Goal: Task Accomplishment & Management: Complete application form

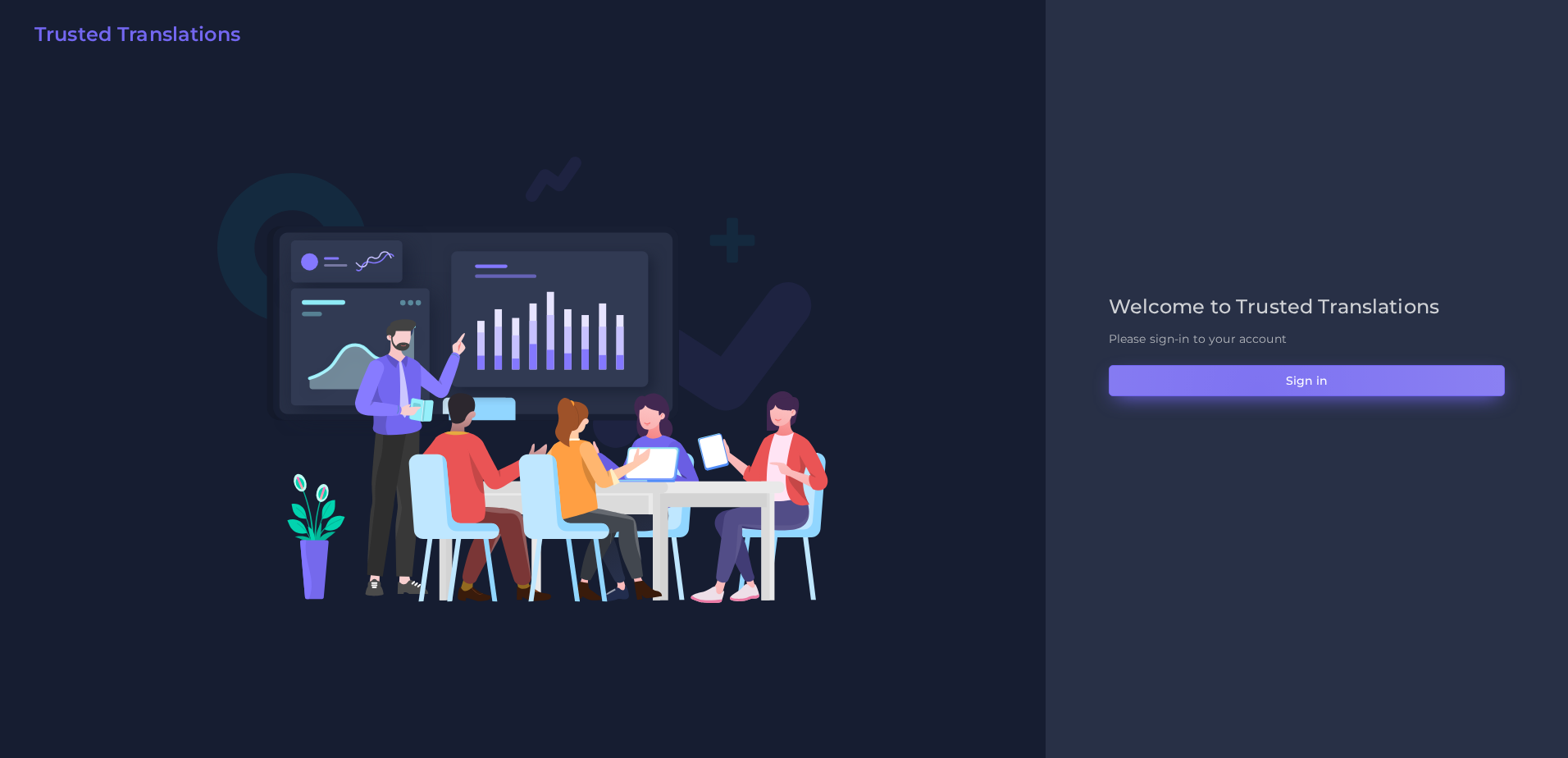
drag, startPoint x: 1258, startPoint y: 390, endPoint x: 1123, endPoint y: 311, distance: 156.4
click at [1256, 390] on button "Sign in" at bounding box center [1307, 380] width 396 height 31
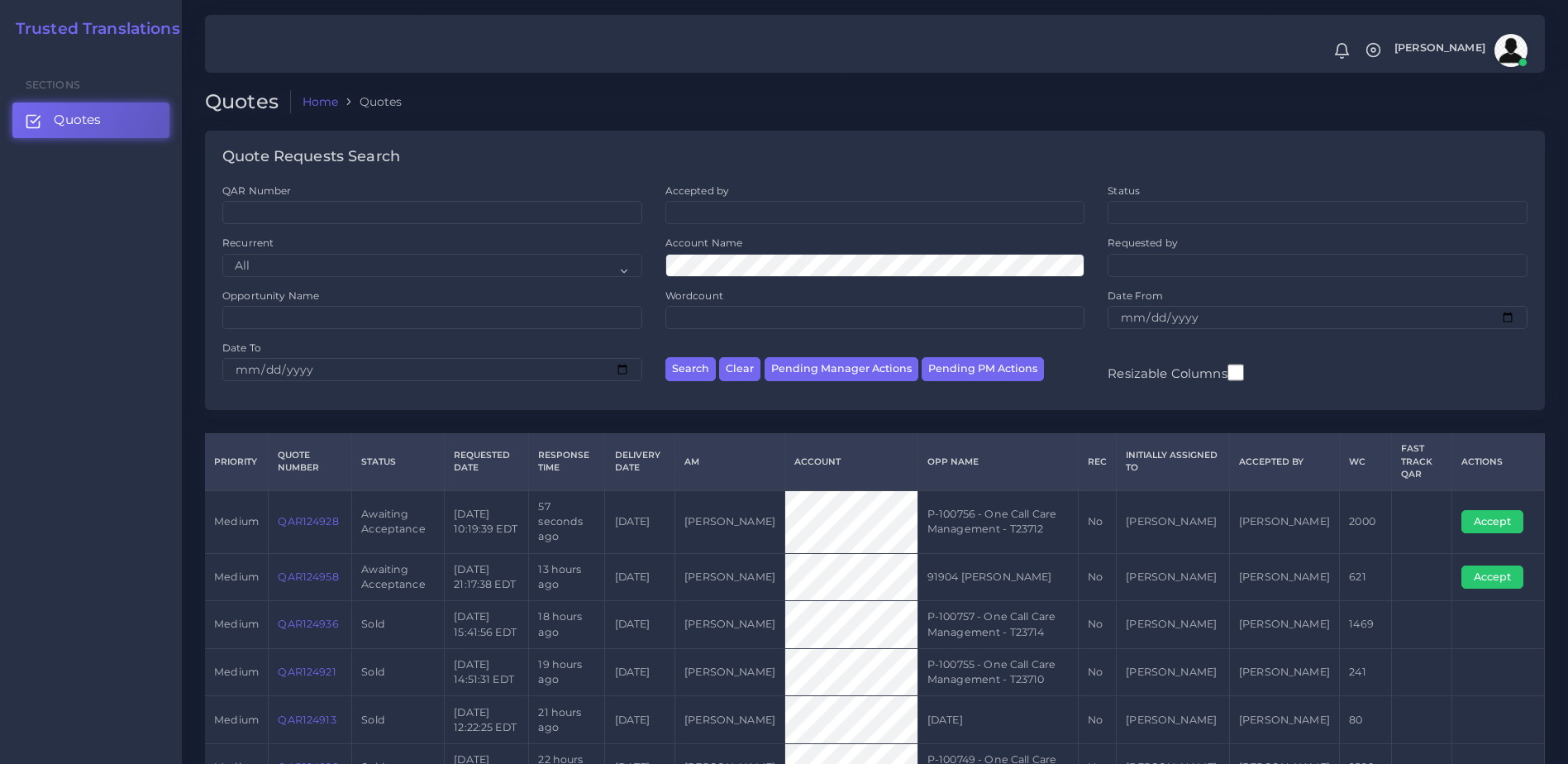
click at [335, 515] on link "QAR124928" at bounding box center [307, 522] width 60 height 13
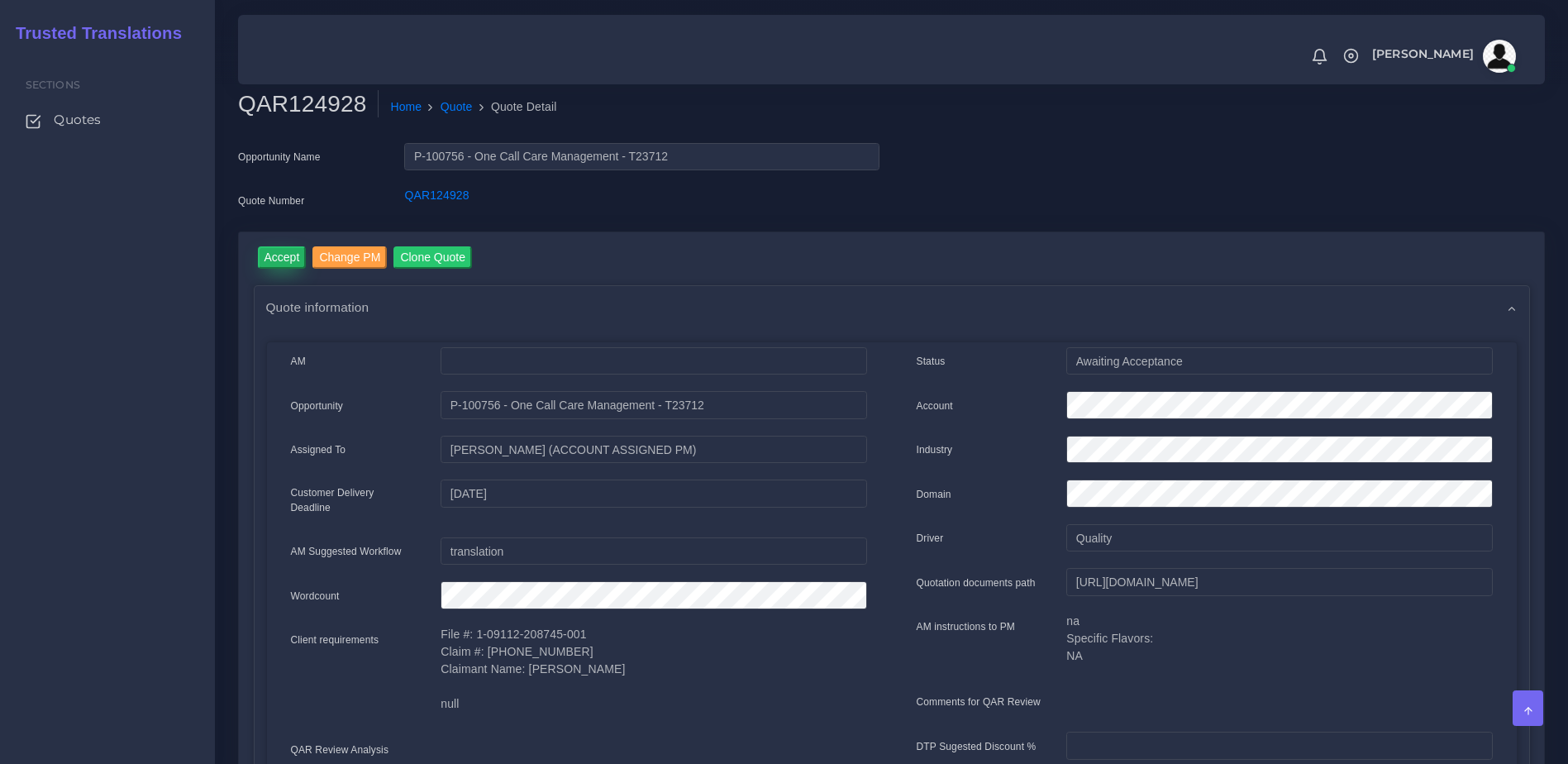
click at [278, 264] on input "Accept" at bounding box center [282, 257] width 48 height 22
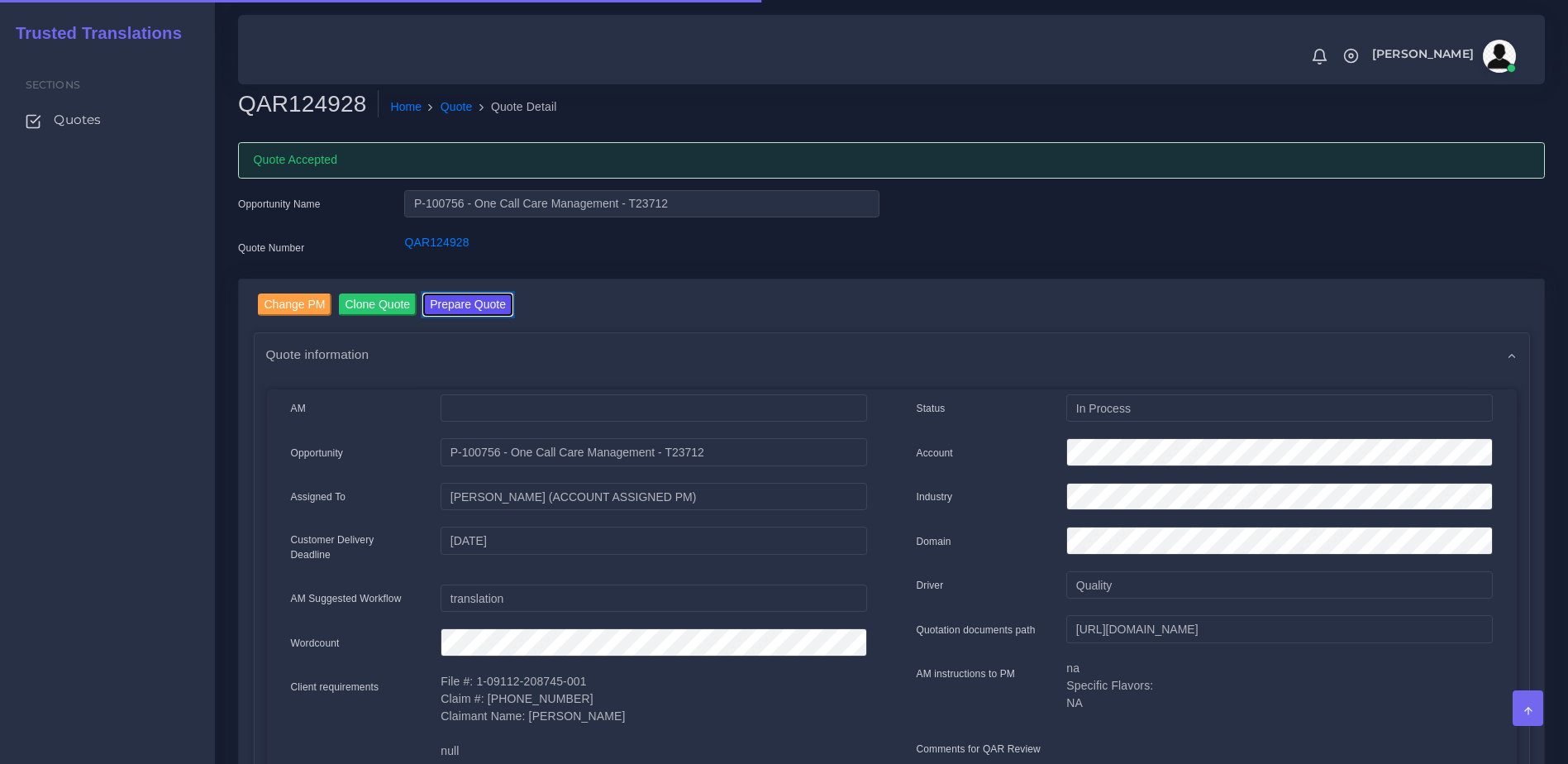
click at [459, 311] on button "Prepare Quote" at bounding box center [467, 304] width 89 height 22
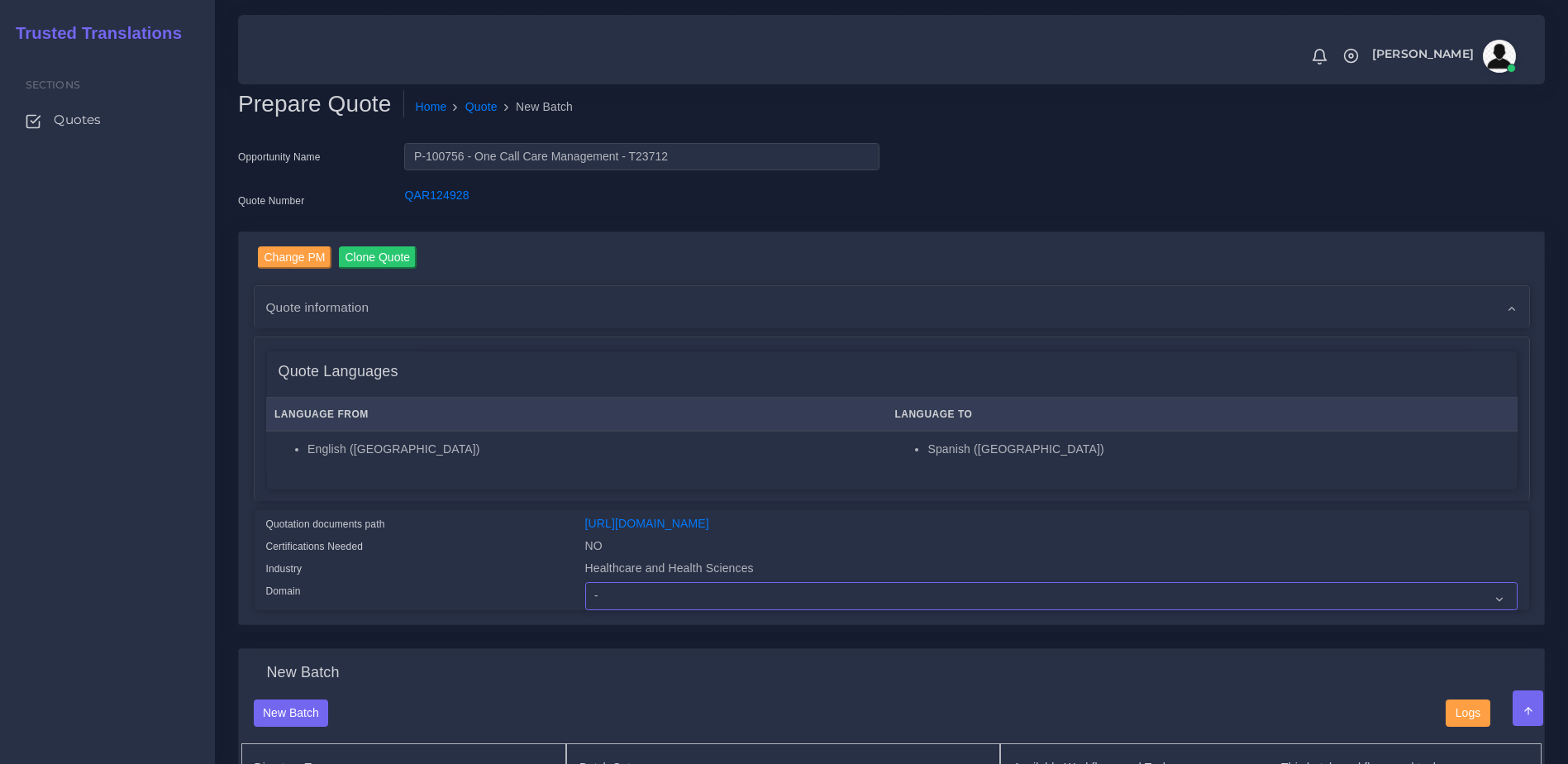
click at [647, 609] on select "- Advertising and Media Agriculture, Forestry and Fishing Architecture, Buildin…" at bounding box center [1052, 595] width 932 height 28
select select "Healthcare and Health Sciences"
click at [586, 594] on select "- Advertising and Media Agriculture, Forestry and Fishing Architecture, Buildin…" at bounding box center [1052, 595] width 932 height 28
click at [537, 537] on div "Quotation documents path" at bounding box center [413, 526] width 319 height 22
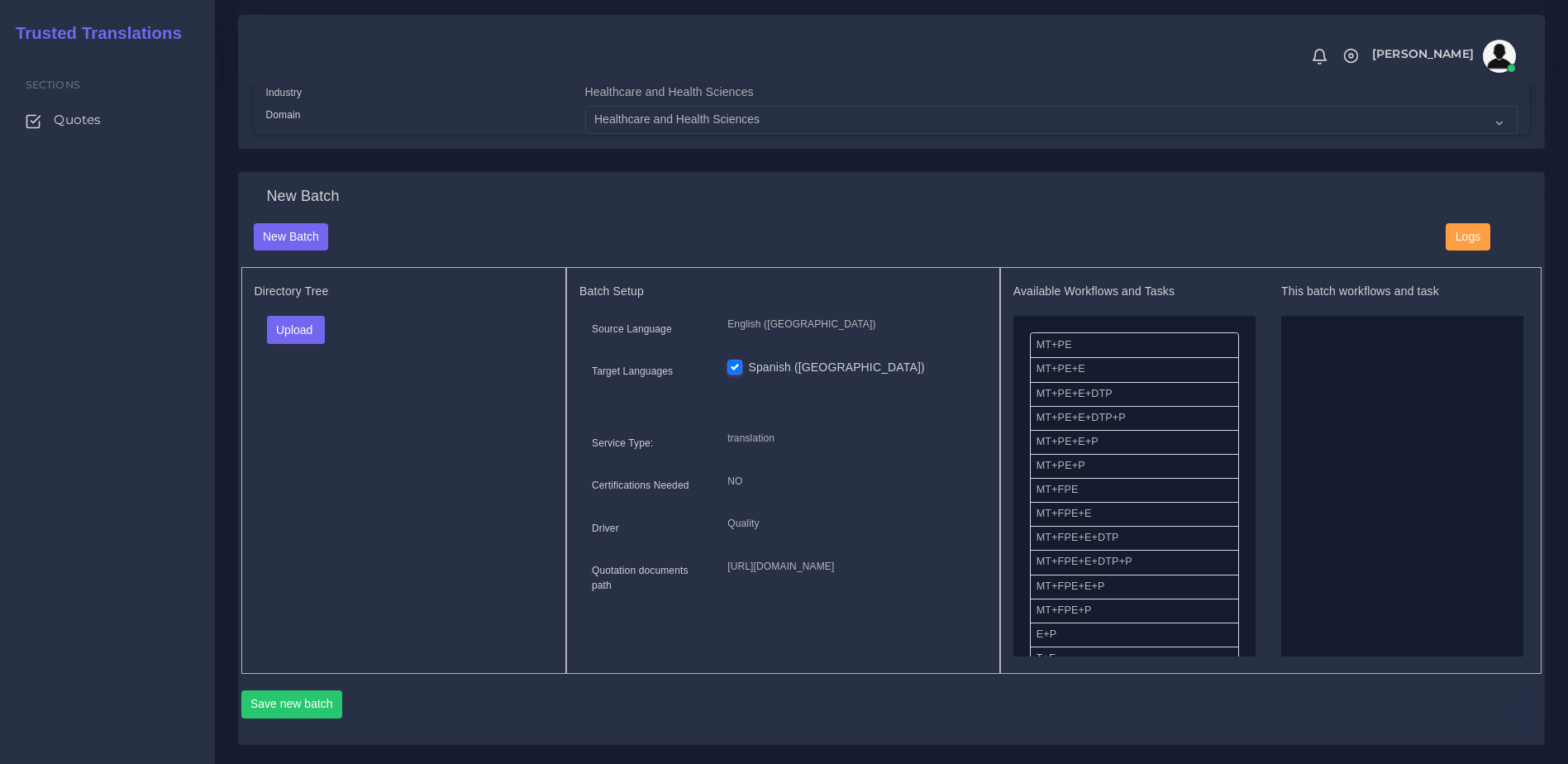
scroll to position [482, 0]
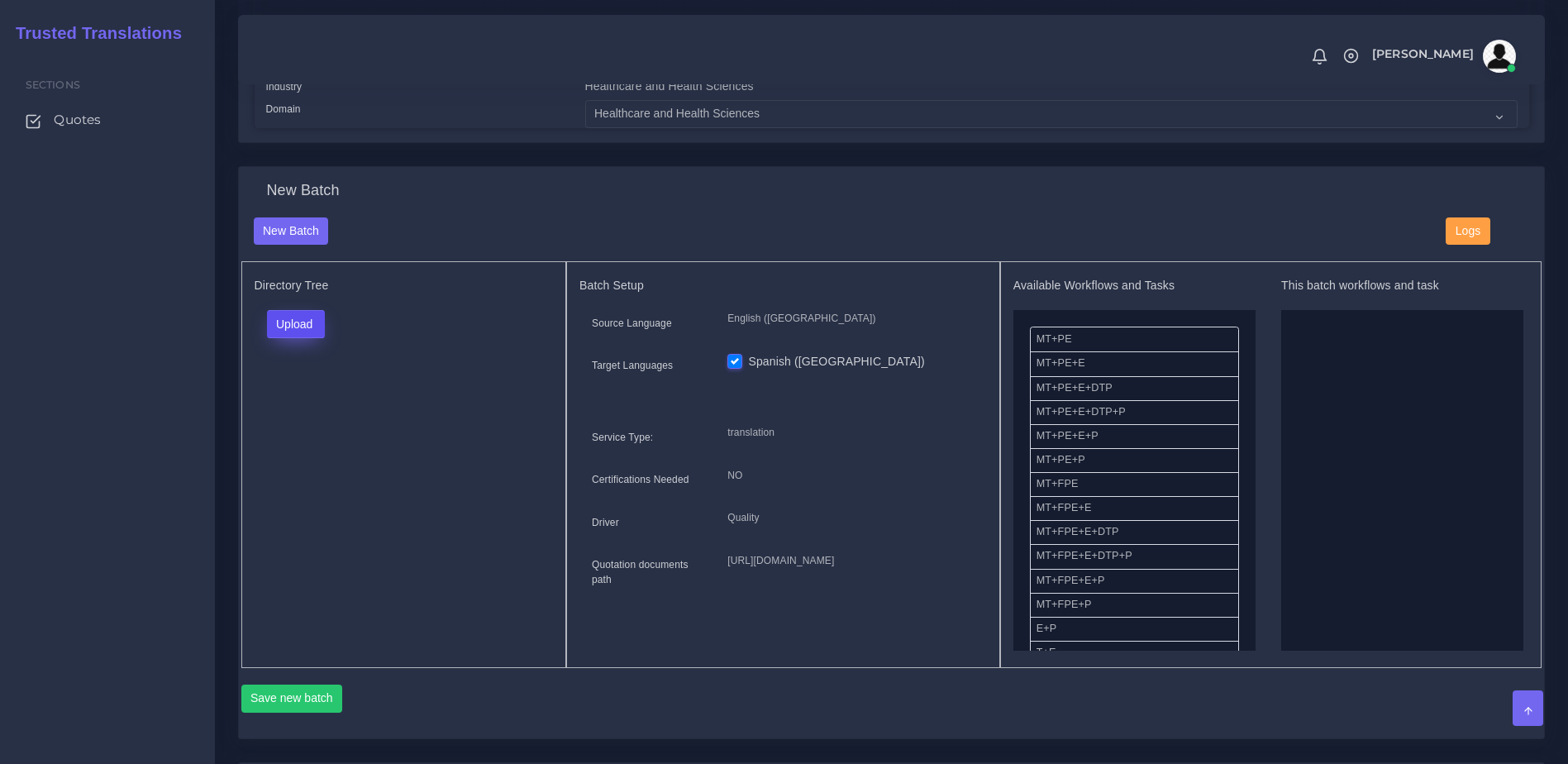
click at [302, 330] on button "Upload" at bounding box center [295, 323] width 58 height 28
click at [313, 410] on div "Folder Files" at bounding box center [324, 377] width 116 height 66
click at [294, 338] on button "Upload" at bounding box center [295, 323] width 58 height 28
click at [302, 394] on label "Files" at bounding box center [324, 387] width 114 height 21
click at [305, 331] on button "Upload" at bounding box center [295, 323] width 58 height 28
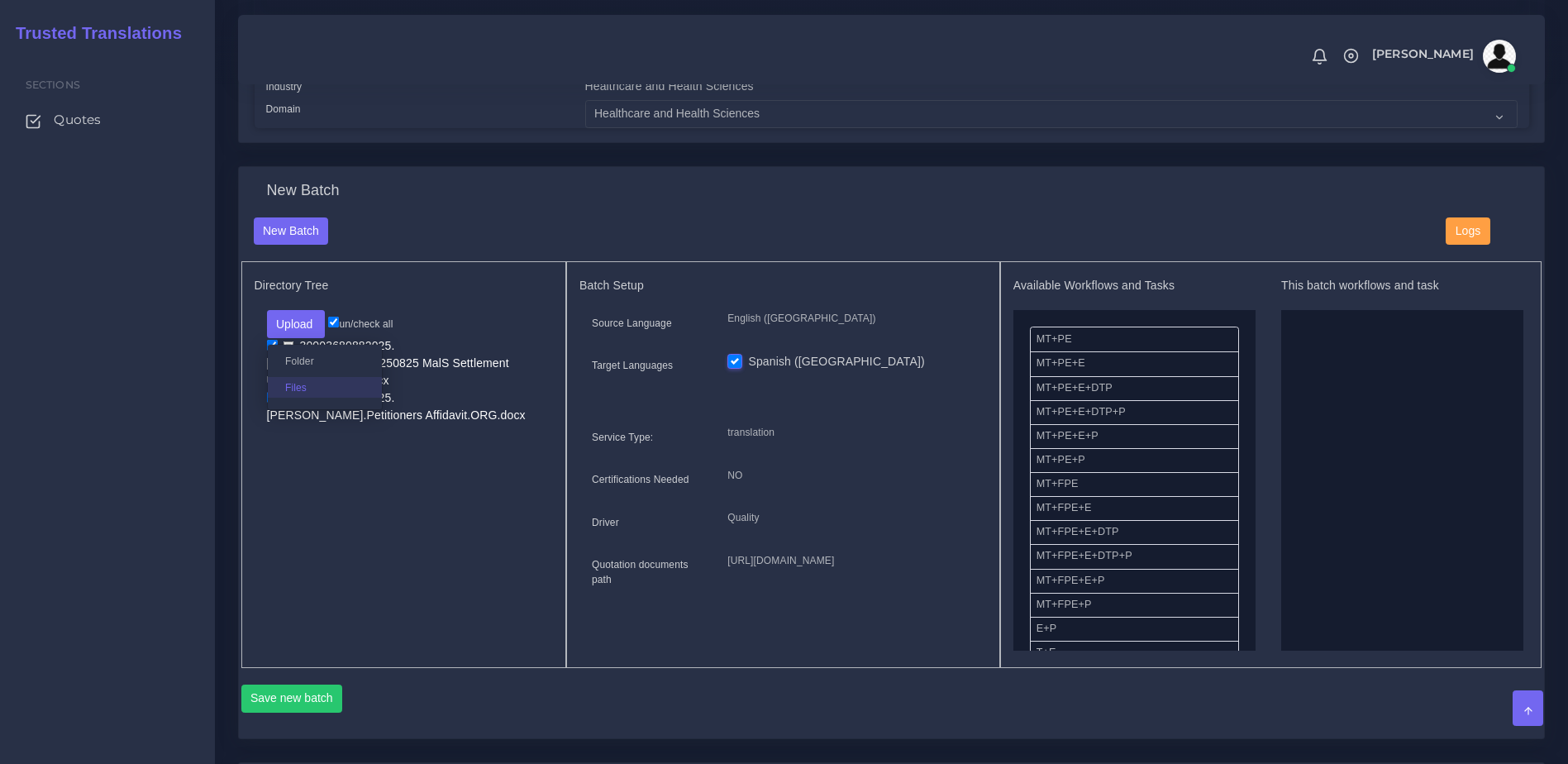
click at [304, 398] on label "Files" at bounding box center [324, 387] width 114 height 21
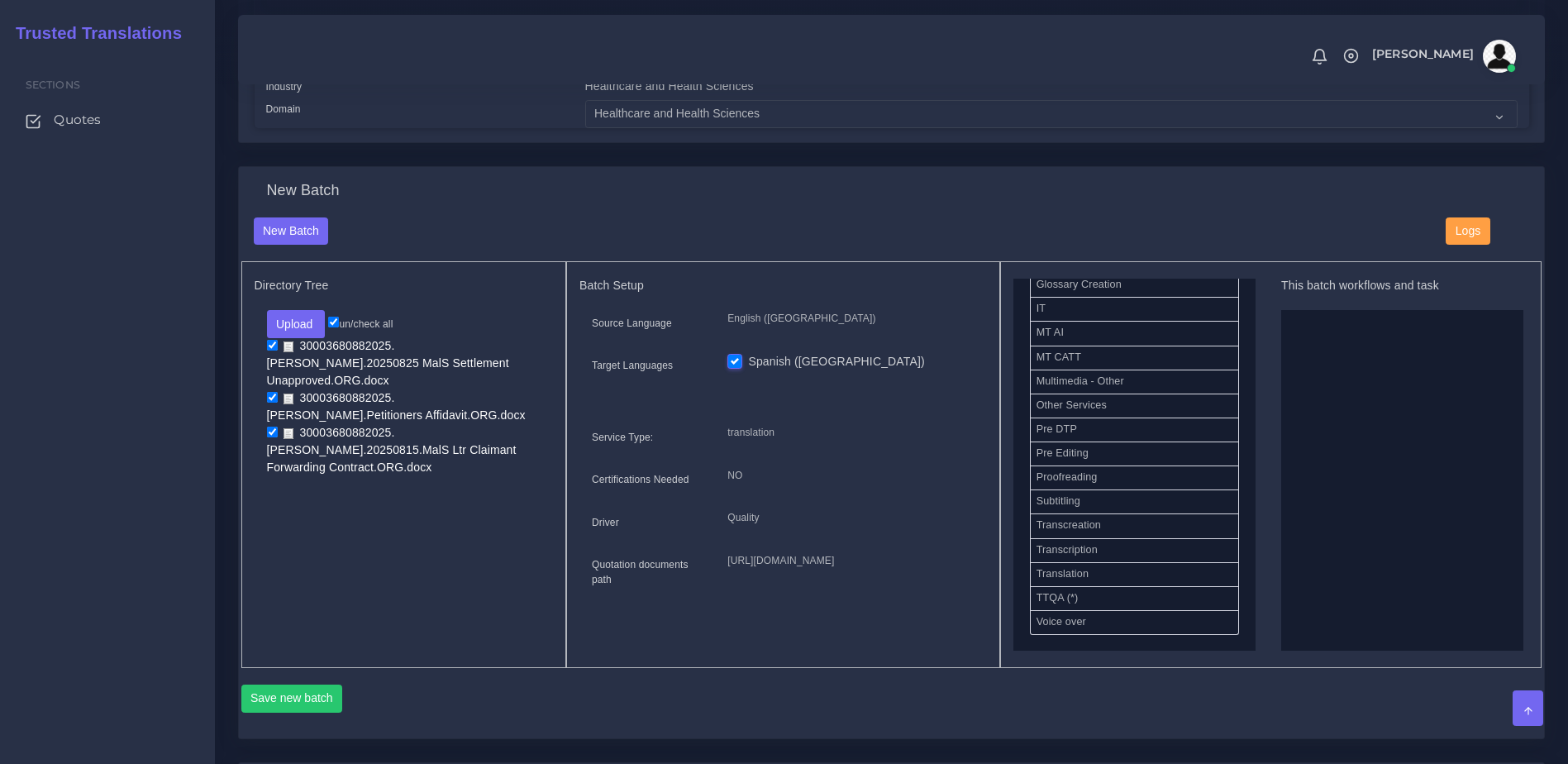
scroll to position [830, 0]
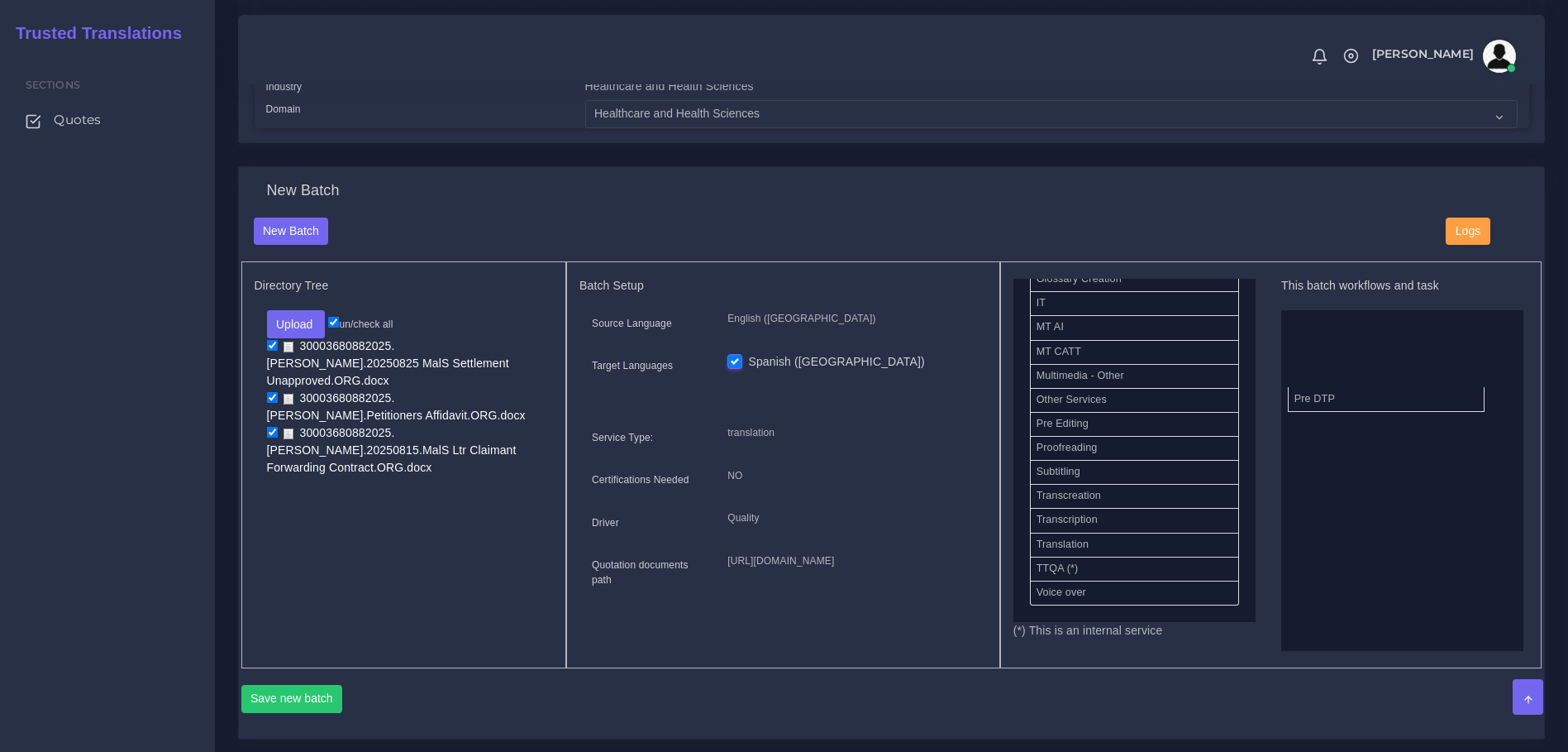
drag, startPoint x: 1061, startPoint y: 413, endPoint x: 1462, endPoint y: 420, distance: 401.1
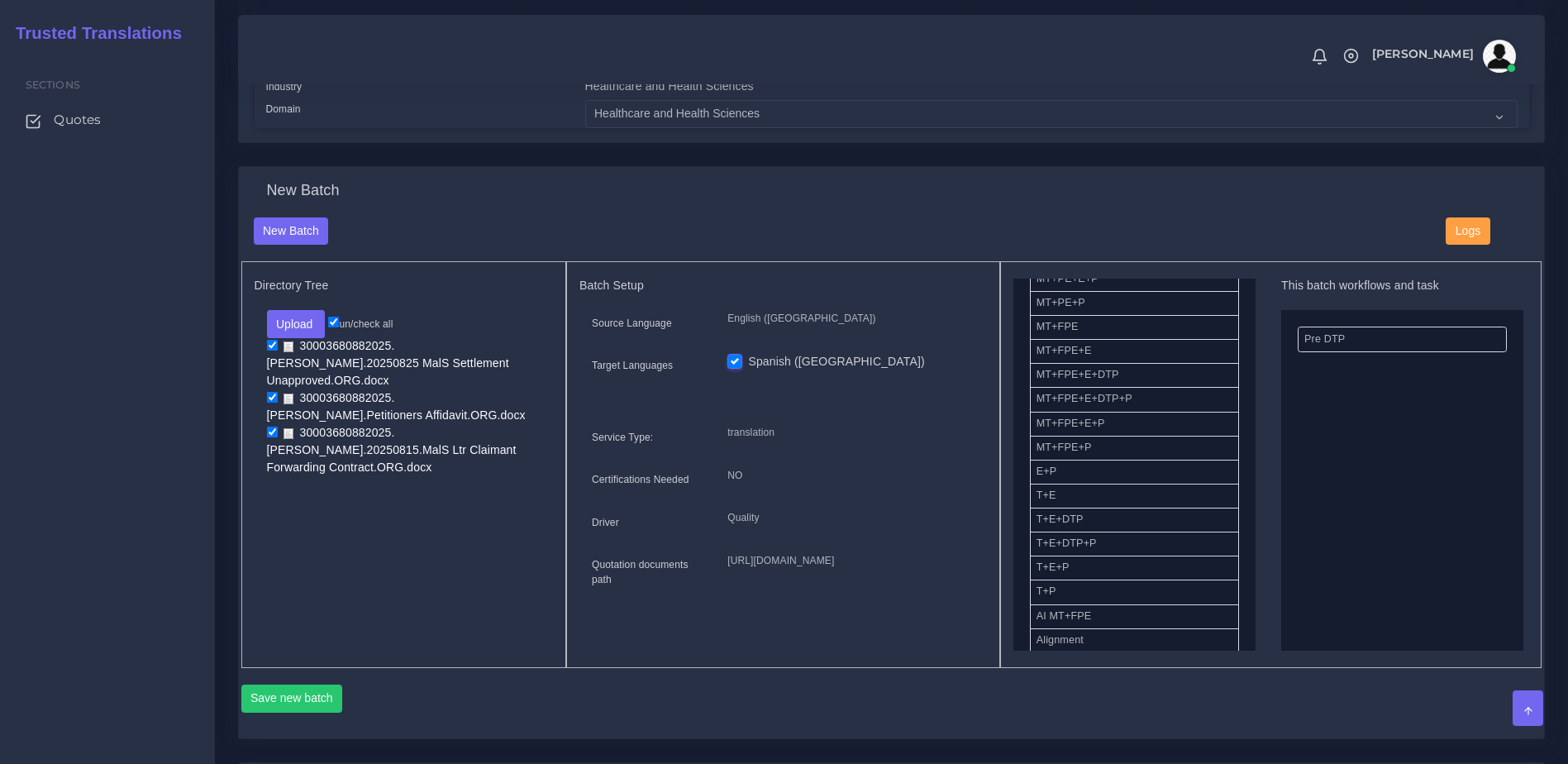
scroll to position [134, 0]
drag, startPoint x: 1078, startPoint y: 576, endPoint x: 1418, endPoint y: 490, distance: 350.7
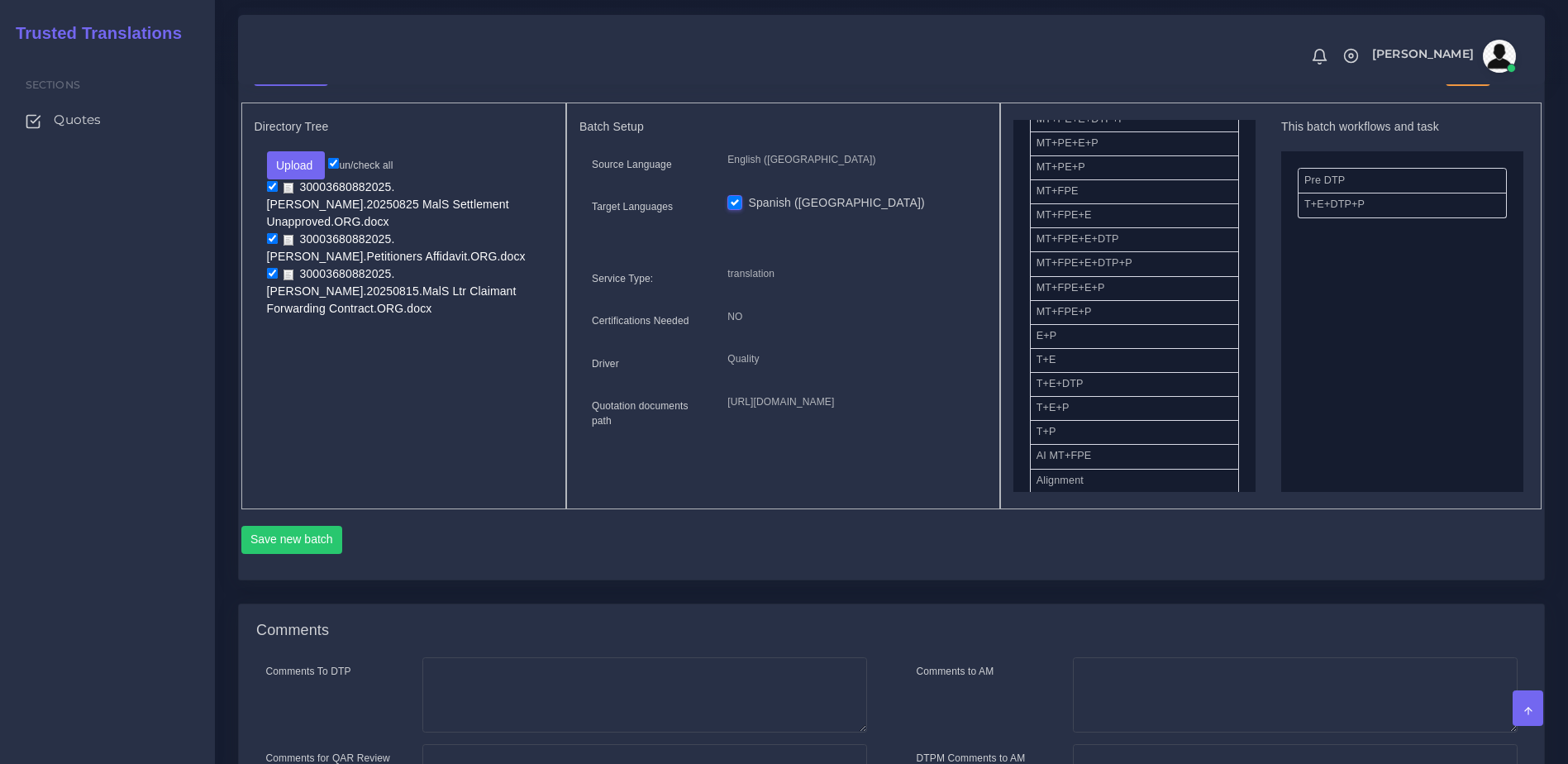
scroll to position [680, 0]
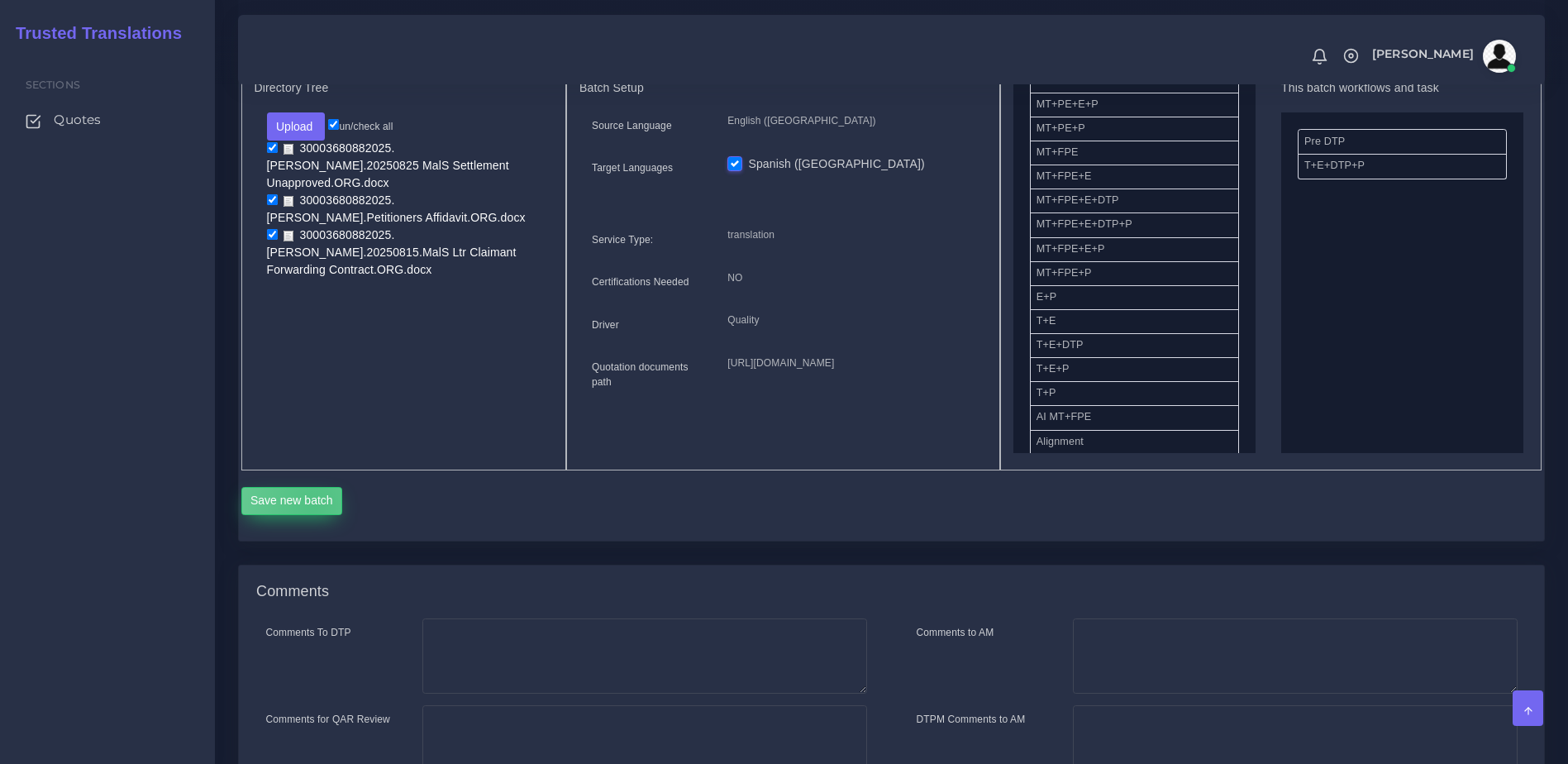
click at [313, 515] on button "Save new batch" at bounding box center [292, 500] width 101 height 28
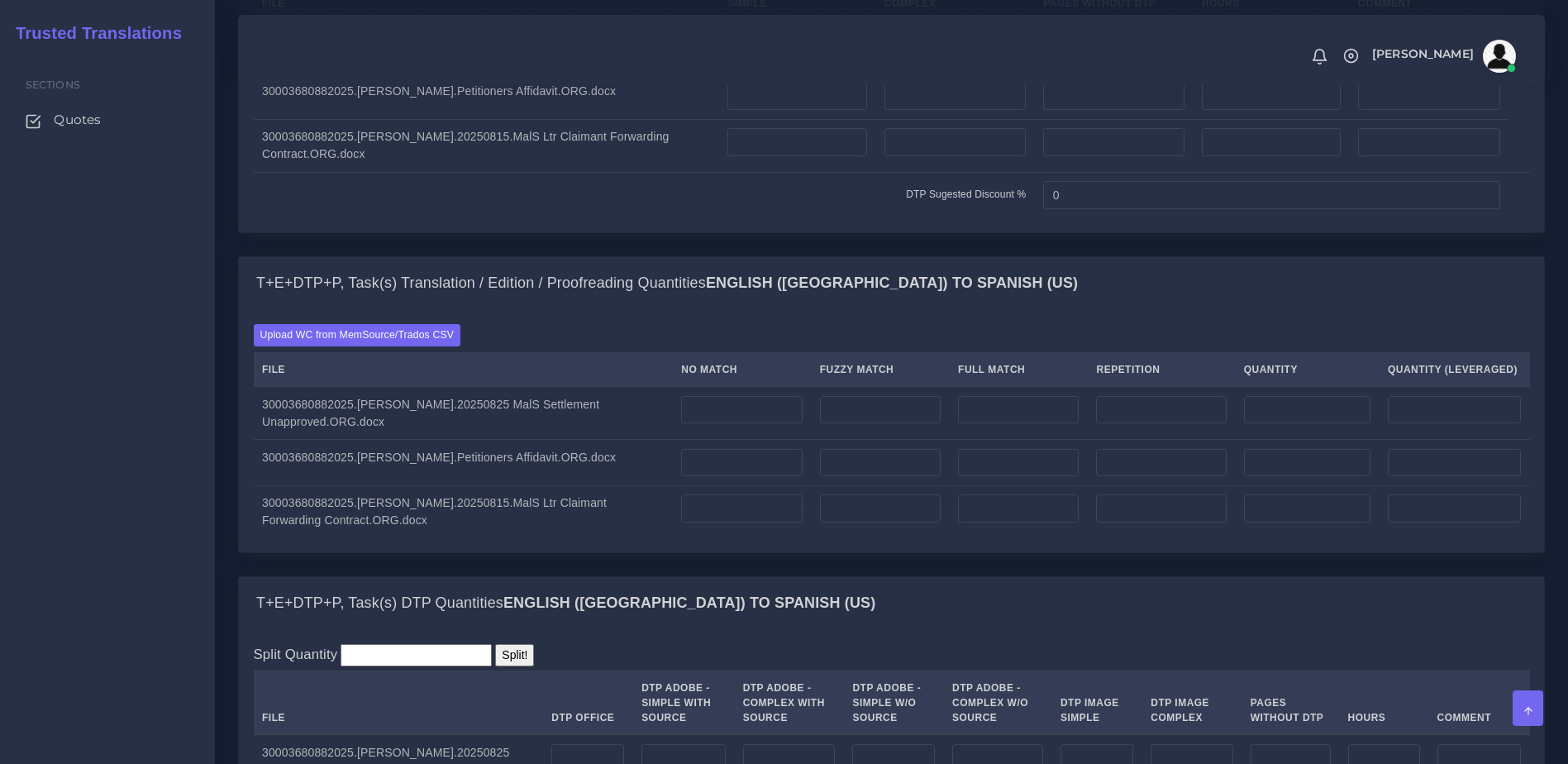
scroll to position [1366, 0]
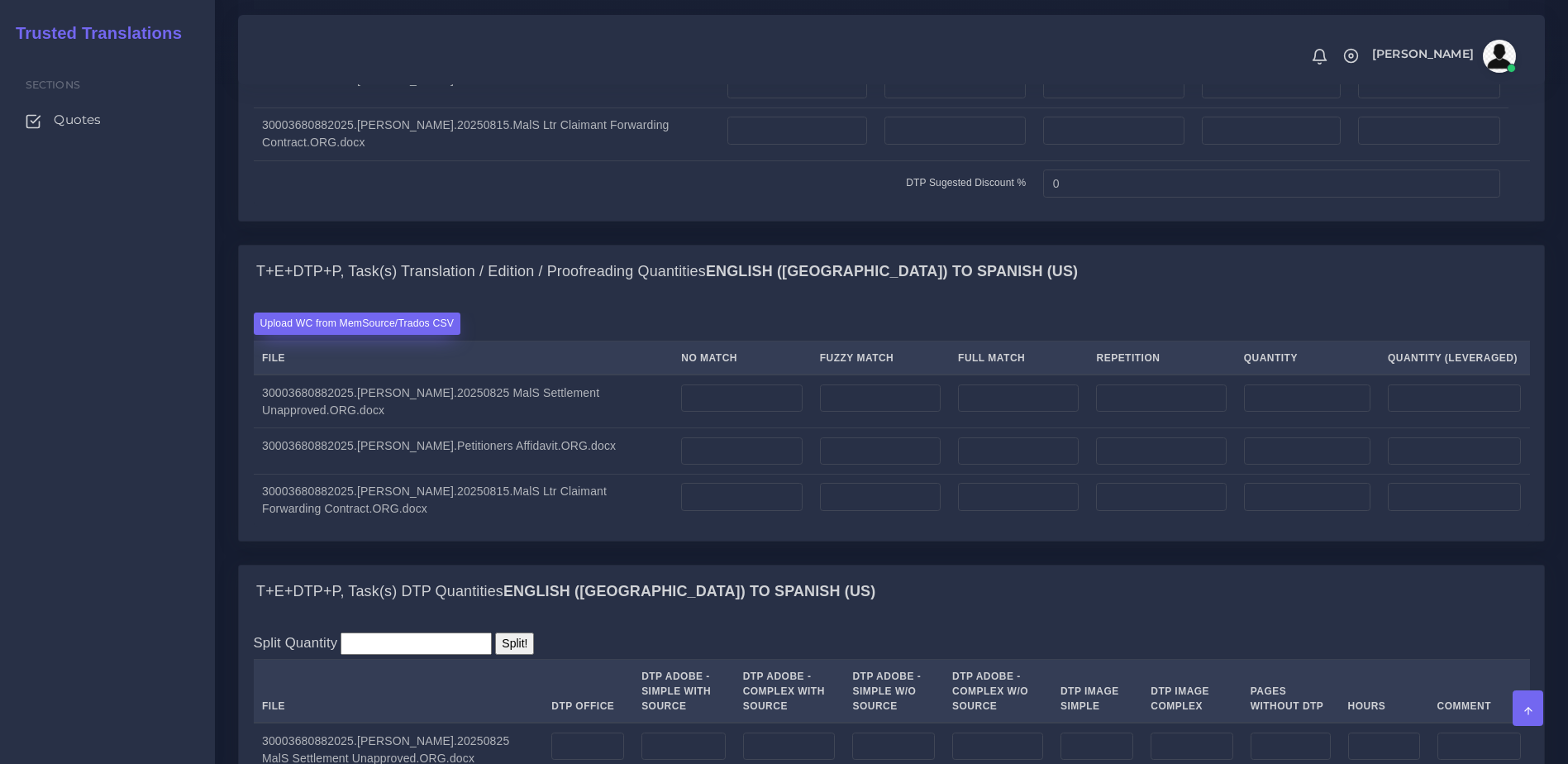
click at [392, 335] on label "Upload WC from MemSource/Trados CSV" at bounding box center [357, 323] width 207 height 22
click at [0, 0] on input "Upload WC from MemSource/Trados CSV" at bounding box center [0, 0] width 0 height 0
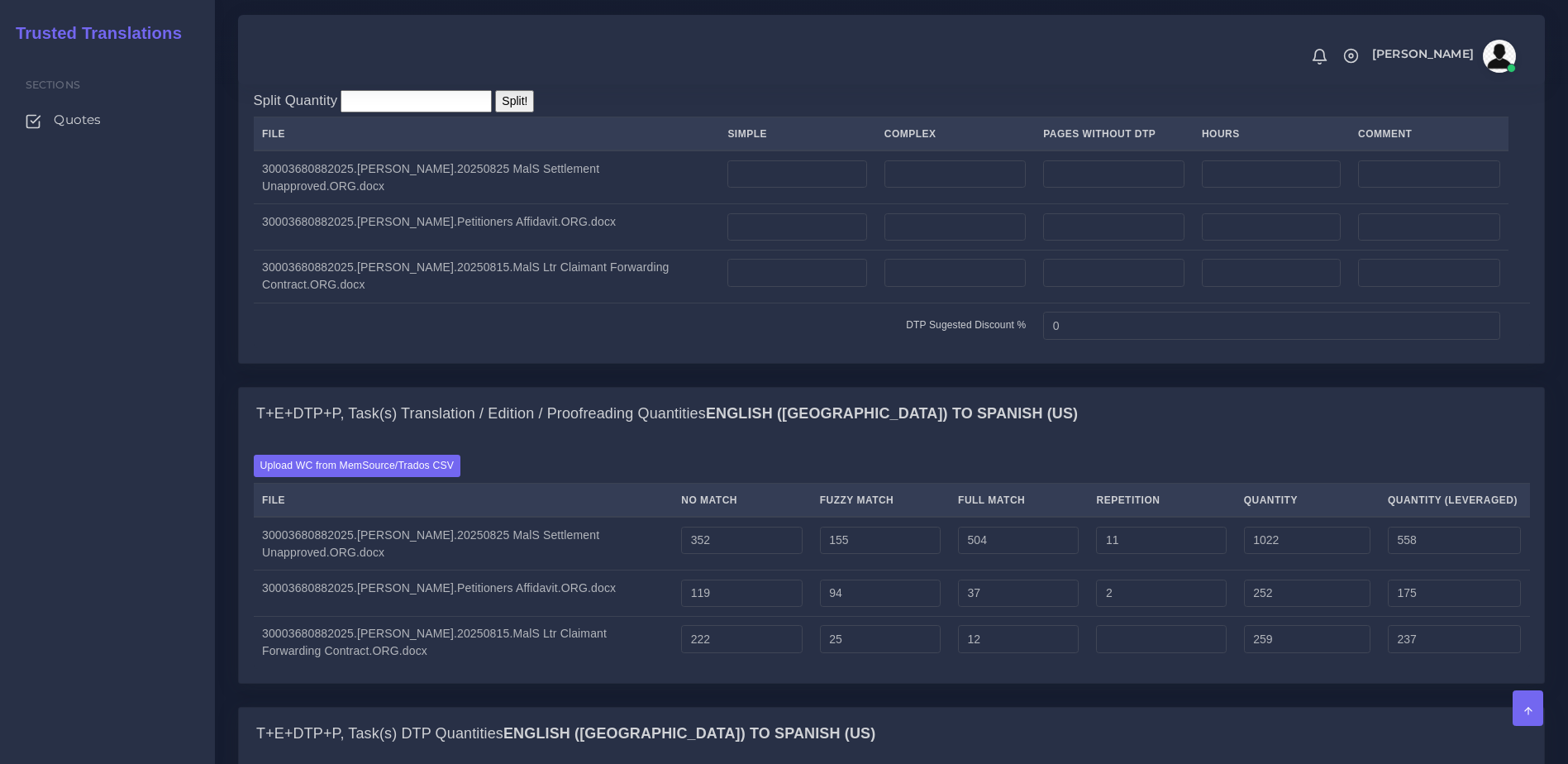
scroll to position [1266, 0]
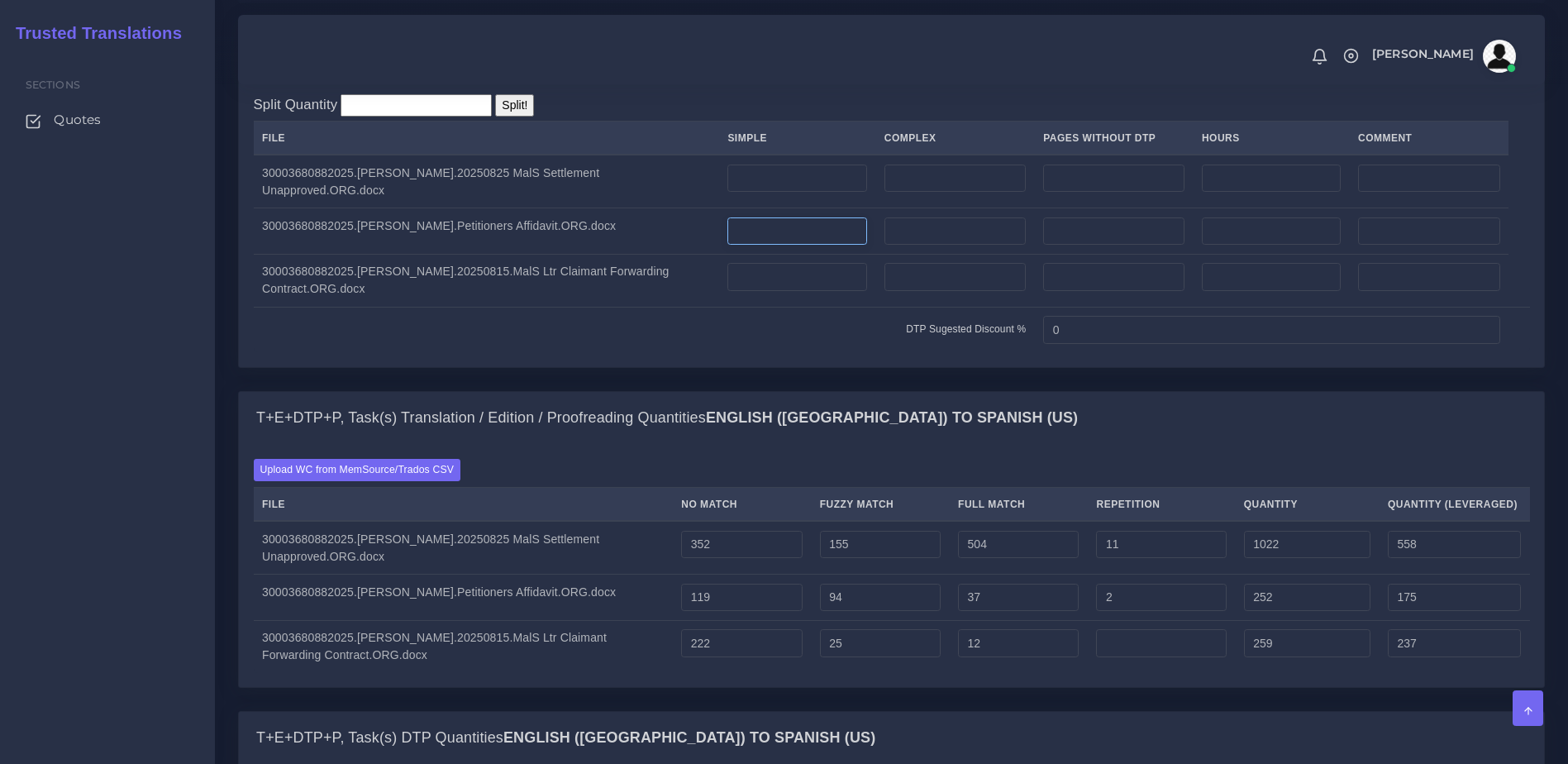
click at [763, 245] on input "number" at bounding box center [797, 231] width 139 height 28
type input "2"
click at [938, 291] on input "number" at bounding box center [955, 277] width 141 height 28
click at [909, 208] on td at bounding box center [955, 181] width 159 height 54
click at [918, 192] on input "number" at bounding box center [955, 178] width 141 height 28
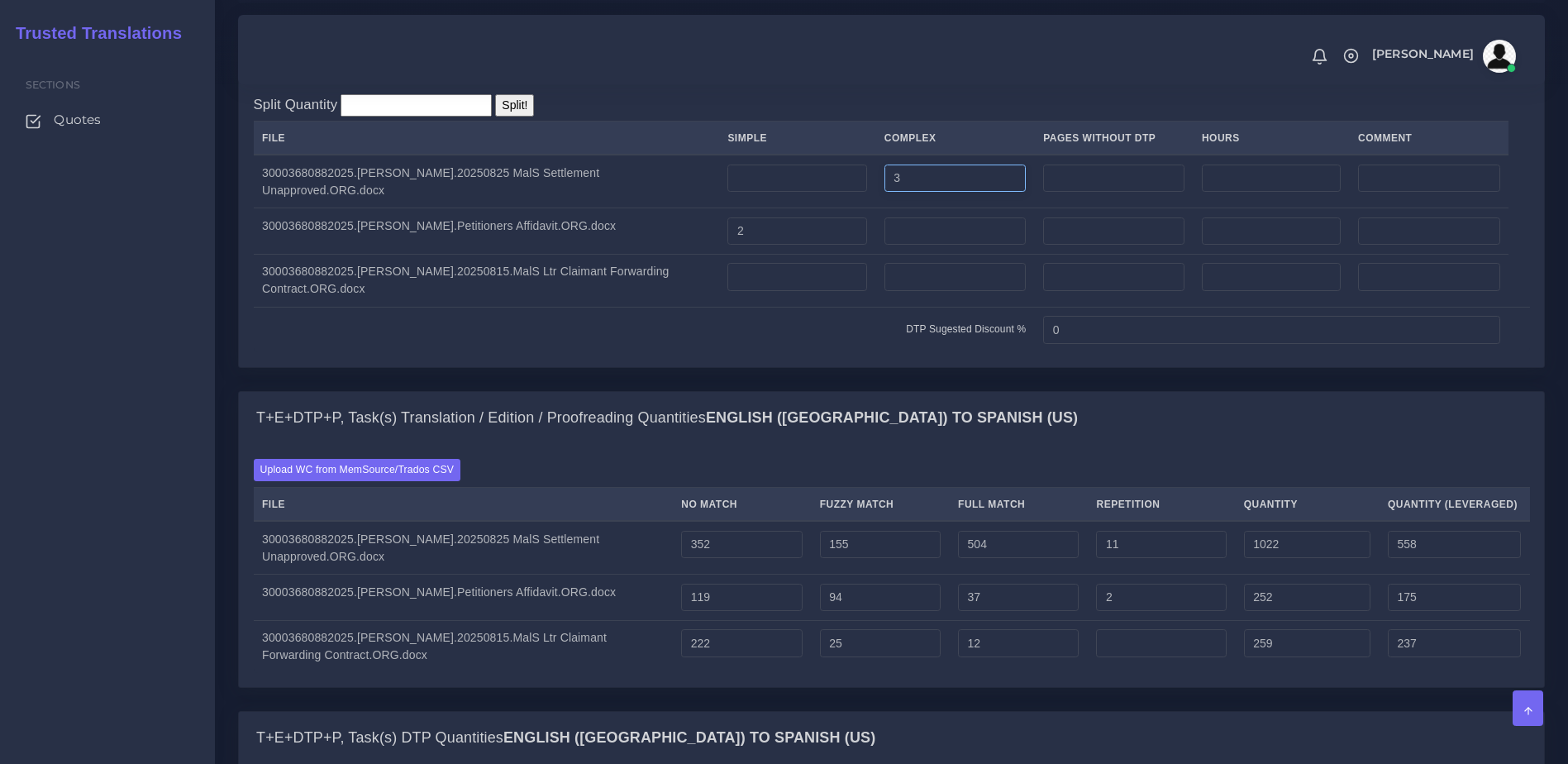
type input "3"
click at [797, 366] on div "Split Quantity Split! File Simple Complex Pages Without DTP Hours Comment 3 2 0" at bounding box center [892, 222] width 1306 height 286
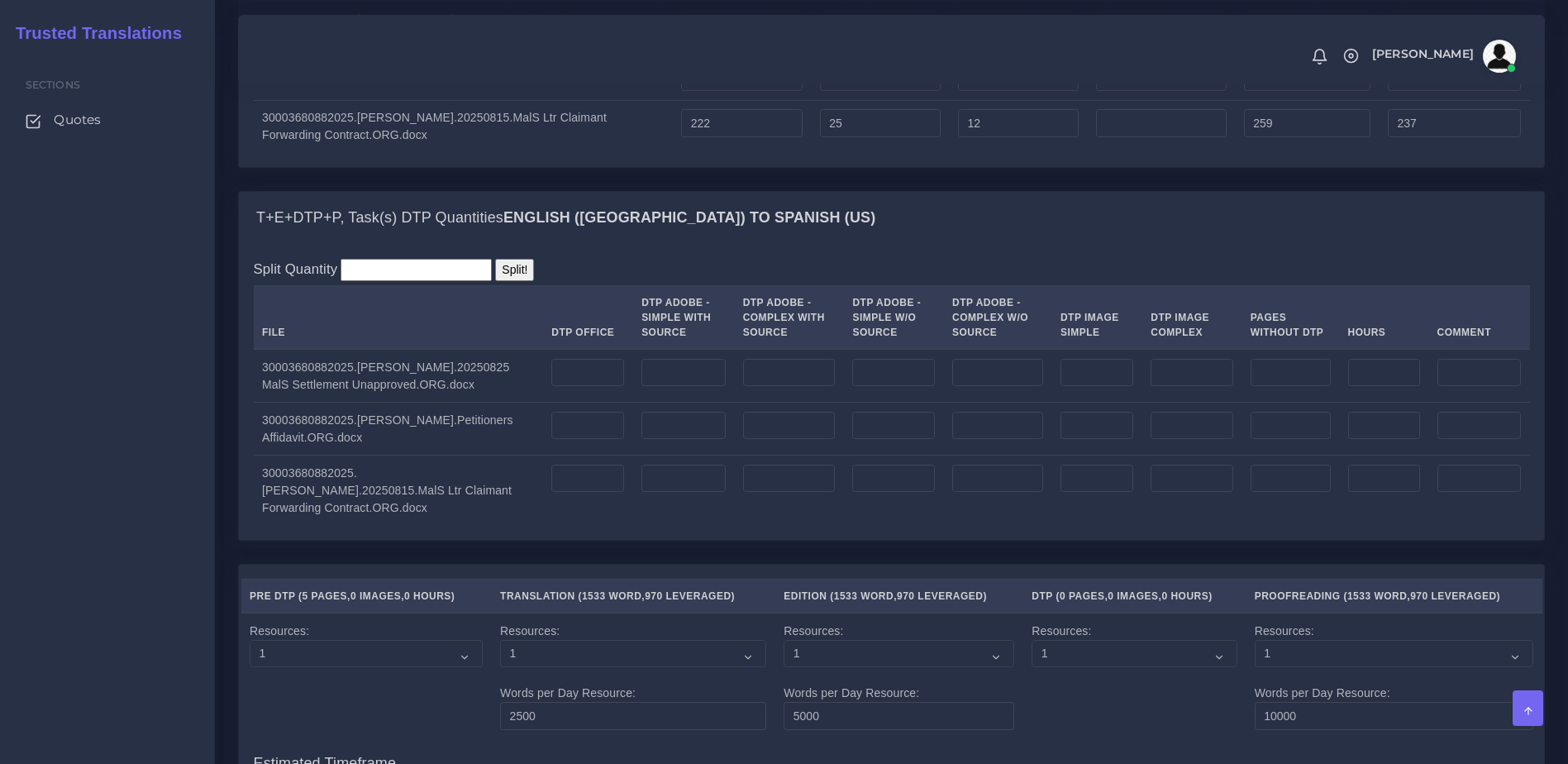
scroll to position [1854, 0]
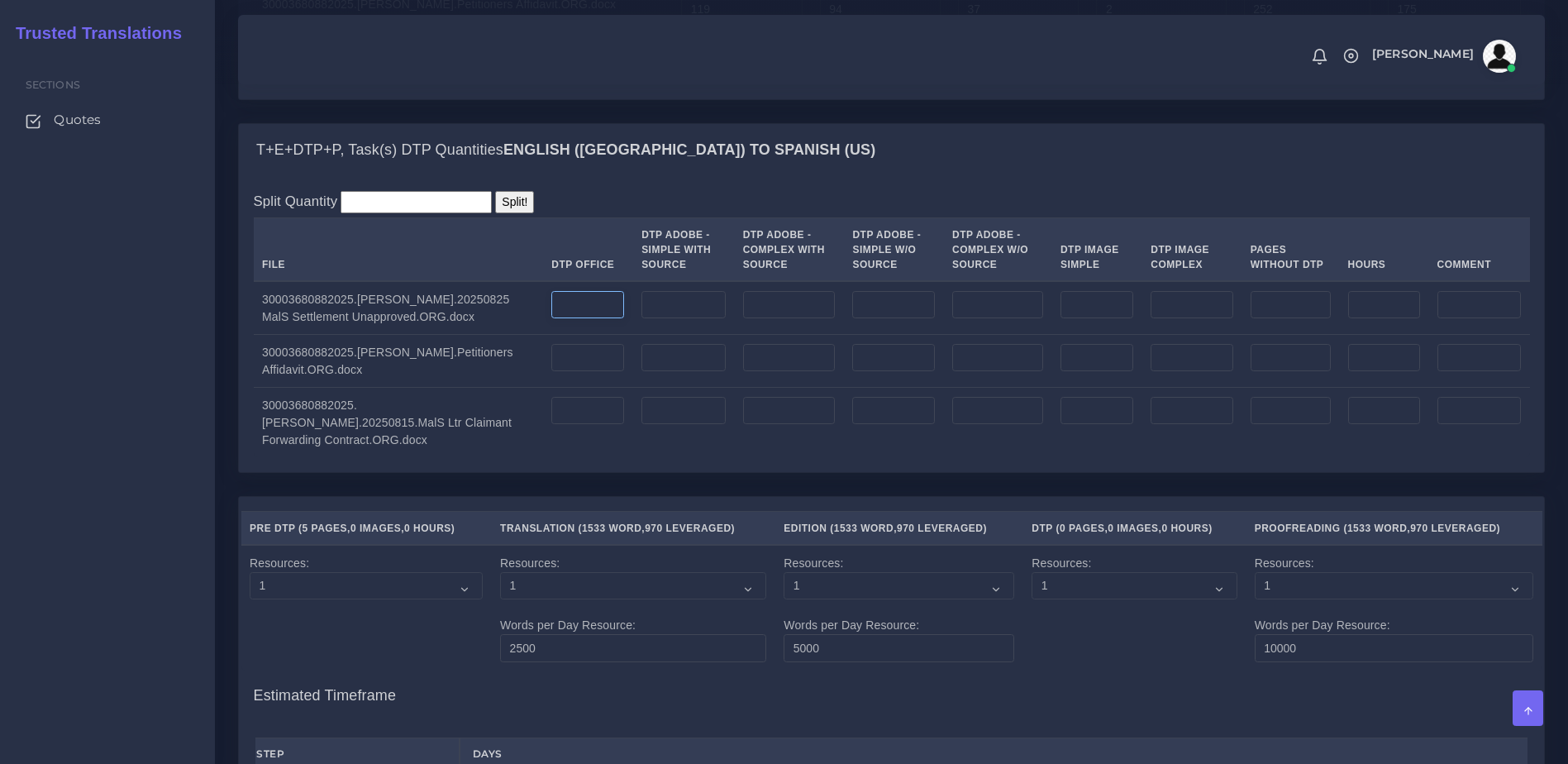
click at [578, 319] on input "number" at bounding box center [587, 304] width 73 height 28
type input "3"
drag, startPoint x: 533, startPoint y: 380, endPoint x: 553, endPoint y: 417, distance: 42.1
click at [543, 335] on td "3" at bounding box center [588, 308] width 90 height 54
click at [553, 372] on input "number" at bounding box center [587, 357] width 73 height 28
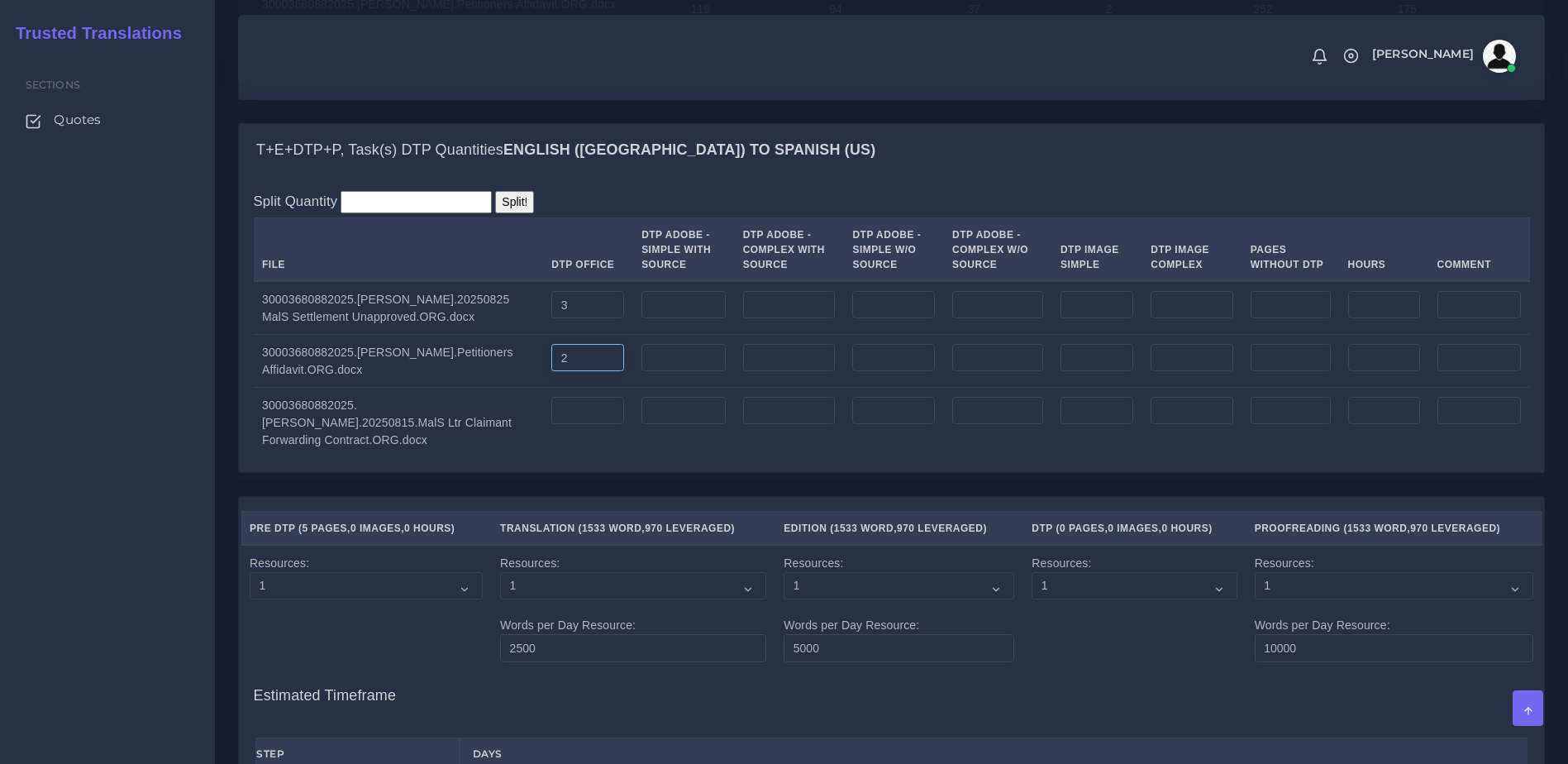
type input "2"
click at [568, 425] on input "number" at bounding box center [587, 410] width 73 height 28
type input "1"
click at [543, 458] on td "1" at bounding box center [588, 423] width 90 height 70
click at [1357, 262] on div "Split Quantity Split! File DTP Office DTP Adobe - Simple With Source DTP Adobe …" at bounding box center [892, 324] width 1276 height 266
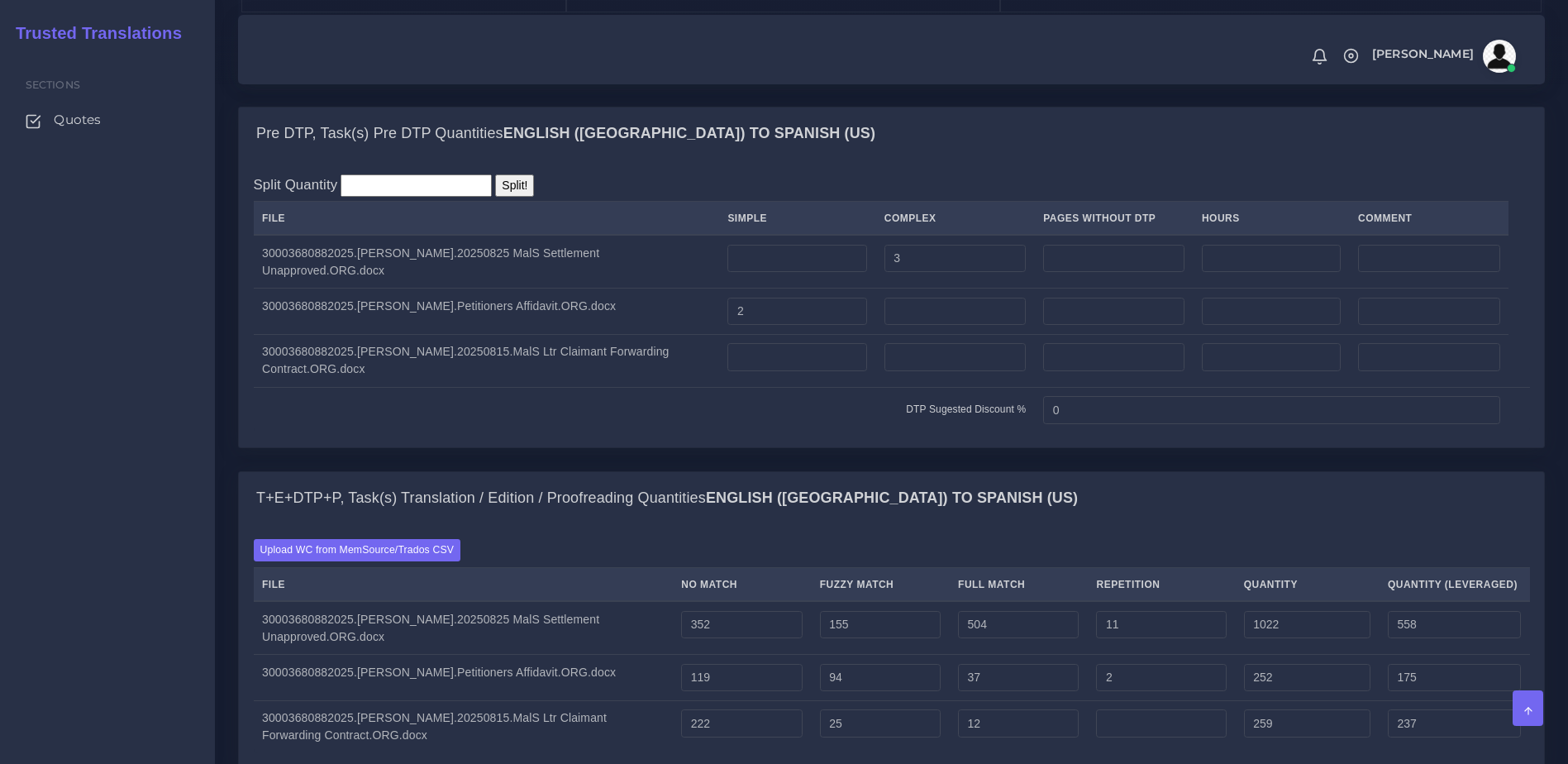
scroll to position [2719, 0]
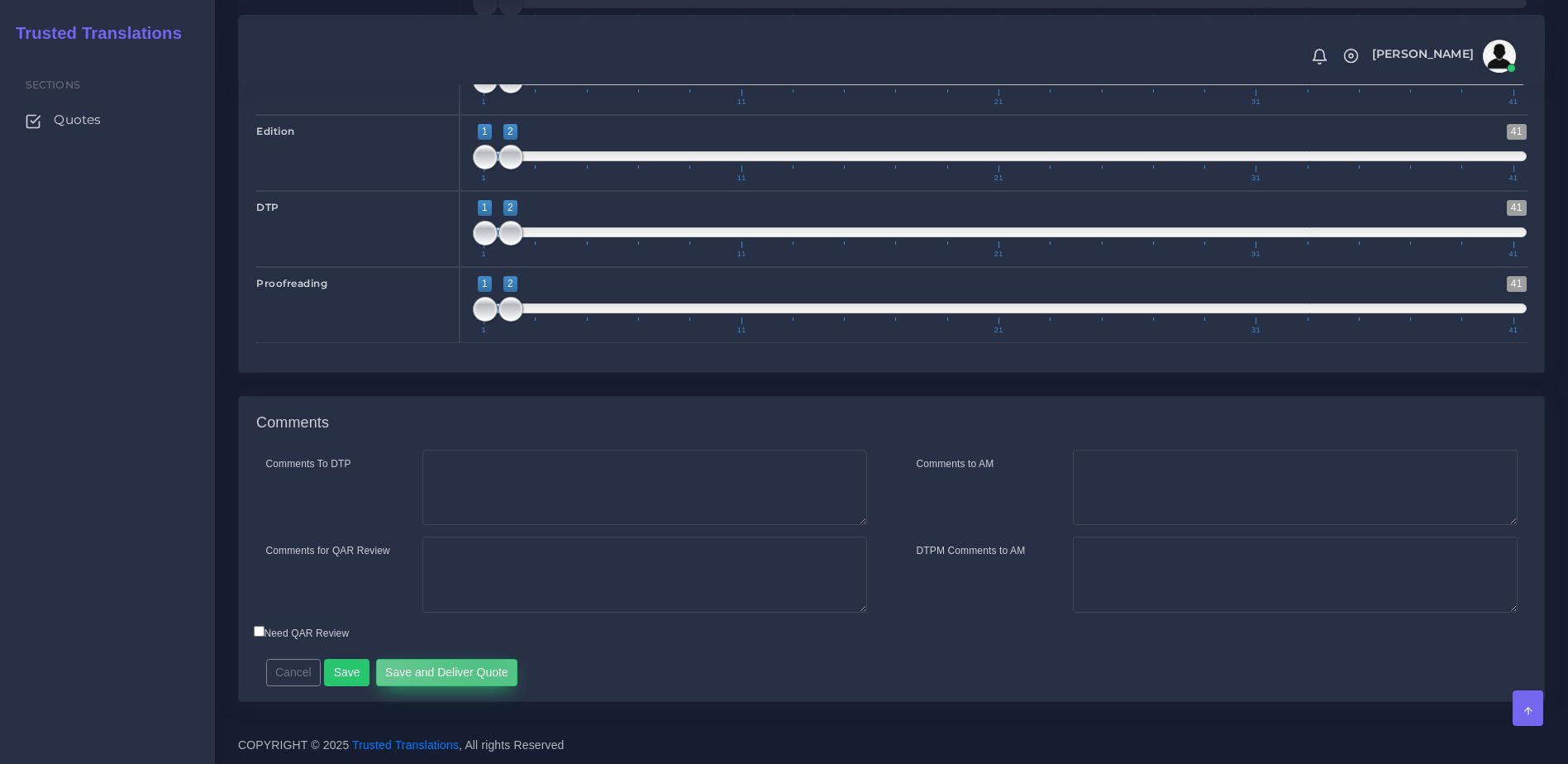
click at [480, 661] on button "Save and Deliver Quote" at bounding box center [447, 672] width 142 height 28
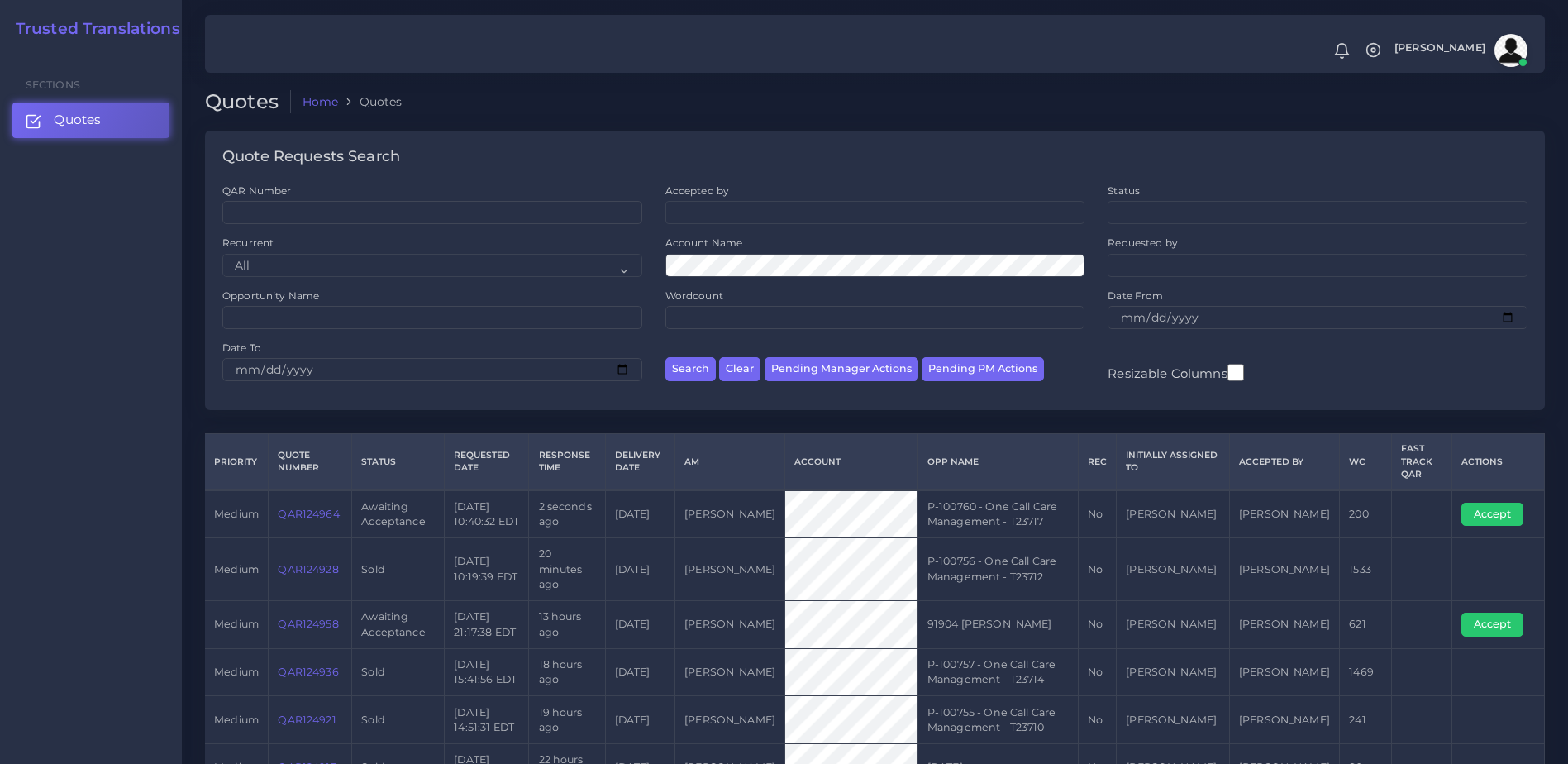
click at [290, 519] on link "QAR124964" at bounding box center [308, 514] width 61 height 13
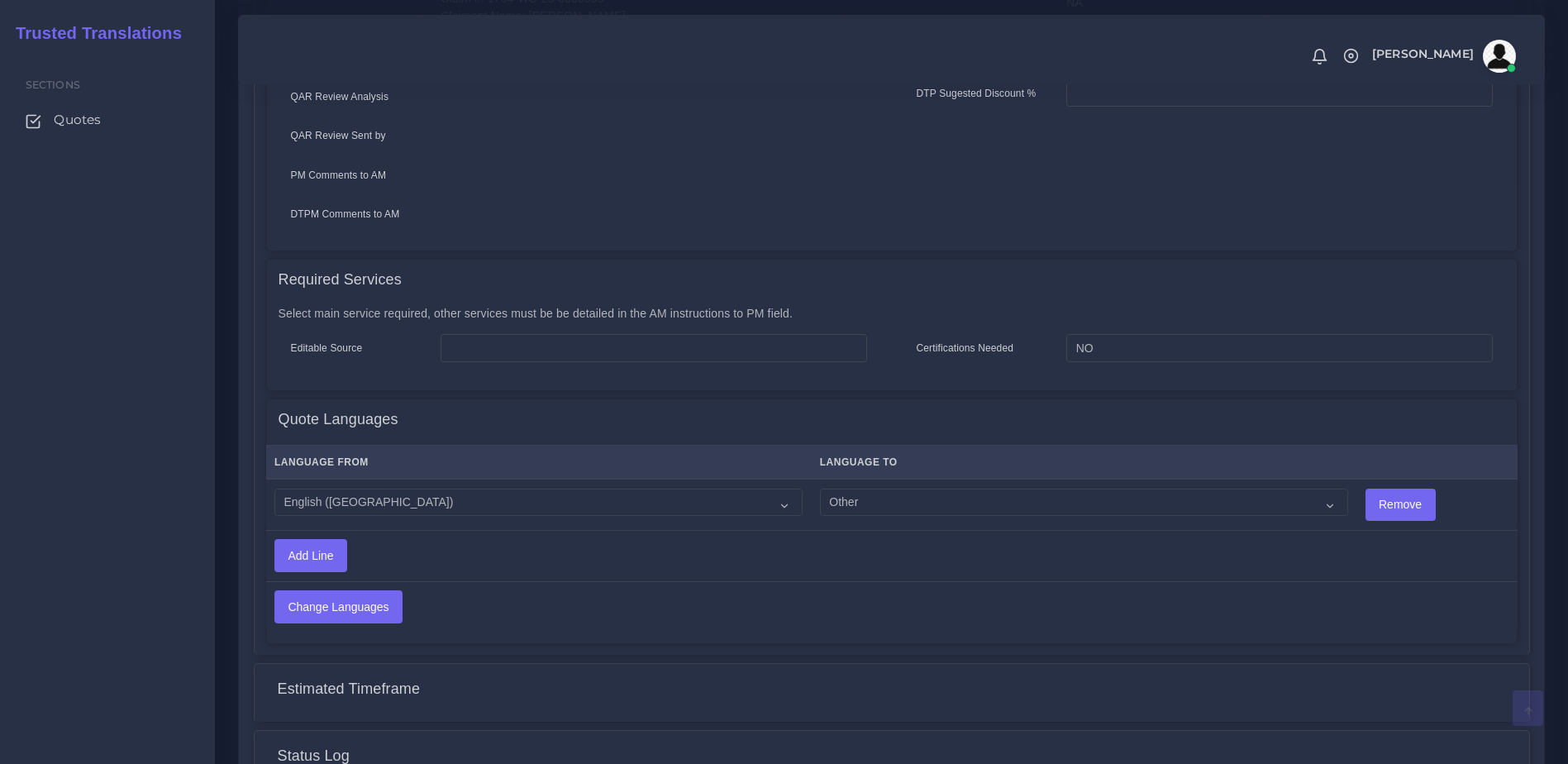
scroll to position [654, 0]
click at [820, 500] on select "Acoli Afar Afrikaans Akan Akateko [DEMOGRAPHIC_DATA] American Sign Language (AS…" at bounding box center [1084, 500] width 528 height 28
select select "53"
click at [820, 487] on select "Acoli Afar Afrikaans Akan Akateko Albanian American Sign Language (ASL) Amharic…" at bounding box center [1084, 500] width 528 height 28
click at [349, 591] on input "Change Languages" at bounding box center [339, 604] width 127 height 31
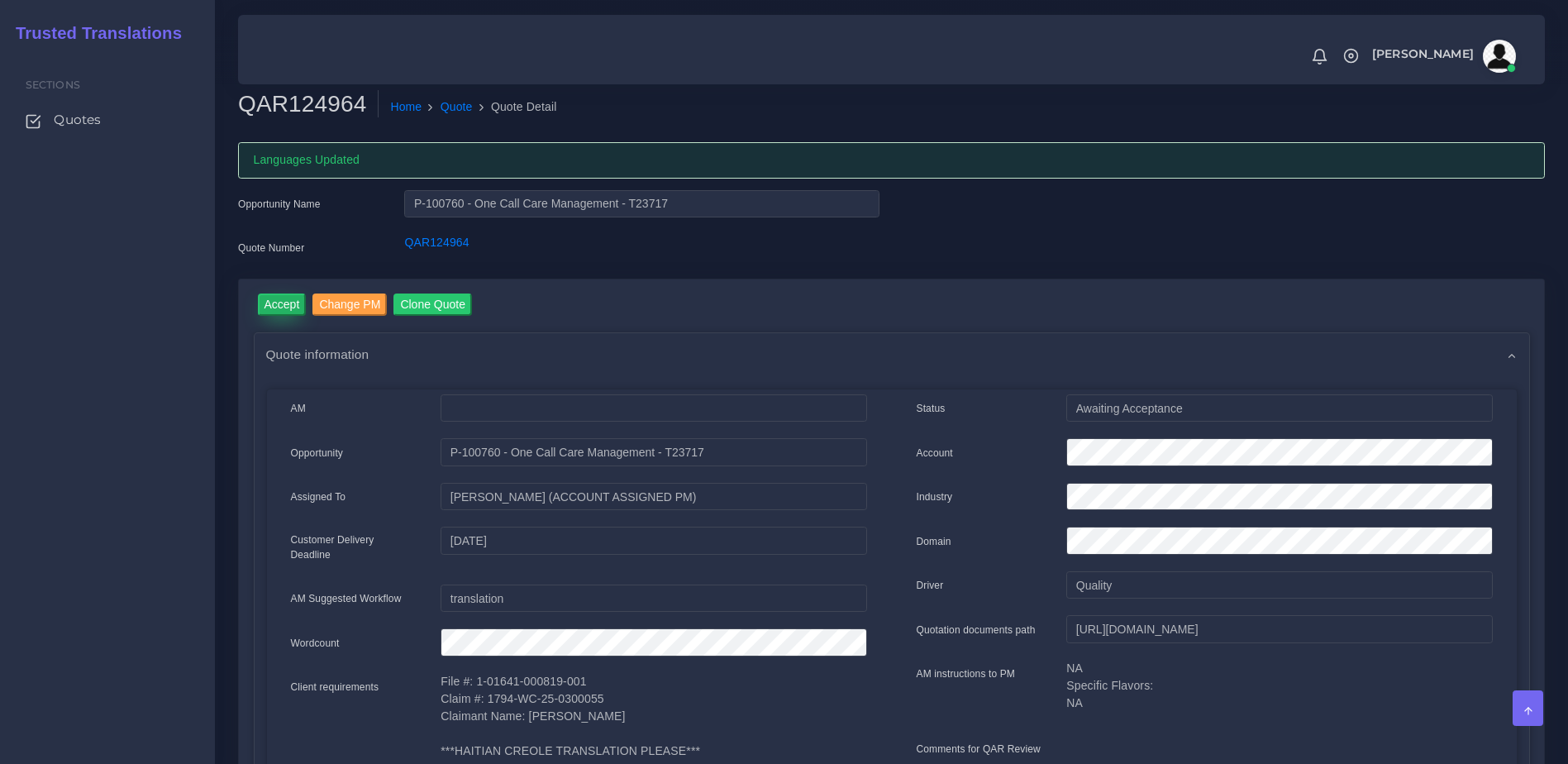
click at [270, 303] on input "Accept" at bounding box center [282, 304] width 48 height 22
click at [481, 306] on button "Prepare Quote" at bounding box center [467, 304] width 89 height 22
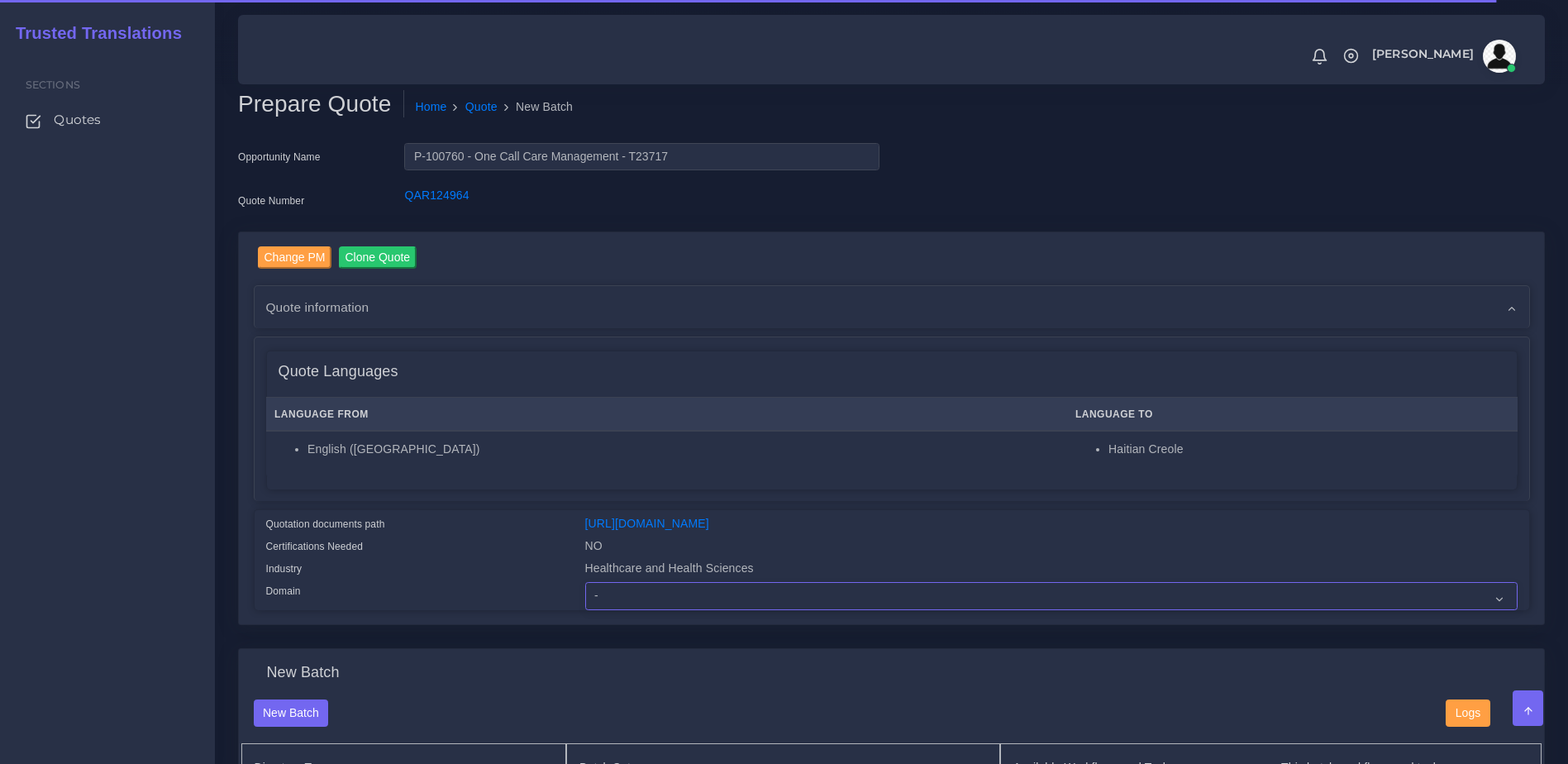
click at [628, 610] on select "- Advertising and Media Agriculture, Forestry and Fishing Architecture, Buildin…" at bounding box center [1052, 595] width 932 height 28
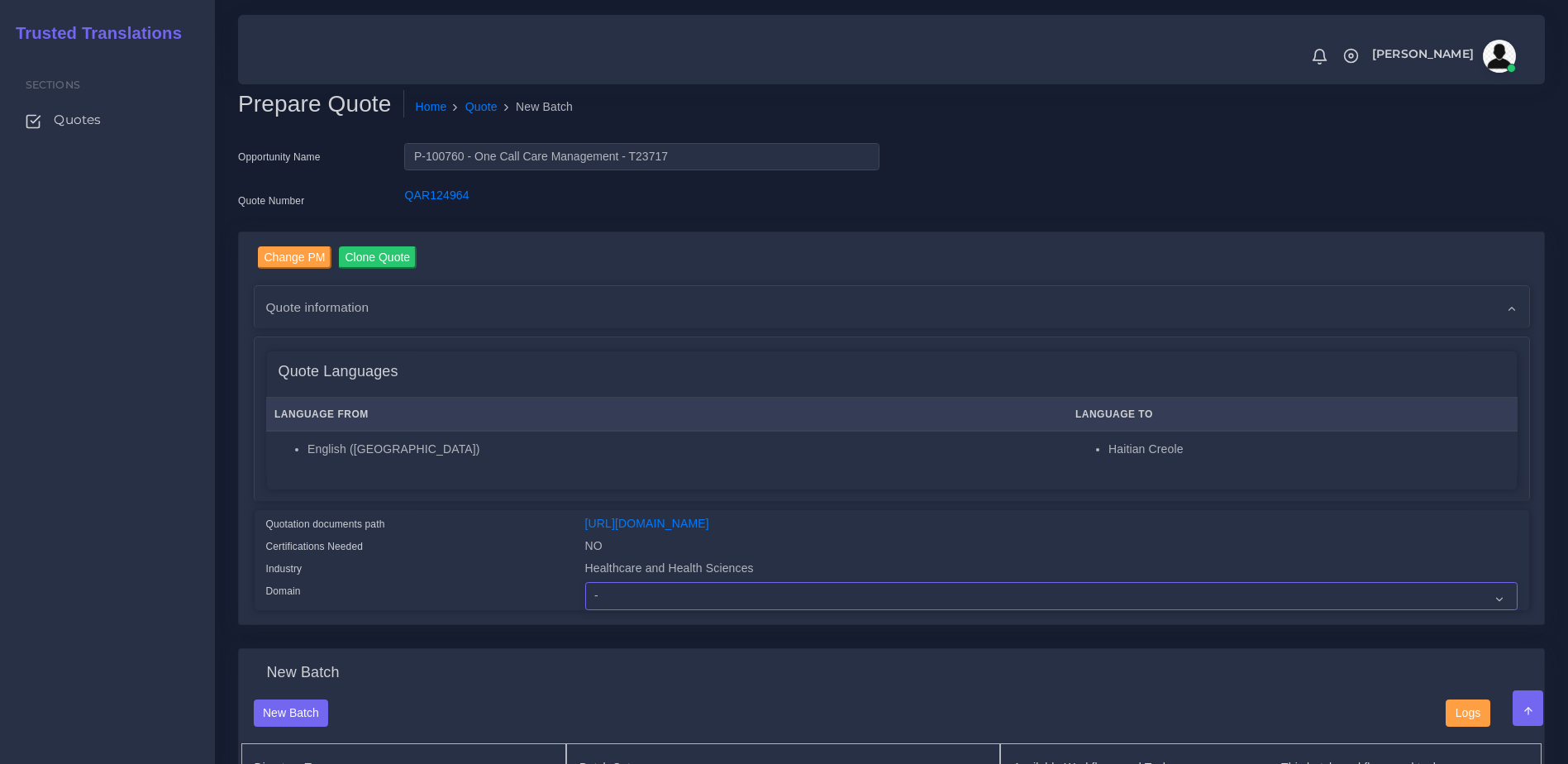
select select "Healthcare and Health Sciences"
click at [586, 594] on select "- Advertising and Media Agriculture, Forestry and Fishing Architecture, Buildin…" at bounding box center [1052, 595] width 932 height 28
click at [575, 506] on div "Change PM Clone Quote Quote information AM" at bounding box center [892, 427] width 1276 height 364
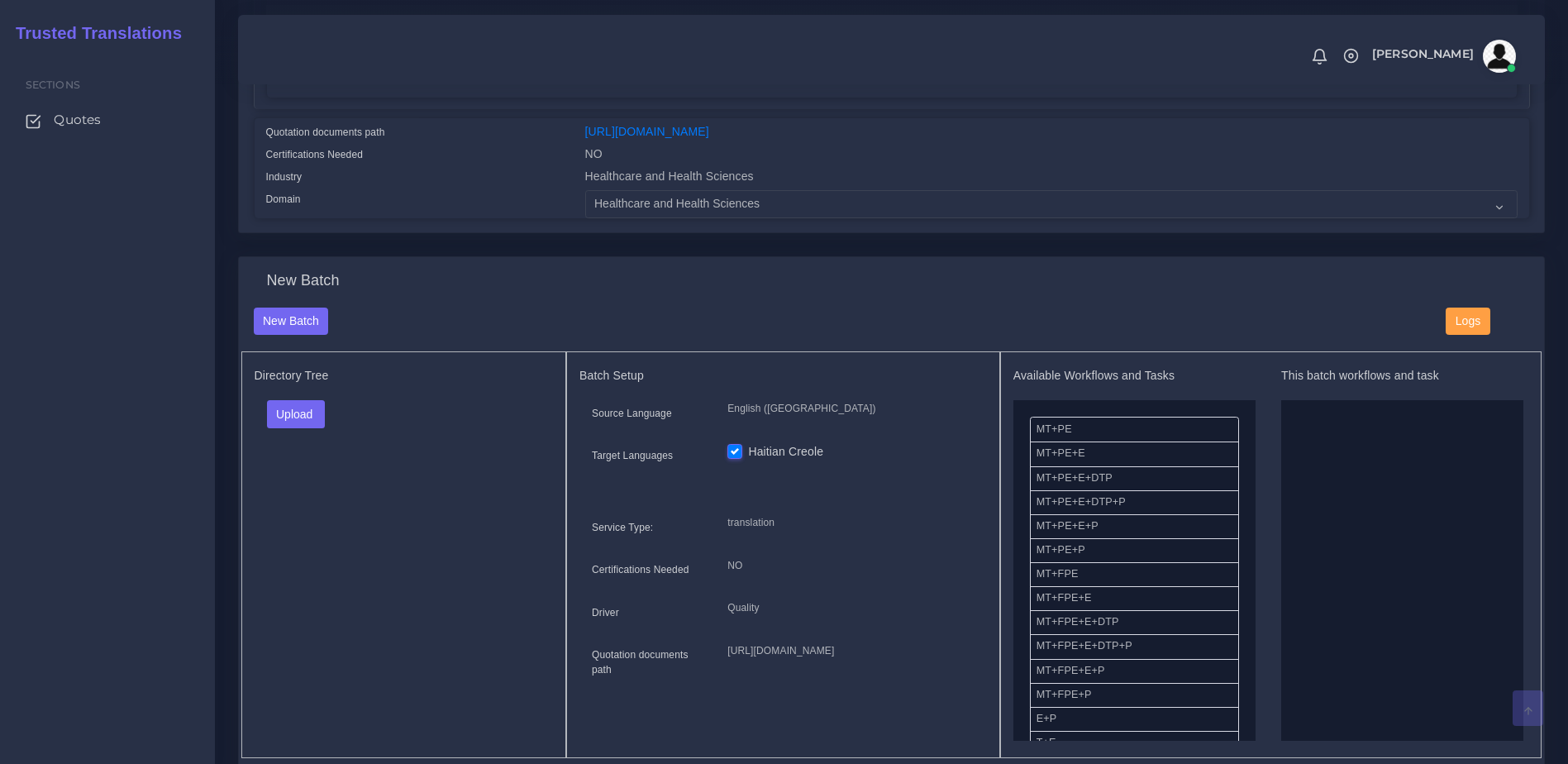
scroll to position [414, 0]
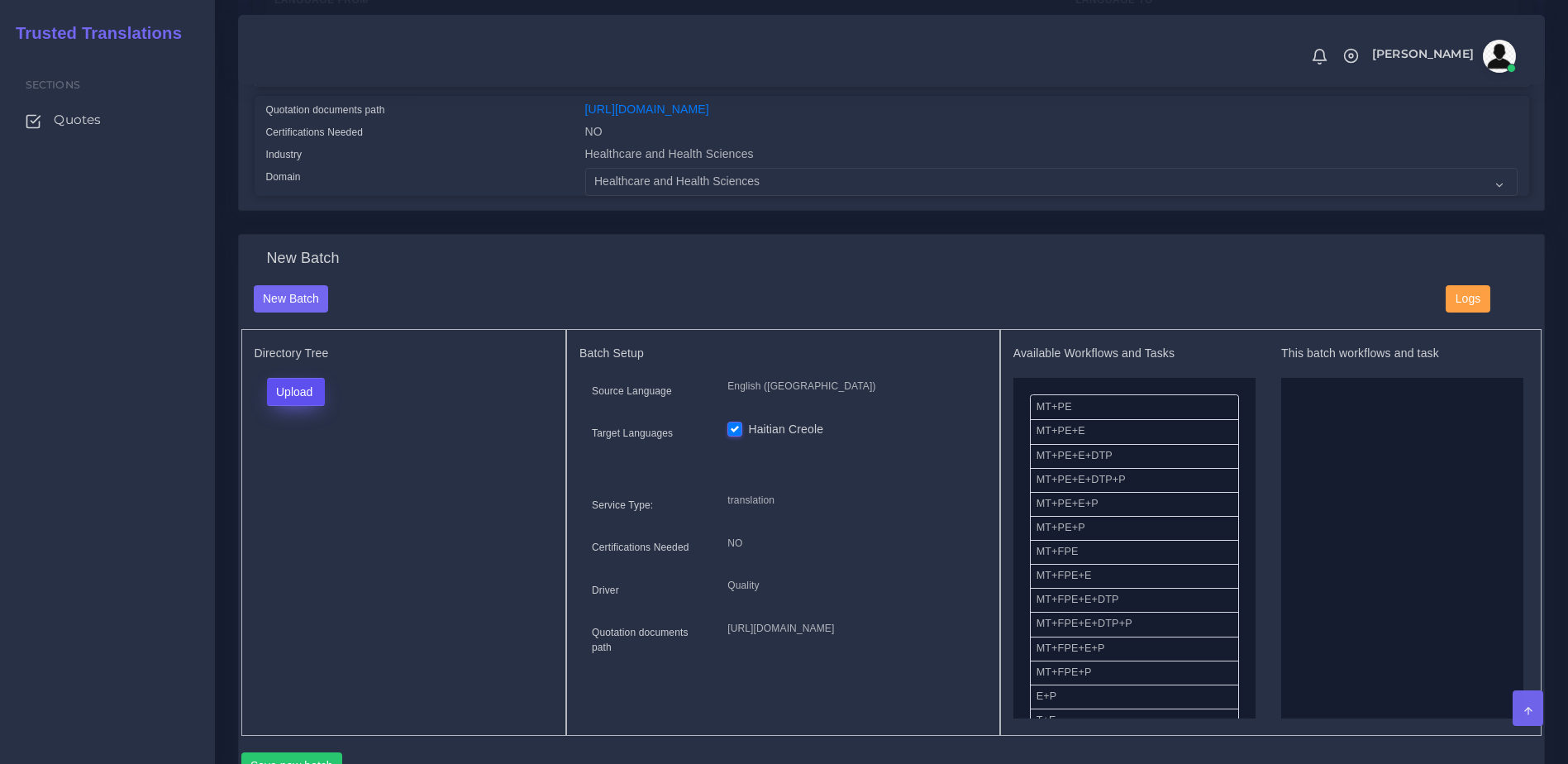
click at [307, 398] on button "Upload" at bounding box center [295, 391] width 58 height 28
click at [309, 465] on label "Files" at bounding box center [324, 454] width 114 height 21
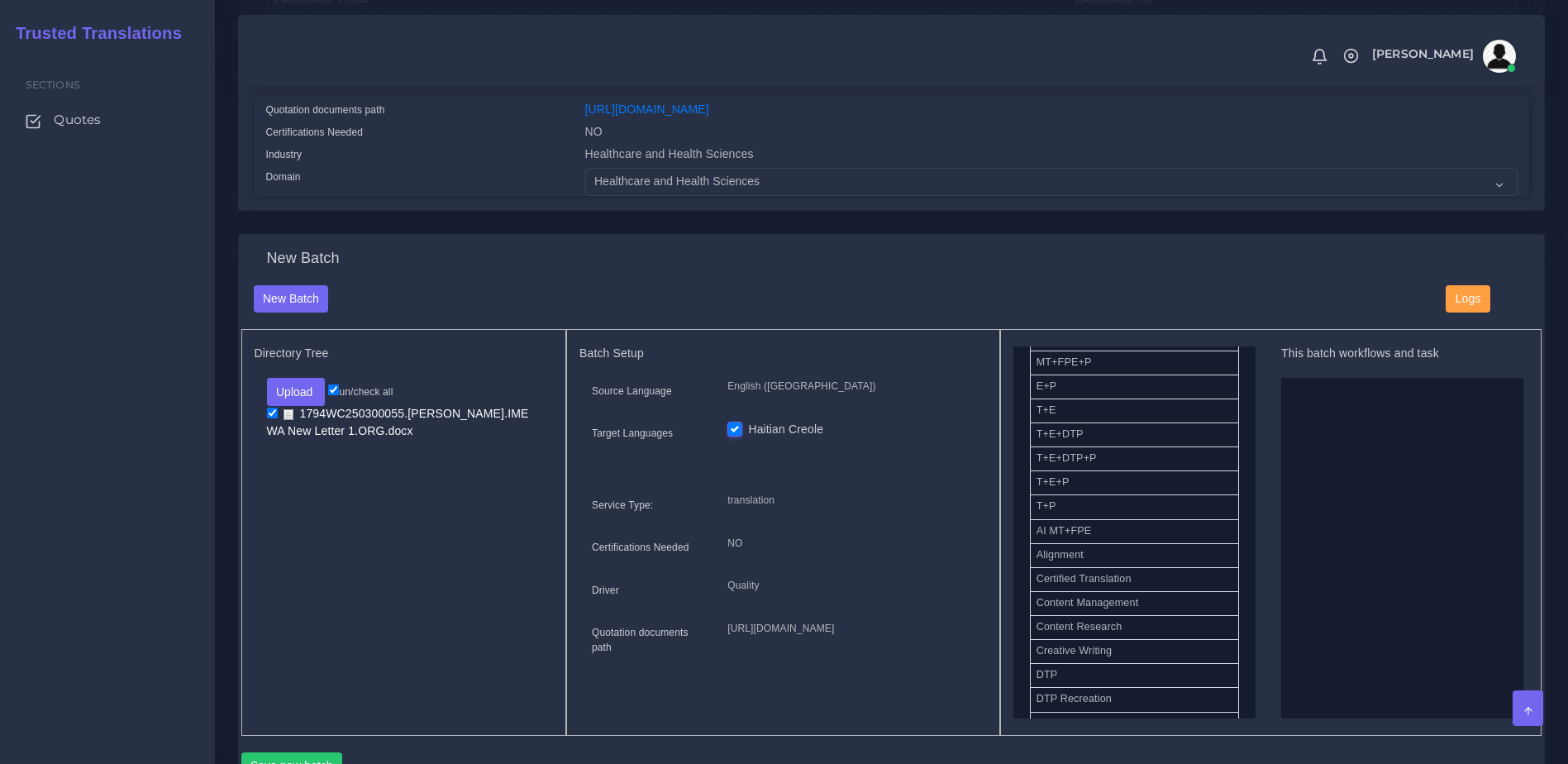
scroll to position [307, 0]
drag, startPoint x: 1077, startPoint y: 502, endPoint x: 1288, endPoint y: 496, distance: 211.1
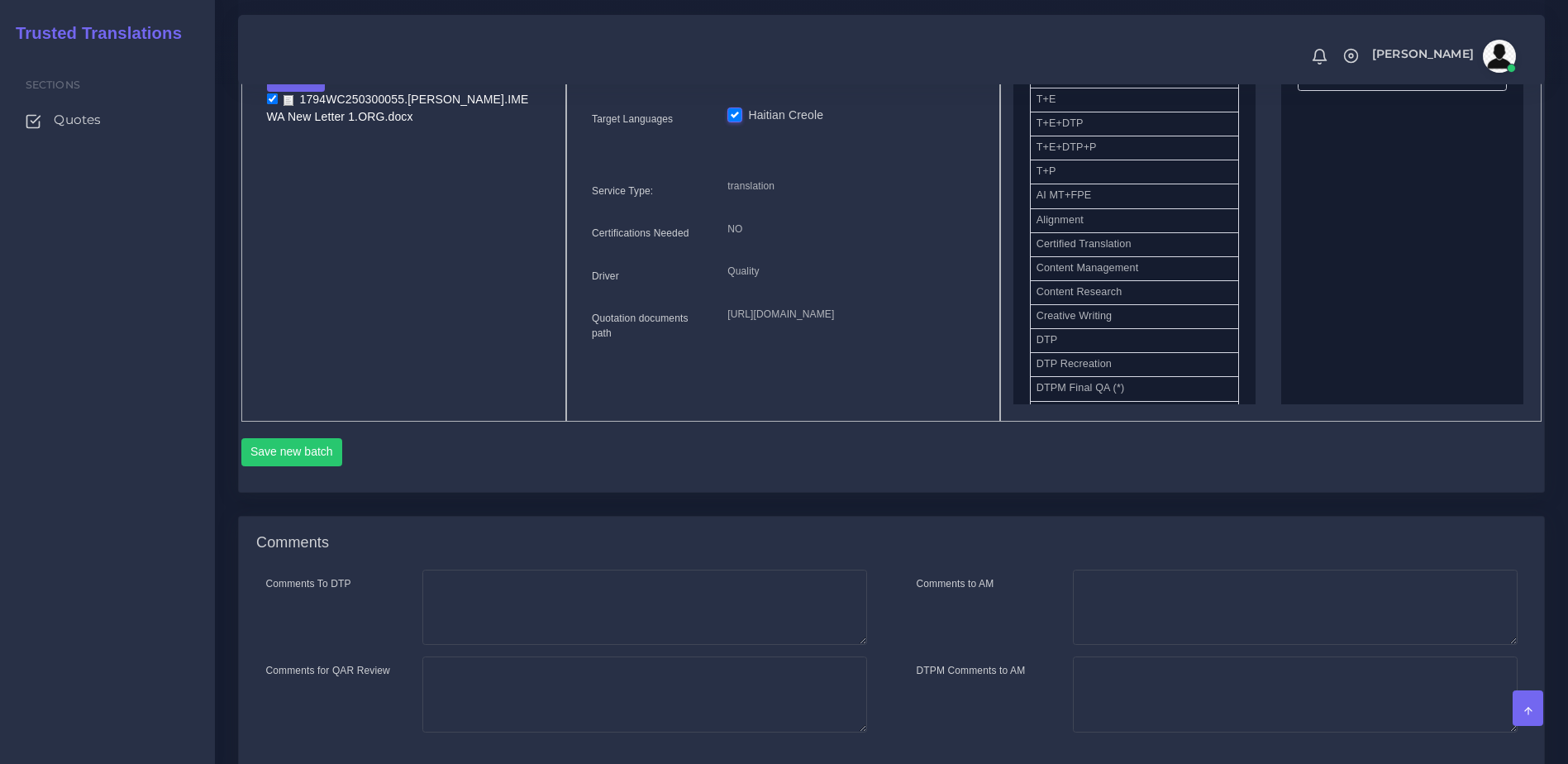
scroll to position [767, 0]
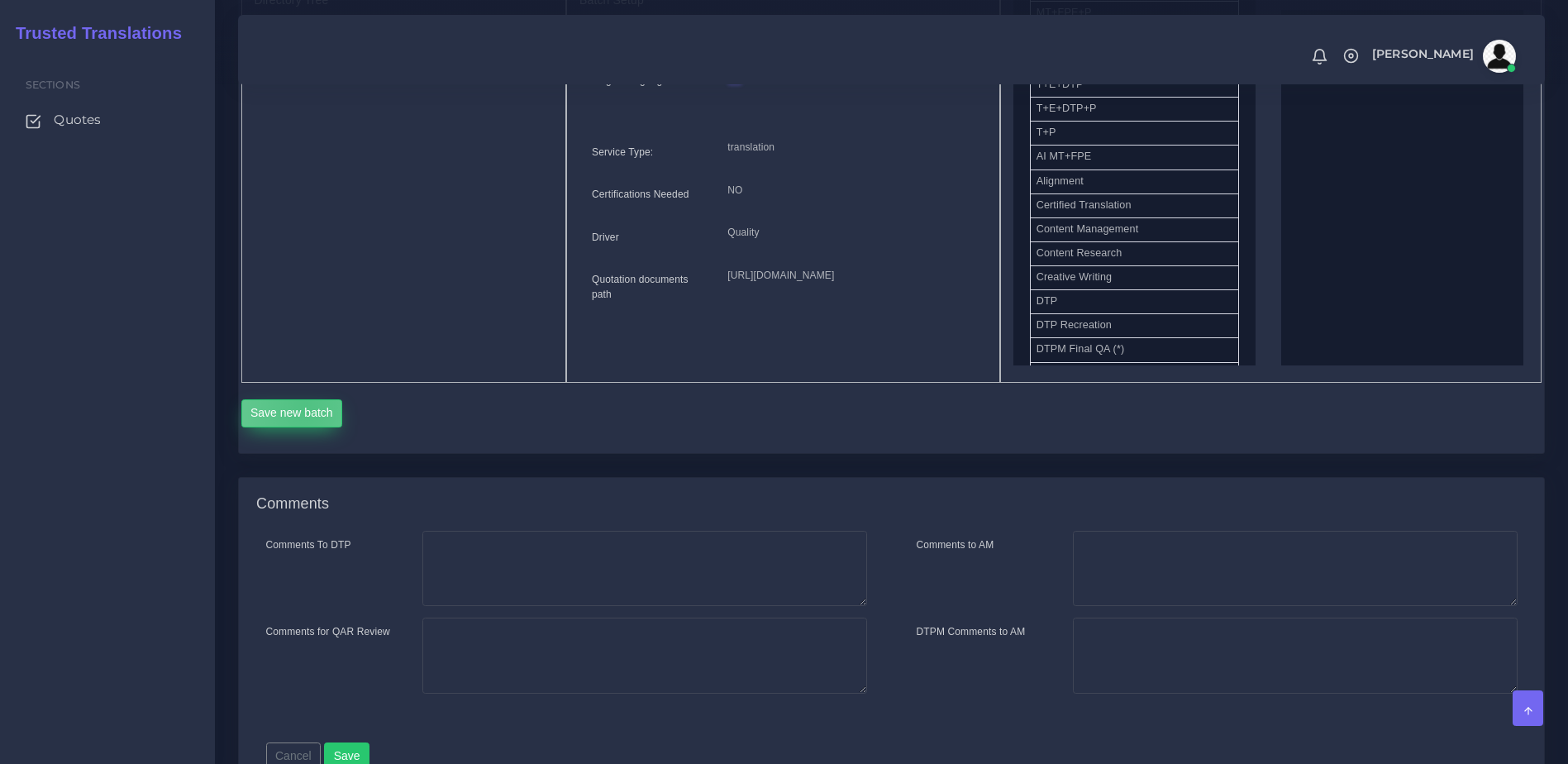
click at [304, 427] on button "Save new batch" at bounding box center [292, 413] width 101 height 28
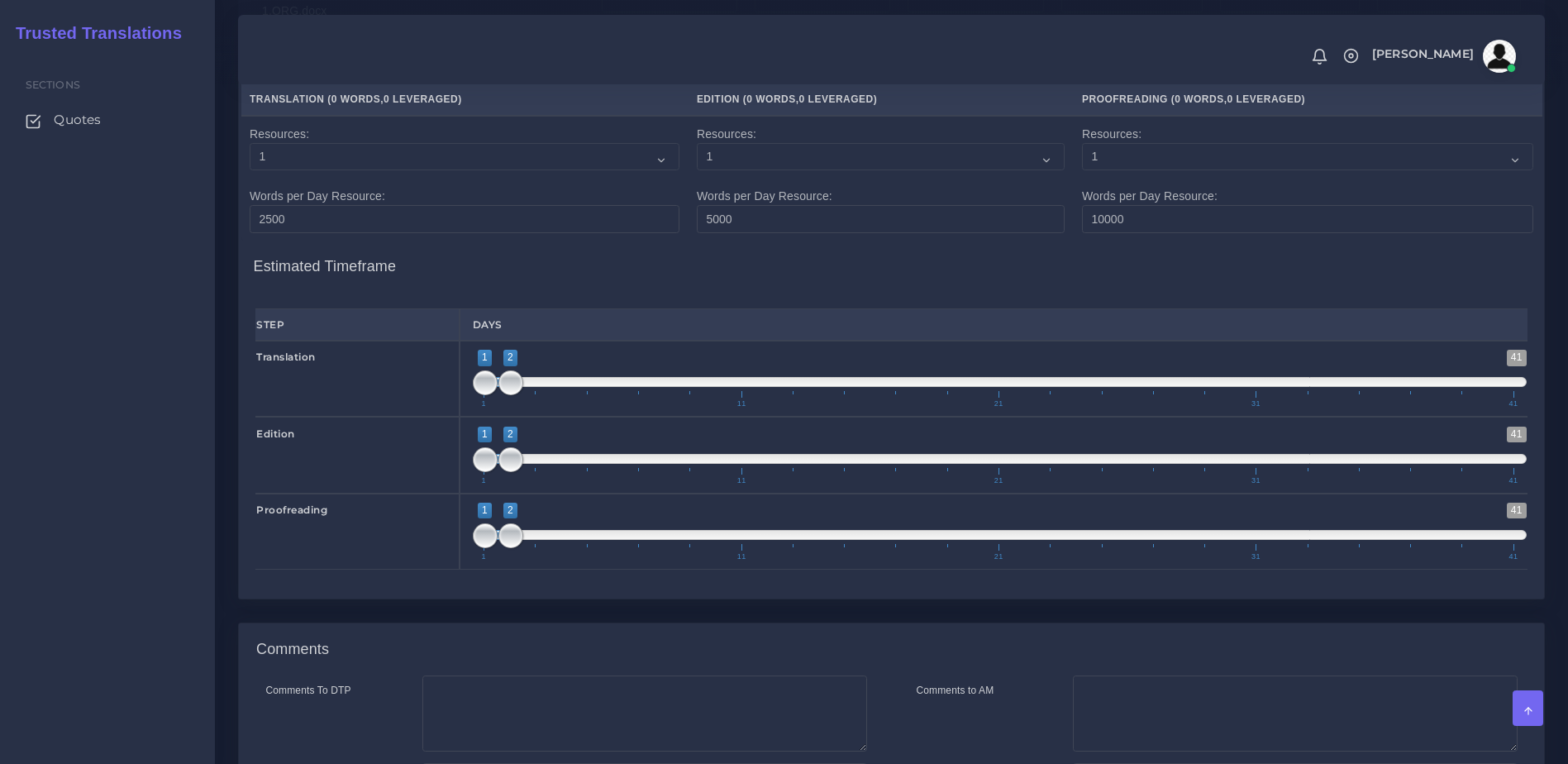
scroll to position [733, 0]
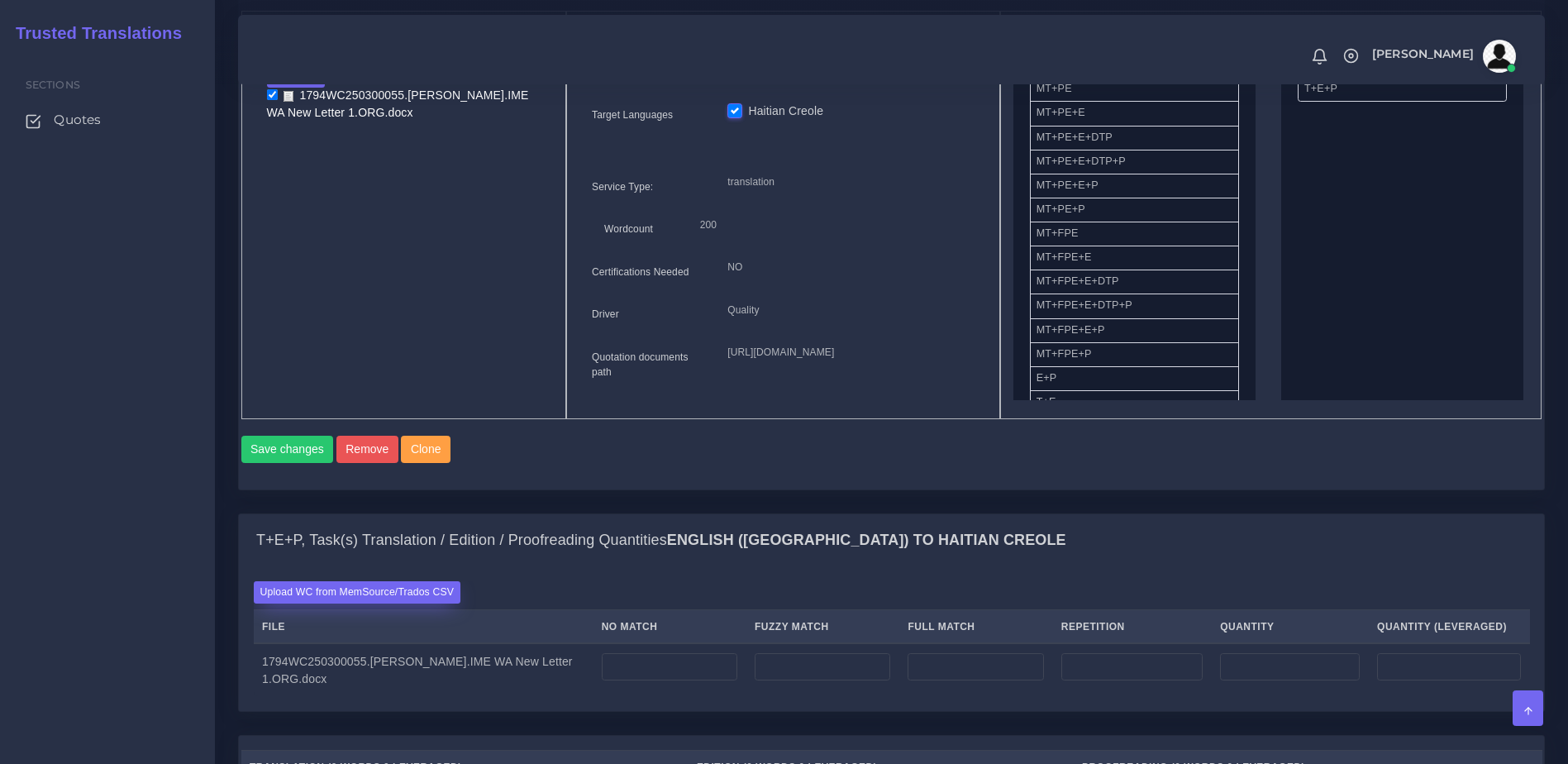
click at [411, 603] on label "Upload WC from MemSource/Trados CSV" at bounding box center [357, 592] width 207 height 22
click at [0, 0] on input "Upload WC from MemSource/Trados CSV" at bounding box center [0, 0] width 0 height 0
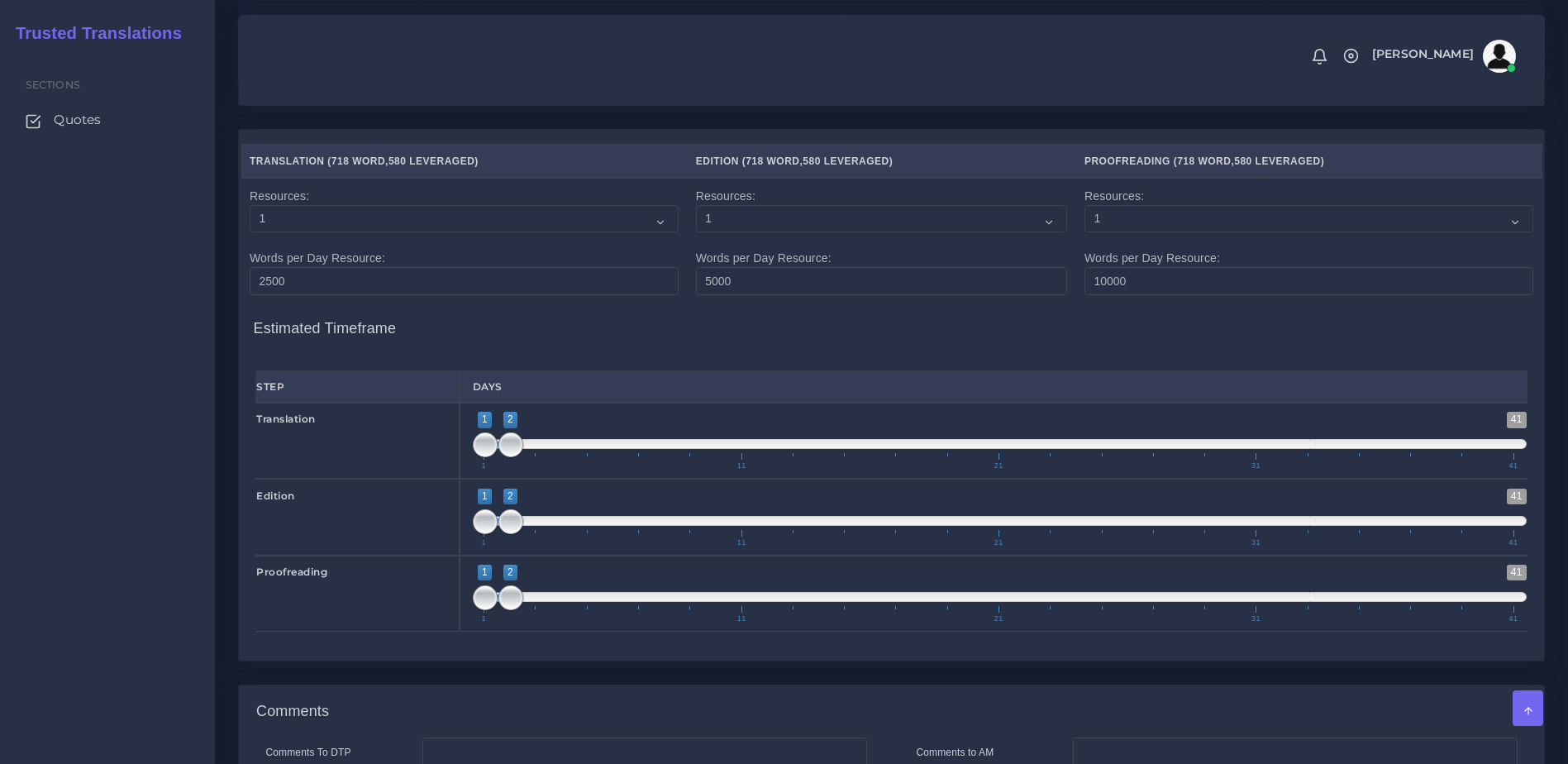
scroll to position [1738, 0]
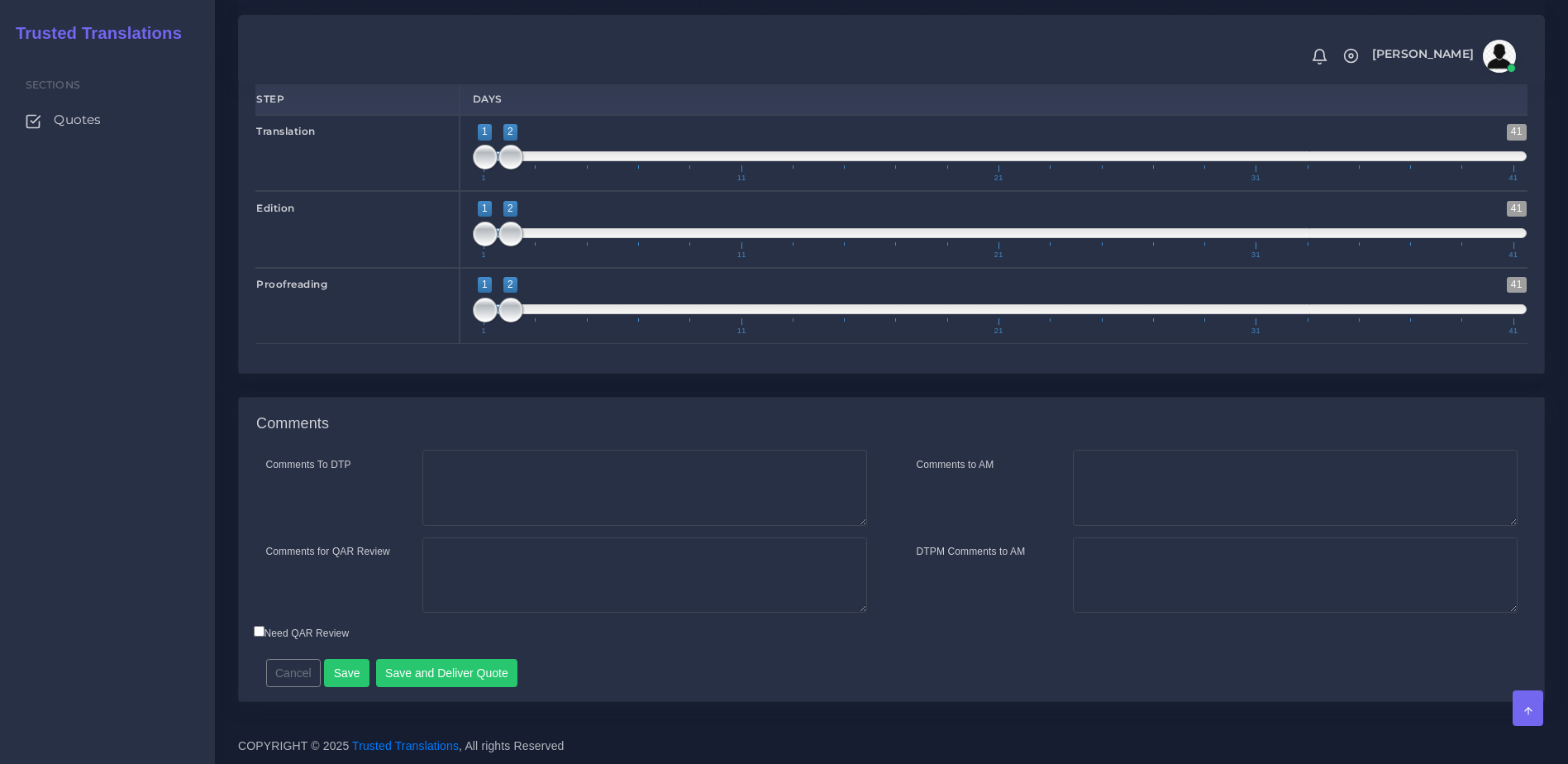
click at [425, 689] on div "Comments To DTP Comments for QAR Review Cancel" at bounding box center [892, 575] width 1306 height 251
click at [416, 668] on button "Save and Deliver Quote" at bounding box center [447, 672] width 142 height 28
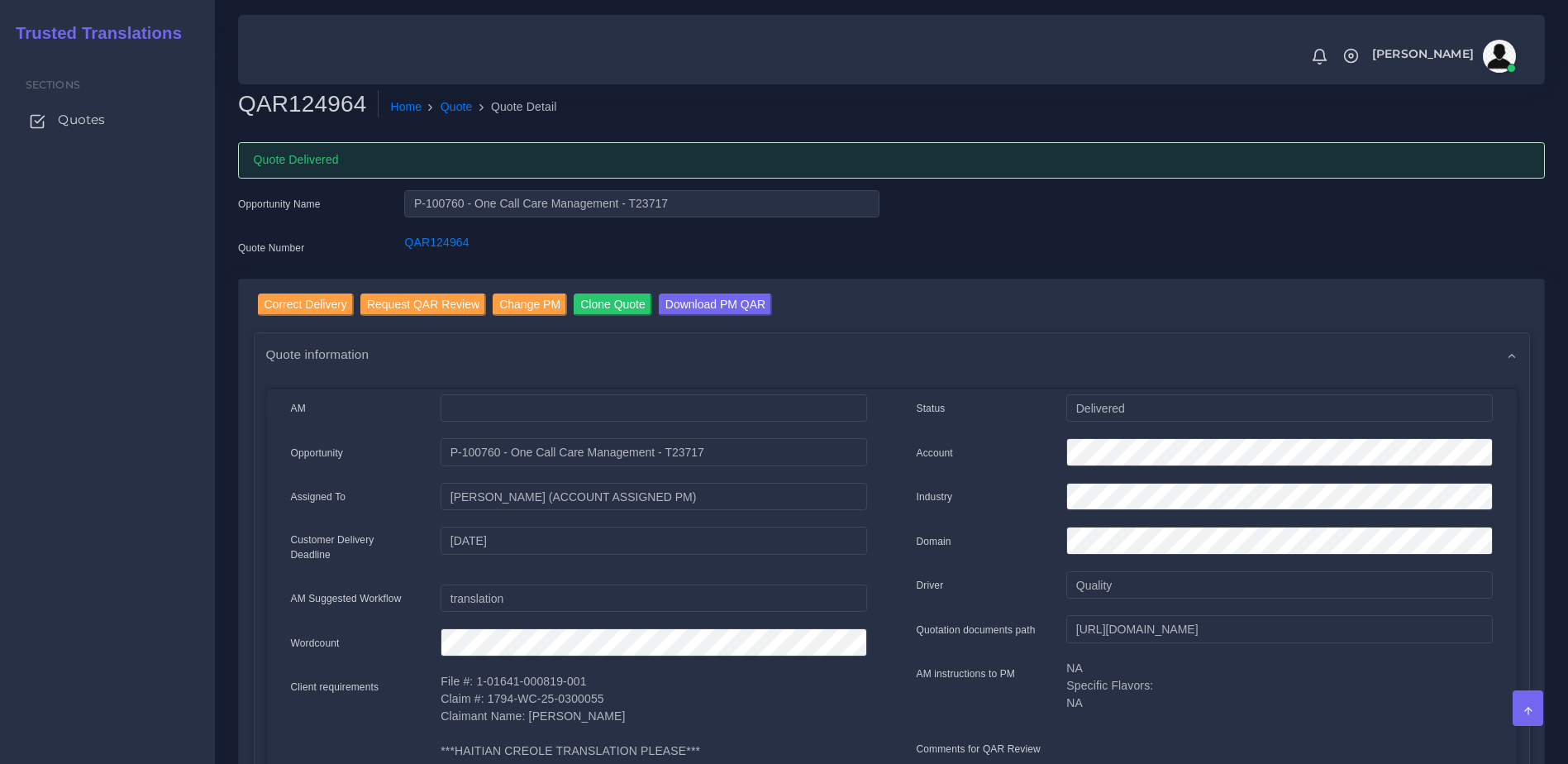
click at [77, 114] on span "Quotes" at bounding box center [81, 119] width 47 height 18
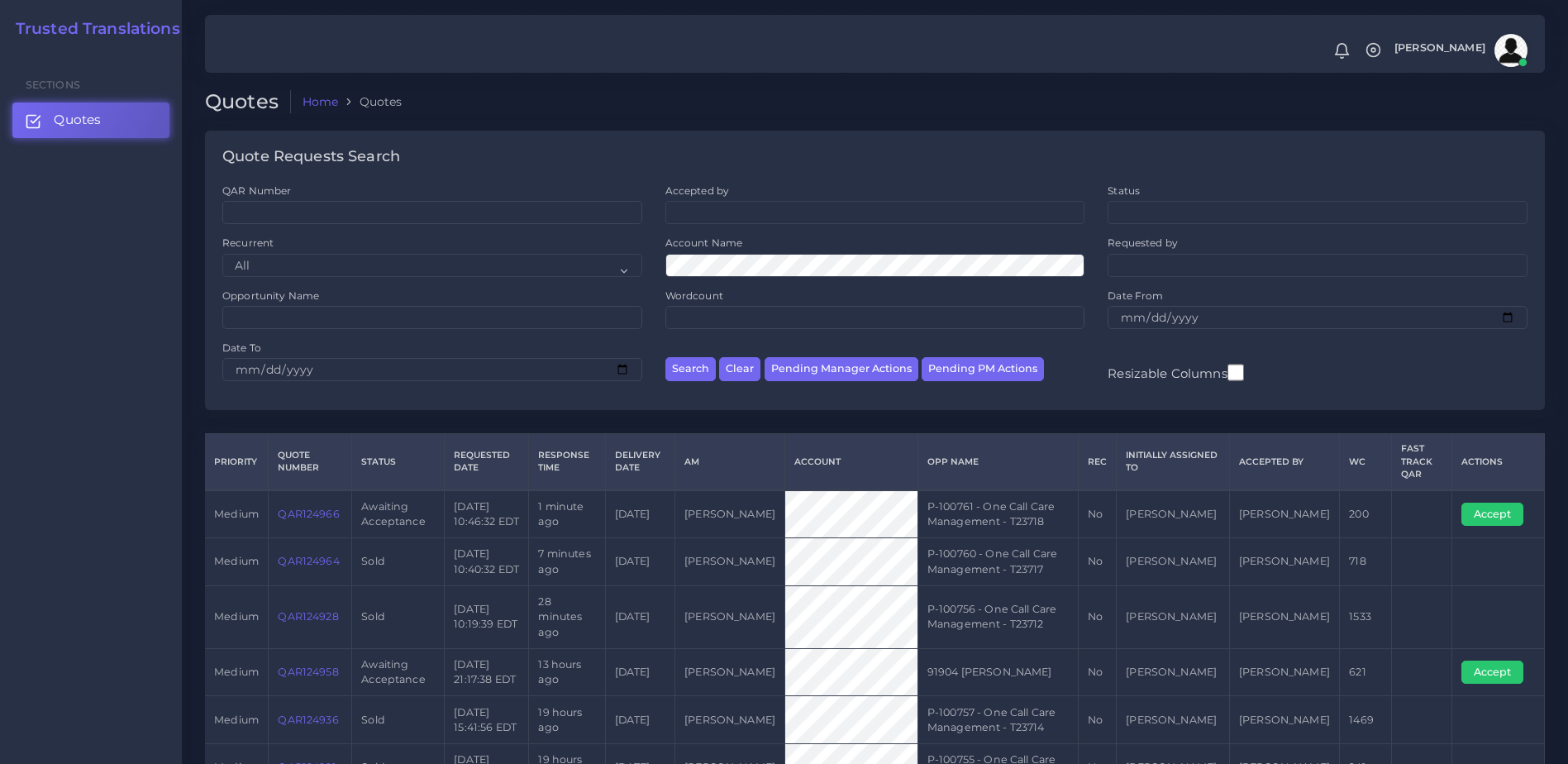
click at [319, 508] on link "QAR124966" at bounding box center [308, 514] width 61 height 13
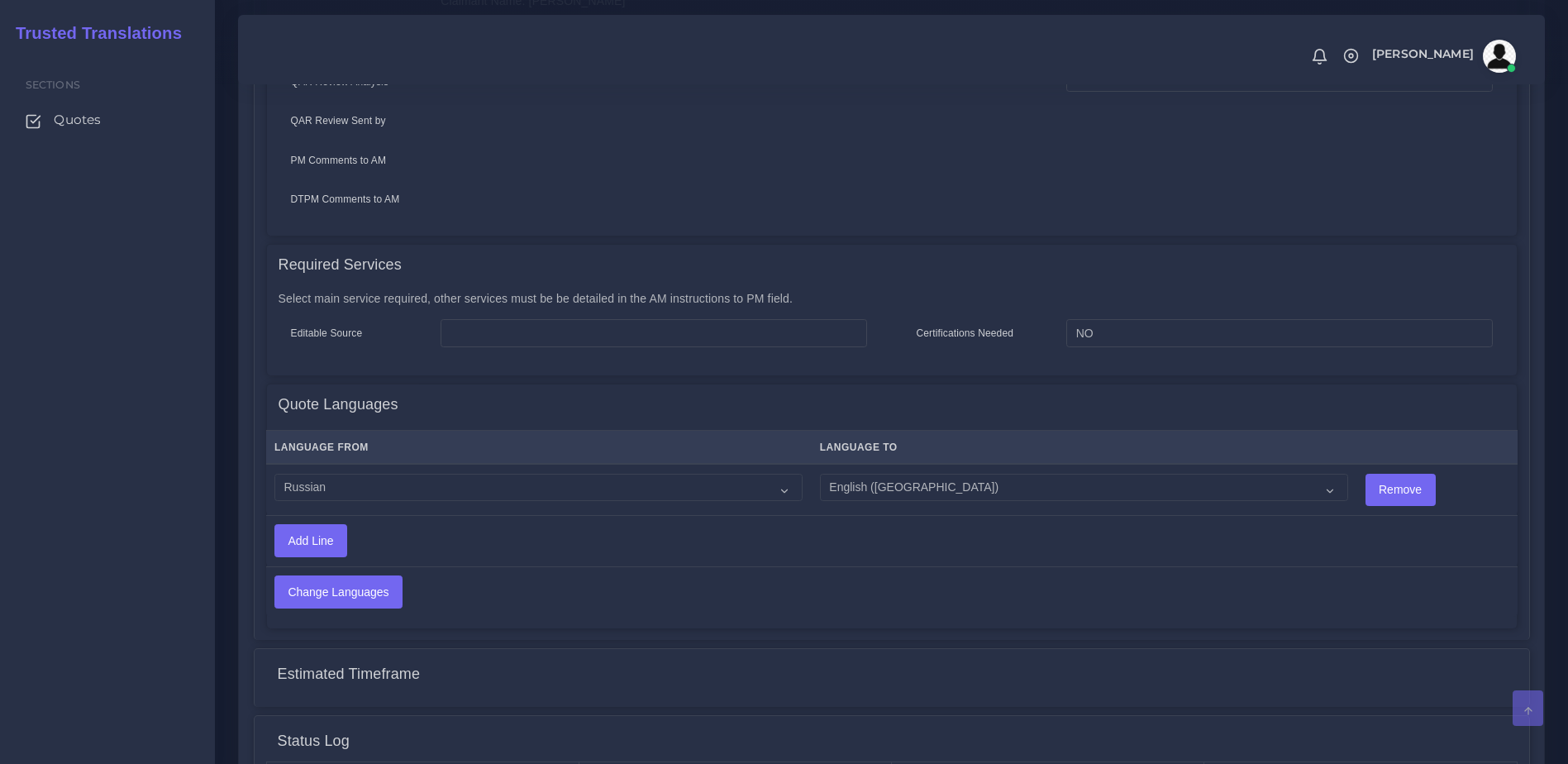
scroll to position [785, 0]
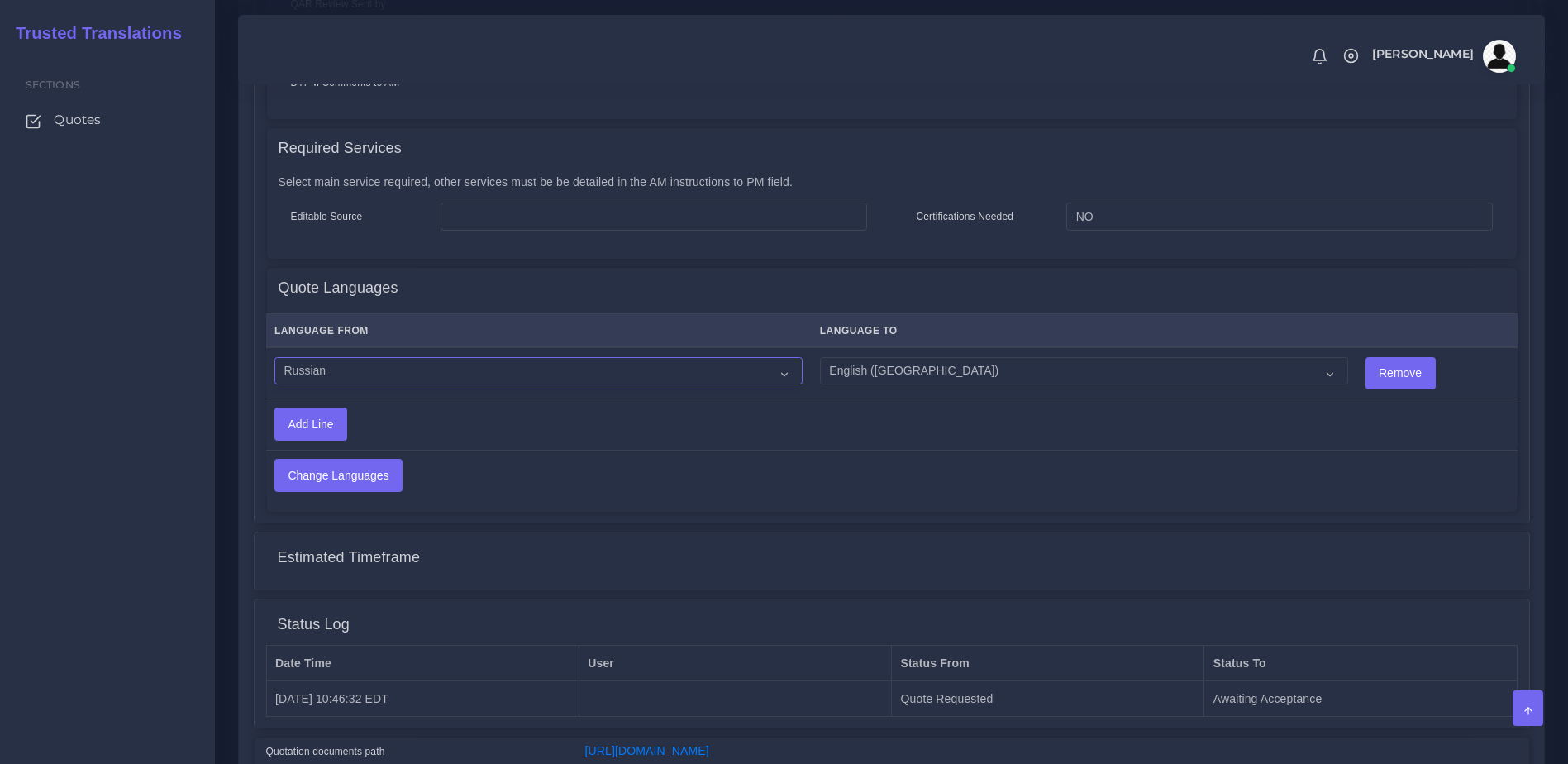
click at [397, 364] on select "Acoli Afar Afrikaans Akan Akateko Albanian American Sign Language (ASL) Amharic…" at bounding box center [539, 371] width 528 height 28
select select "40189"
click at [275, 357] on select "Acoli Afar Afrikaans Akan Akateko Albanian American Sign Language (ASL) Amharic…" at bounding box center [539, 371] width 528 height 28
click at [348, 460] on input "Change Languages" at bounding box center [339, 475] width 127 height 31
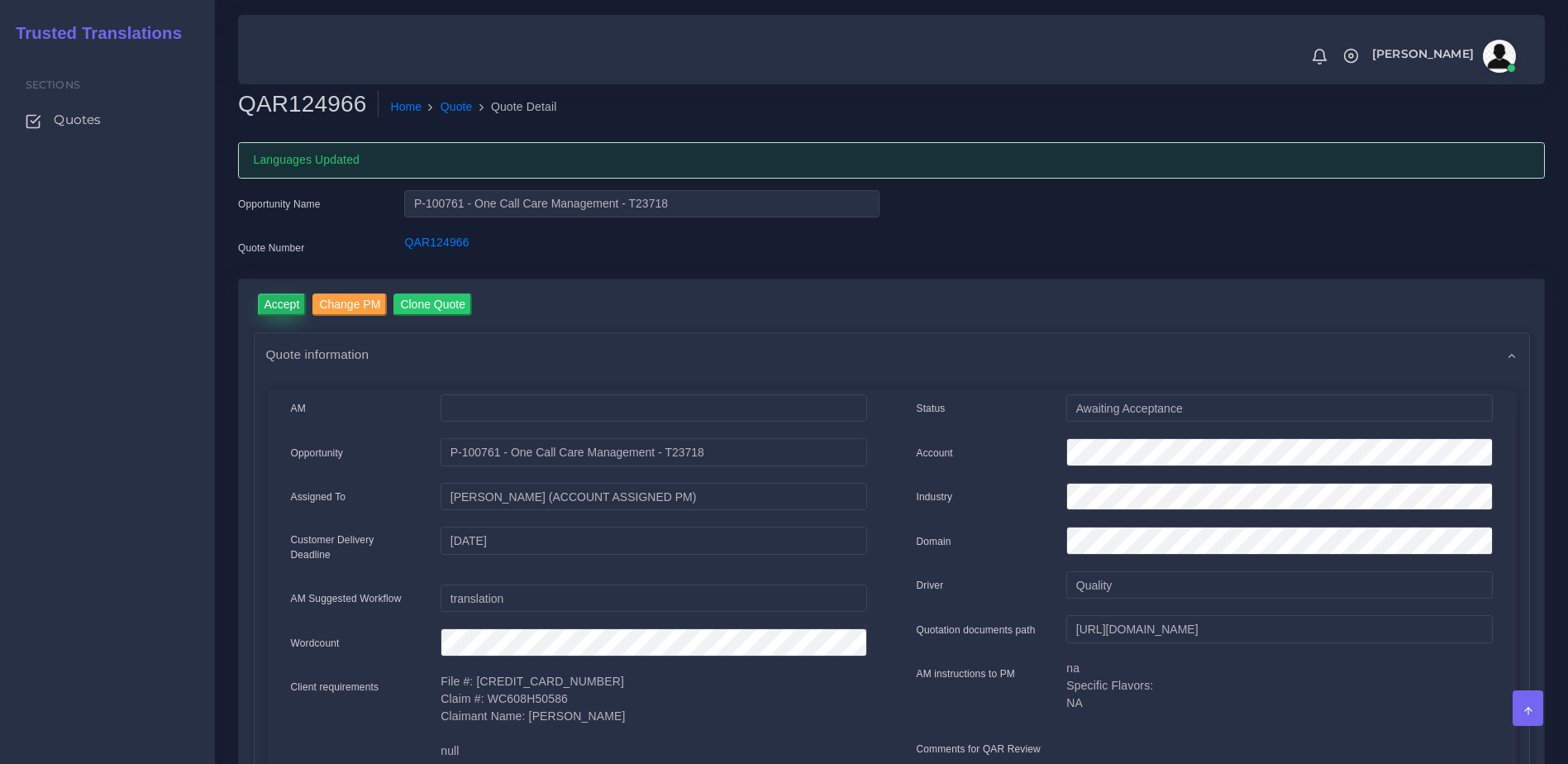
click at [279, 304] on input "Accept" at bounding box center [282, 304] width 48 height 22
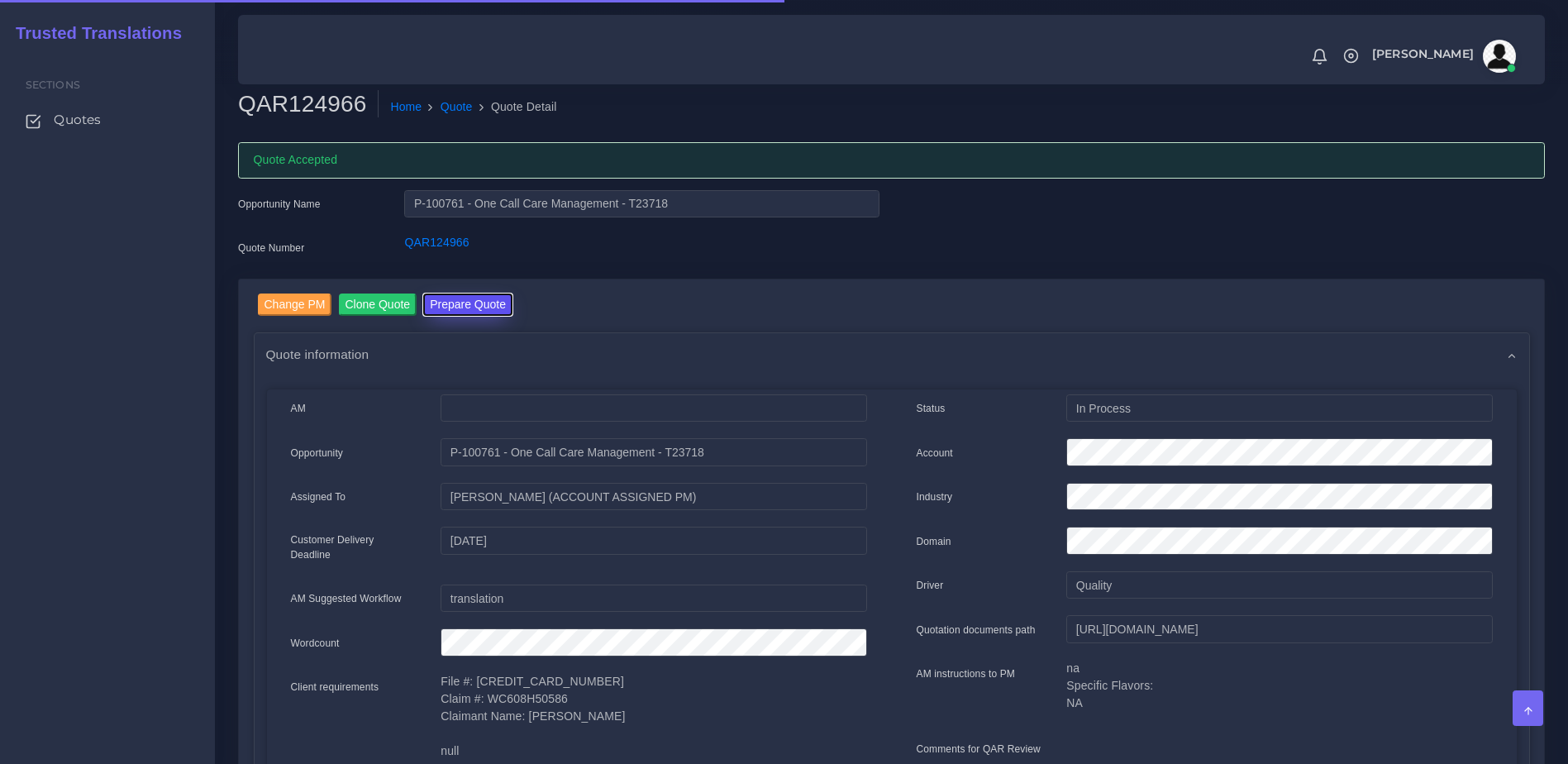
click at [455, 307] on button "Prepare Quote" at bounding box center [467, 304] width 89 height 22
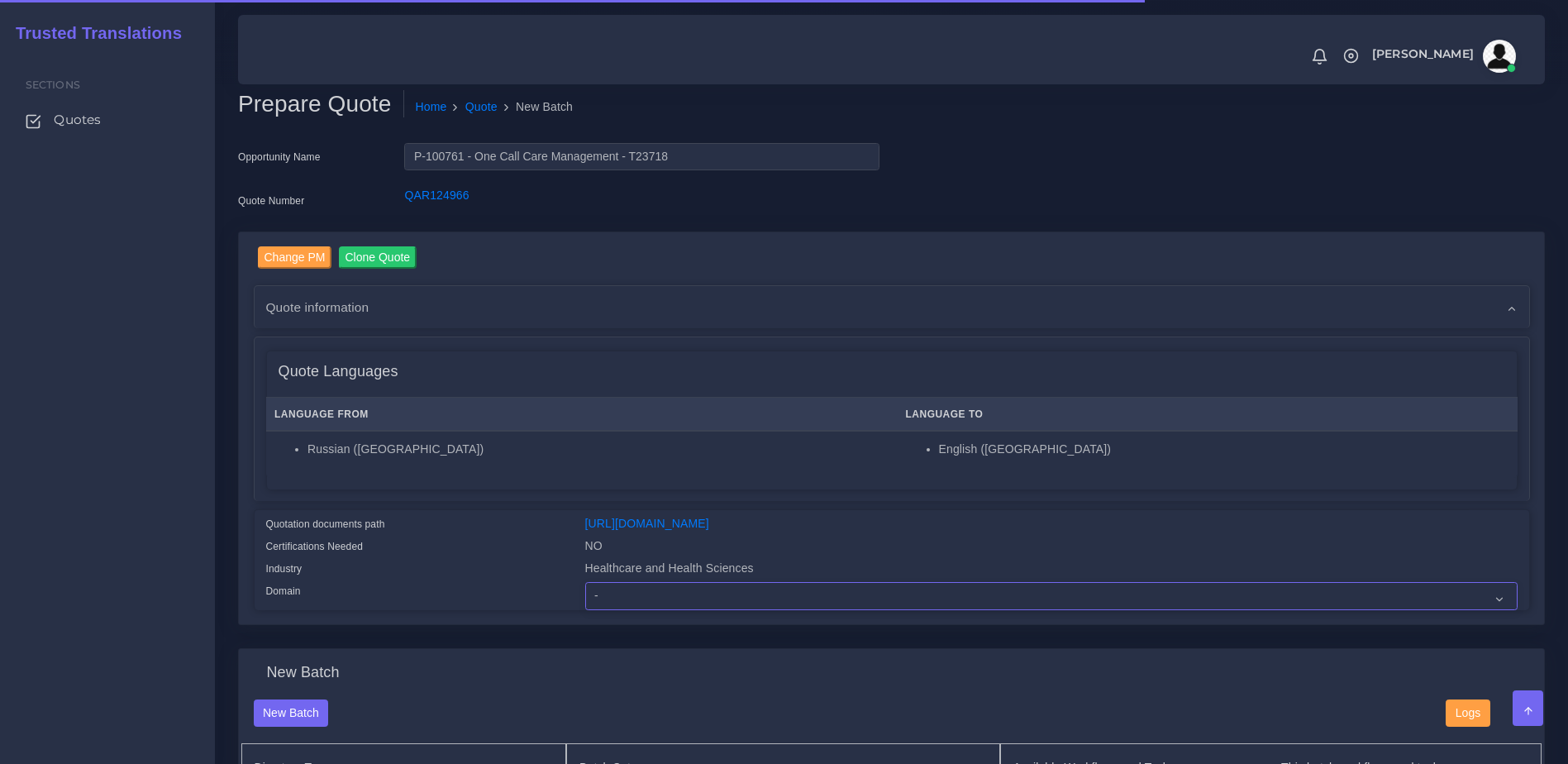
click at [639, 609] on select "- Advertising and Media Agriculture, Forestry and Fishing Architecture, Buildin…" at bounding box center [1052, 595] width 932 height 28
select select "Healthcare and Health Sciences"
click at [586, 594] on select "- Advertising and Media Agriculture, Forestry and Fishing Architecture, Buildin…" at bounding box center [1052, 595] width 932 height 28
click at [546, 505] on div "Change PM Clone Quote Quote information AM" at bounding box center [892, 427] width 1276 height 364
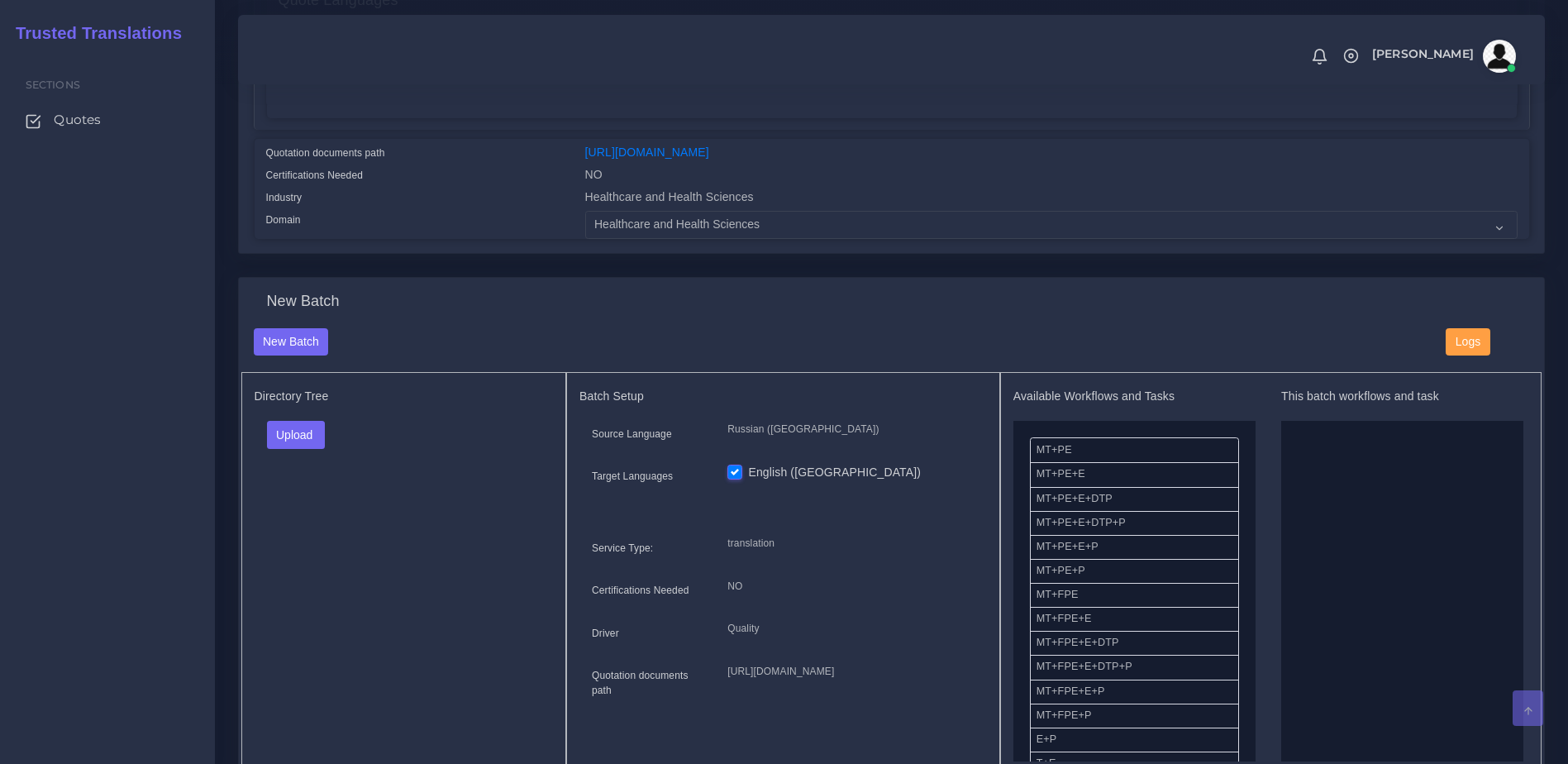
scroll to position [373, 0]
click at [295, 446] on button "Upload" at bounding box center [295, 432] width 58 height 28
click at [295, 505] on label "Files" at bounding box center [324, 495] width 114 height 21
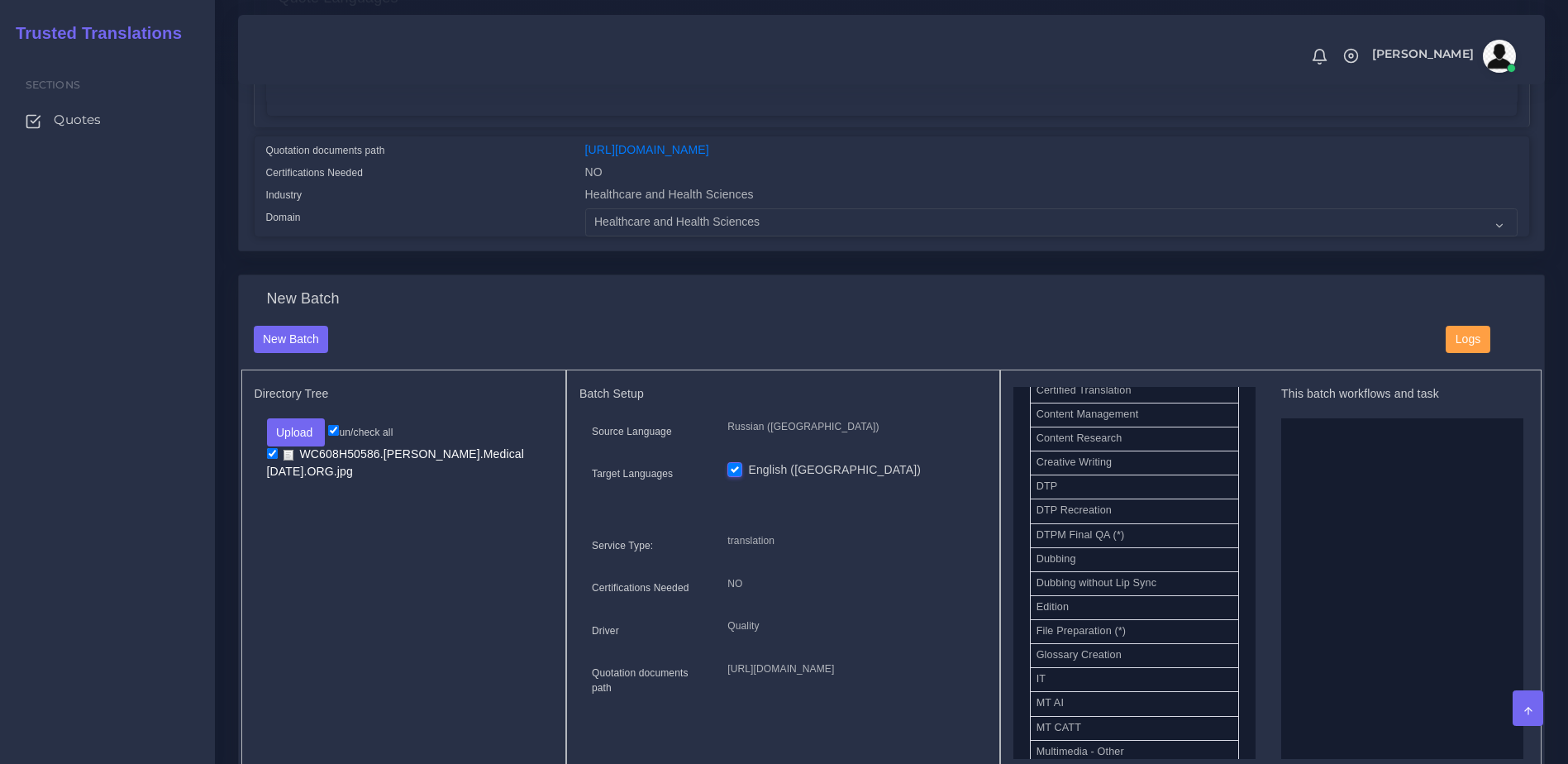
scroll to position [536, 0]
drag, startPoint x: 1195, startPoint y: 540, endPoint x: 1422, endPoint y: 576, distance: 229.8
drag, startPoint x: 1068, startPoint y: 644, endPoint x: 1466, endPoint y: 538, distance: 411.9
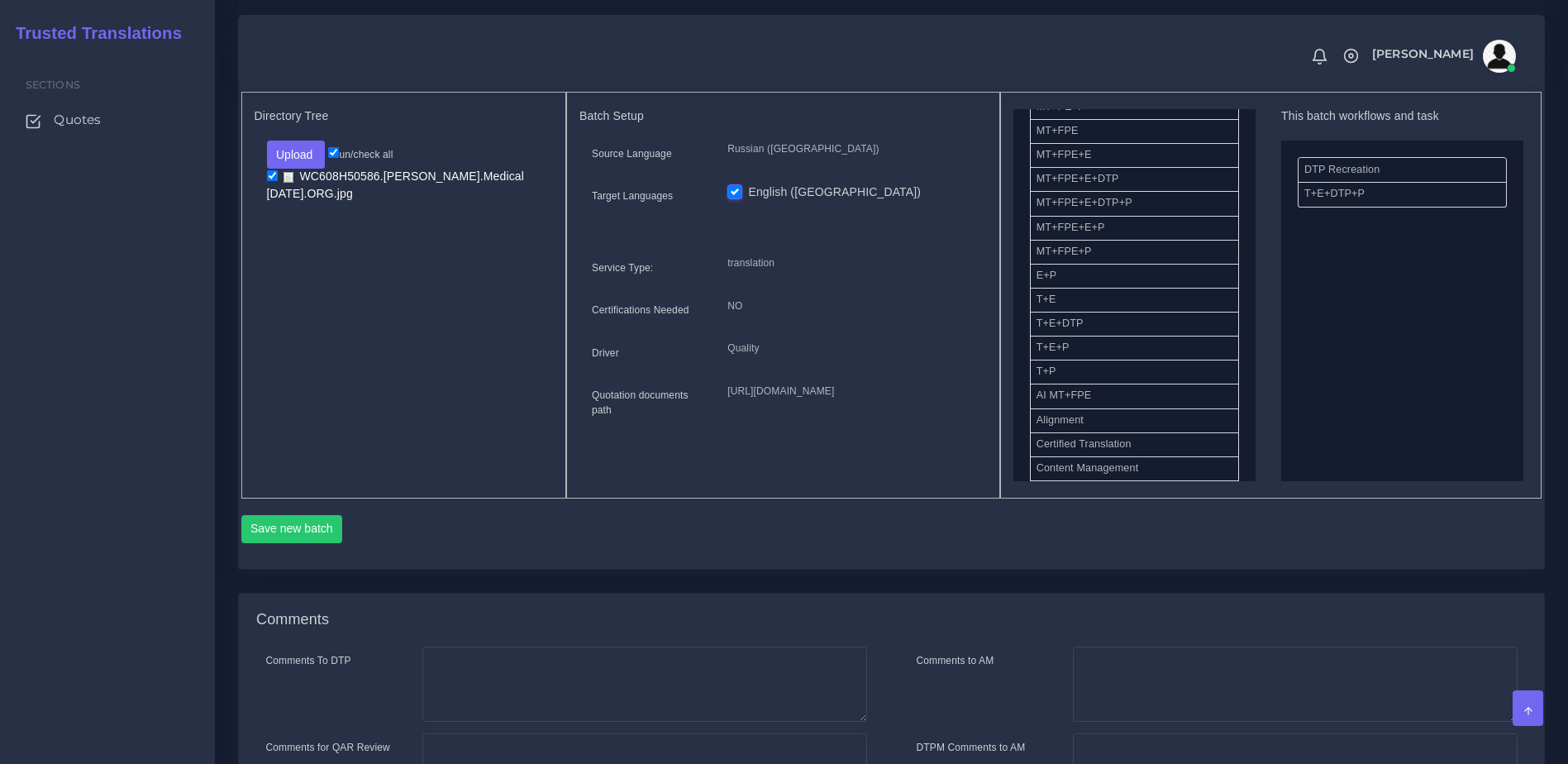
scroll to position [655, 0]
click at [291, 531] on div "Save new batch" at bounding box center [892, 522] width 1301 height 57
click at [305, 539] on button "Save new batch" at bounding box center [292, 524] width 101 height 28
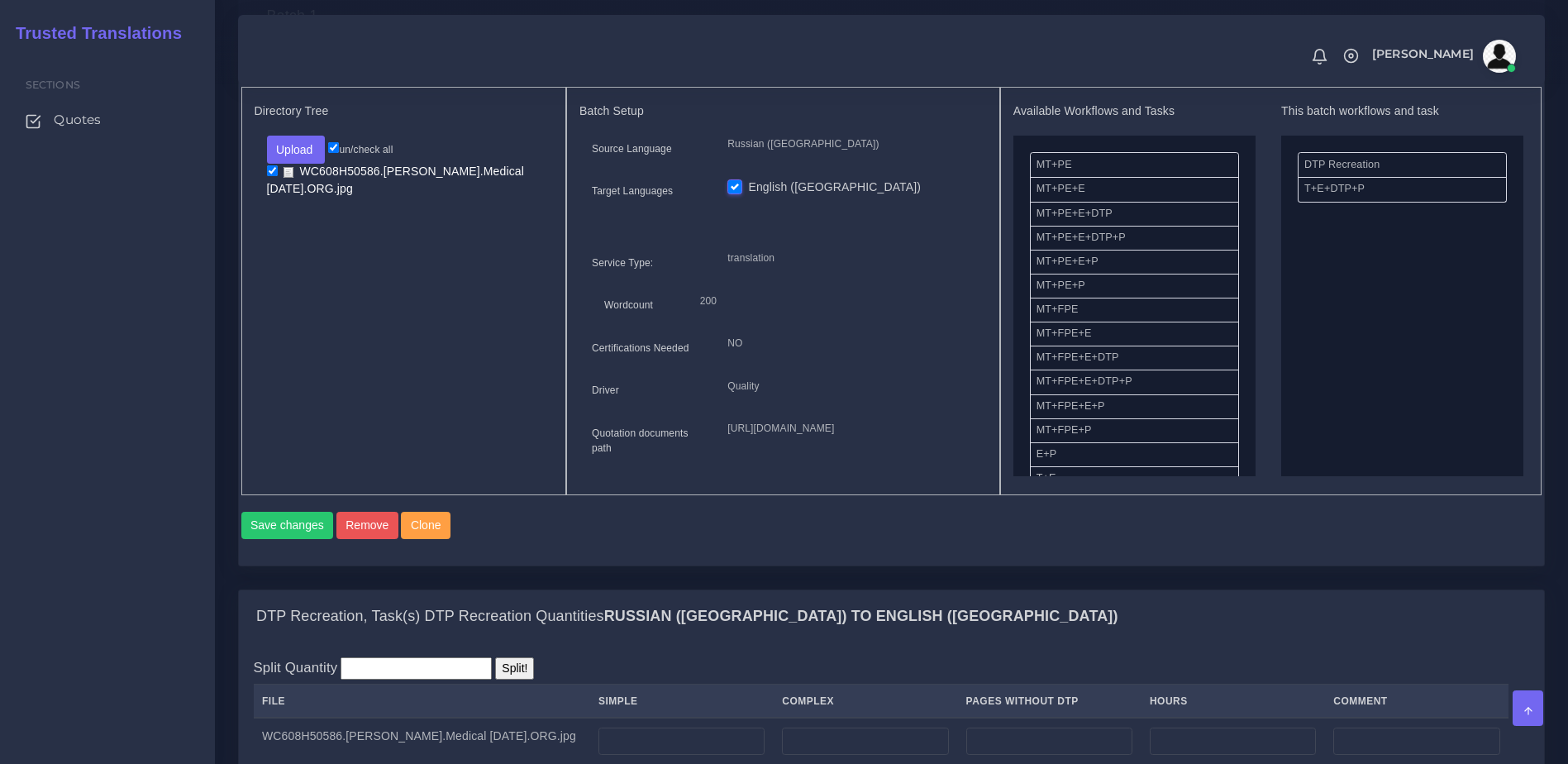
scroll to position [1120, 0]
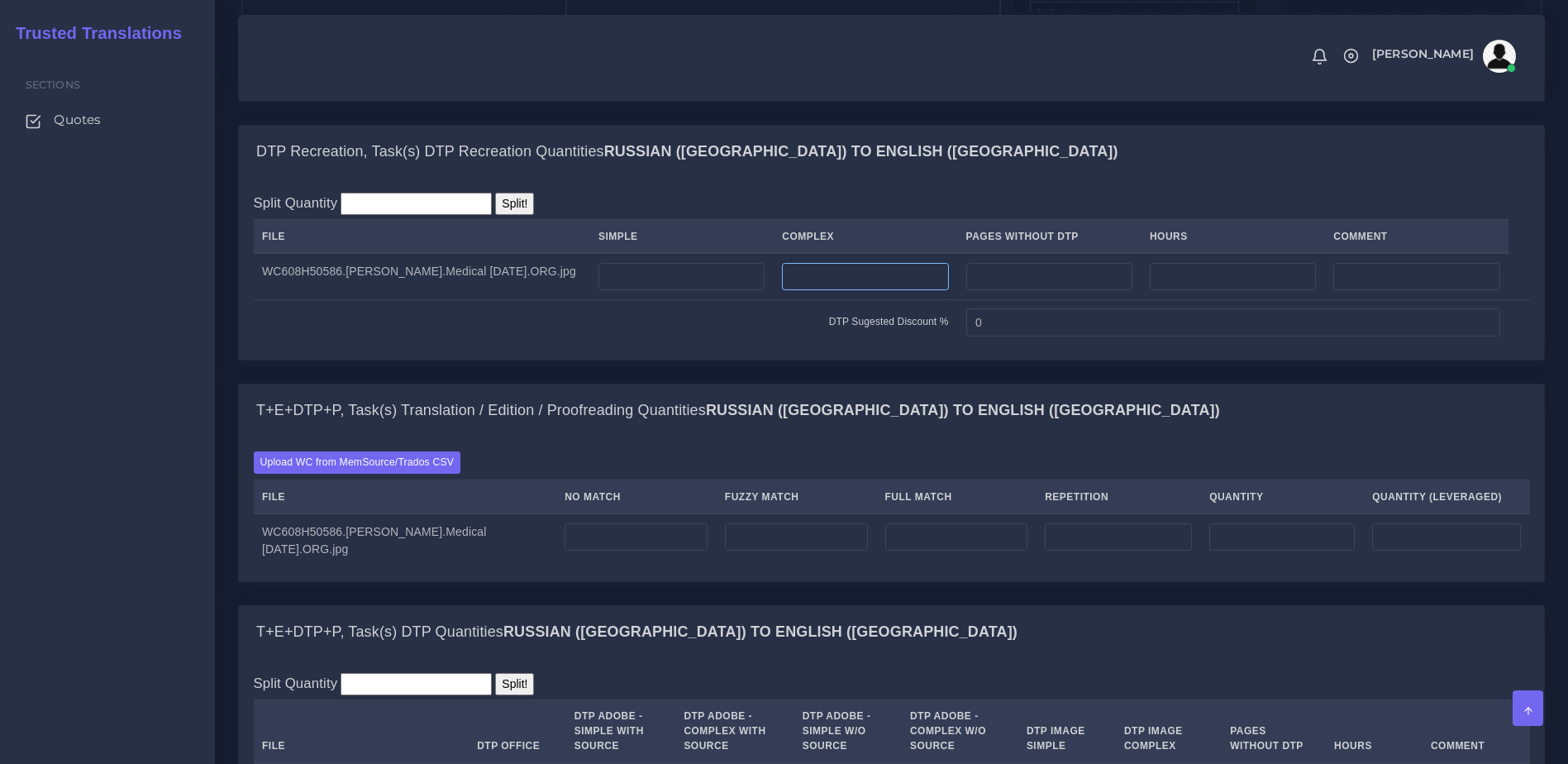
click at [844, 291] on input "number" at bounding box center [865, 277] width 166 height 28
type input "1"
click at [603, 551] on input "number" at bounding box center [636, 537] width 143 height 28
type input "400"
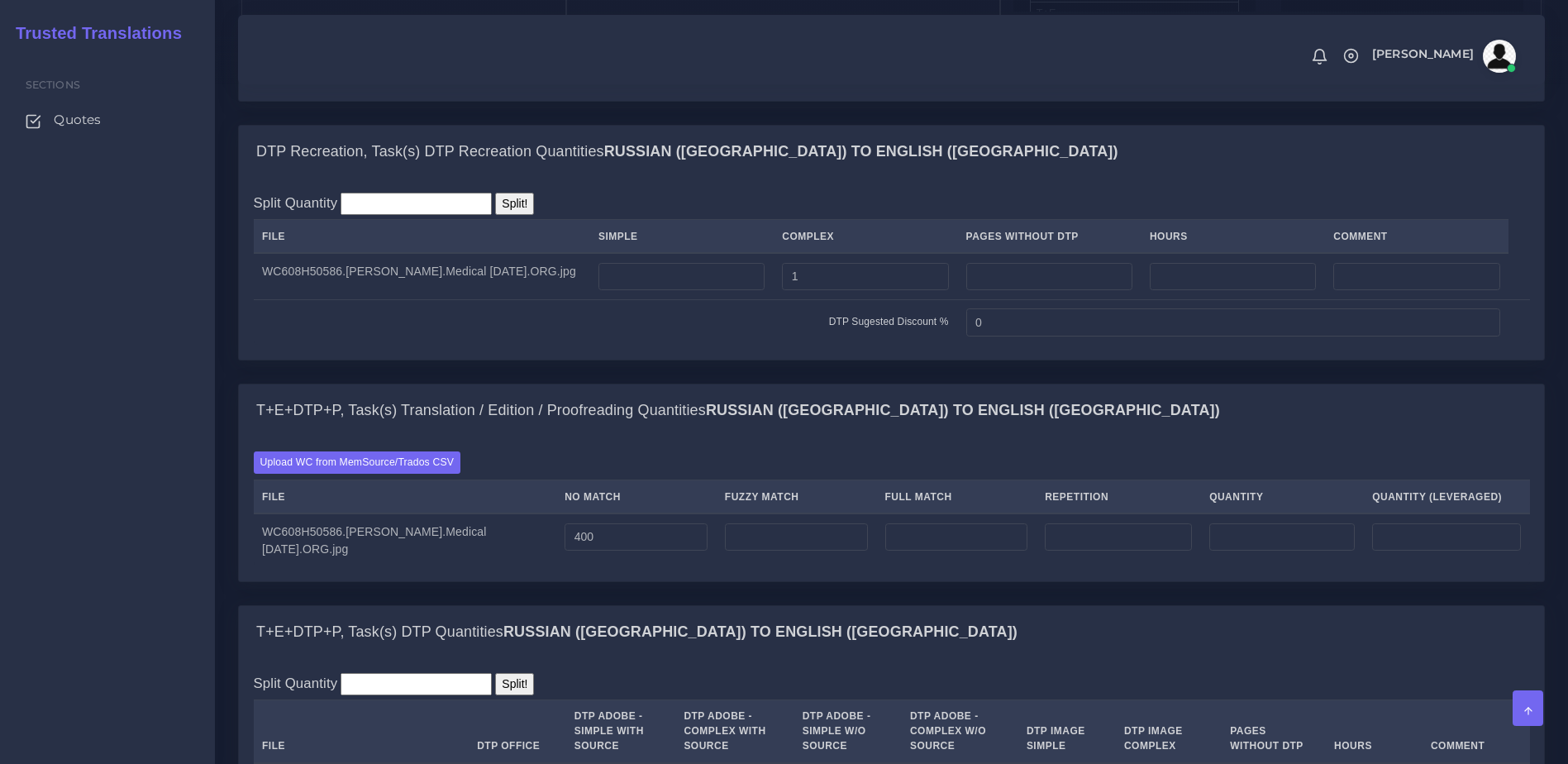
type input "400"
click at [639, 580] on div "Upload WC from MemSource/Trados CSV File No Match Fuzzy Match Full Match Repeti…" at bounding box center [892, 508] width 1306 height 144
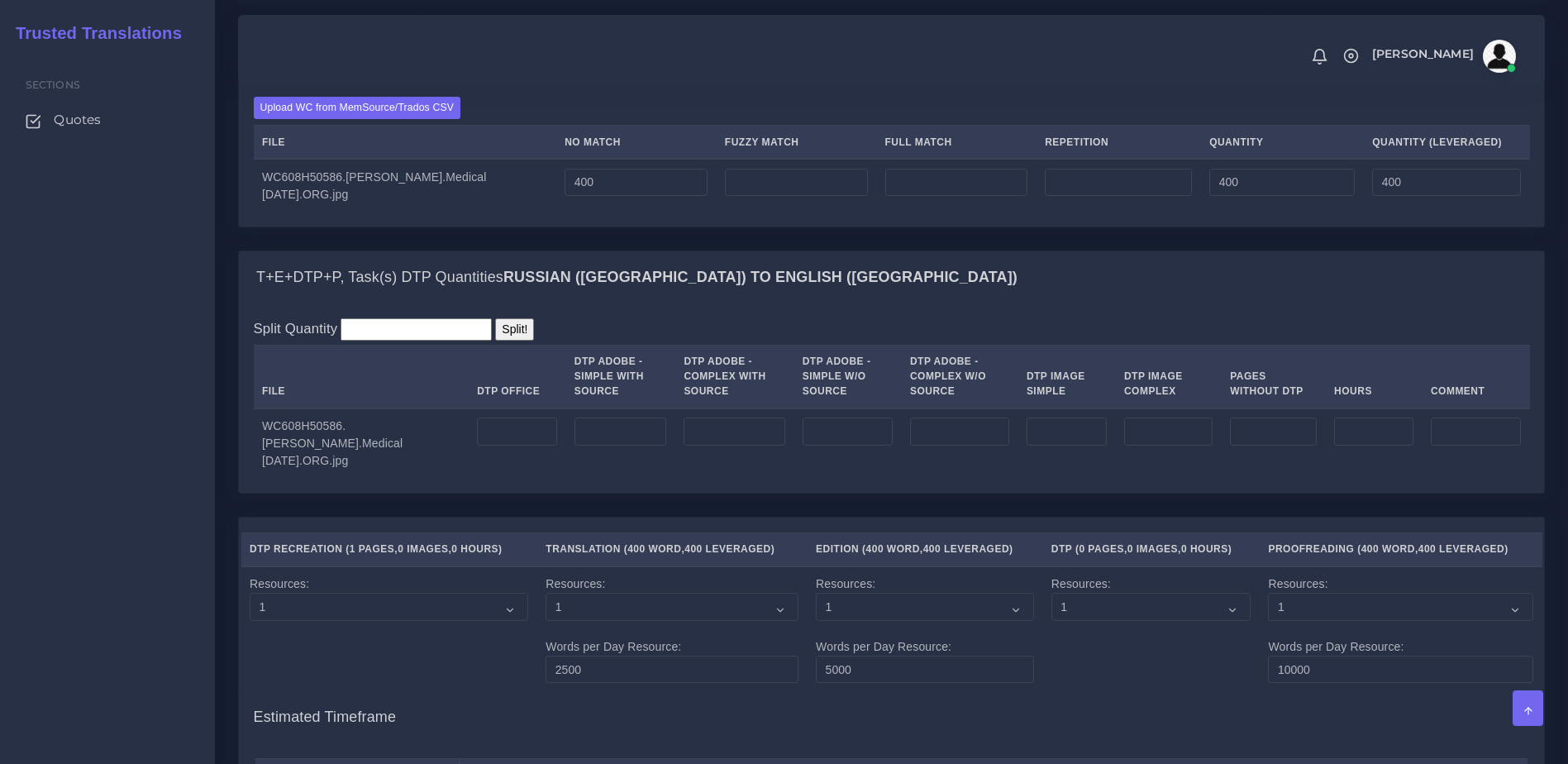
scroll to position [1486, 0]
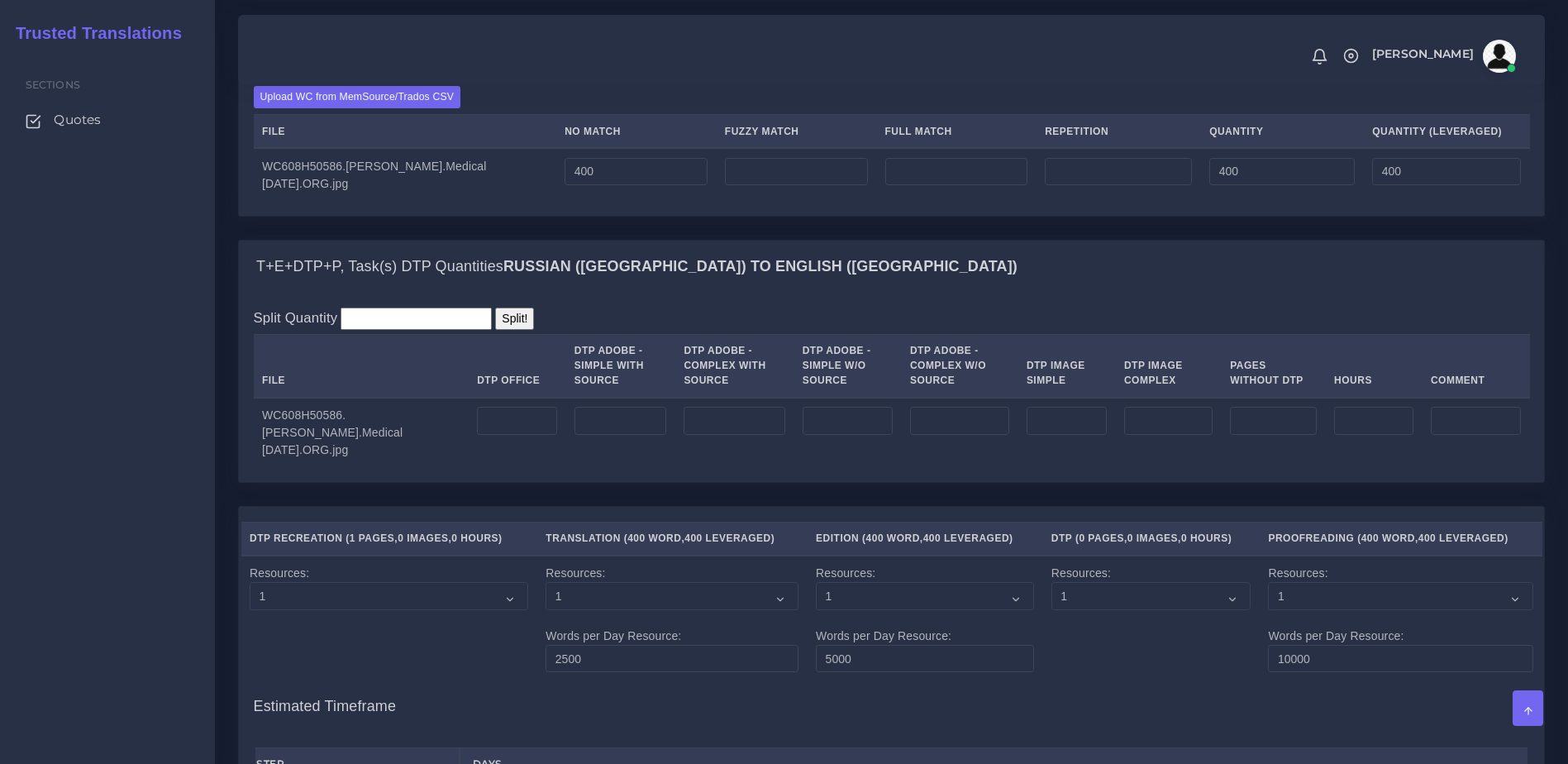
click at [469, 468] on td at bounding box center [517, 433] width 98 height 70
click at [489, 435] on input "number" at bounding box center [516, 420] width 80 height 28
type input "1"
click at [513, 482] on div "Split Quantity Split! File DTP Office DTP Adobe - Simple With Source DTP Adobe …" at bounding box center [892, 387] width 1306 height 189
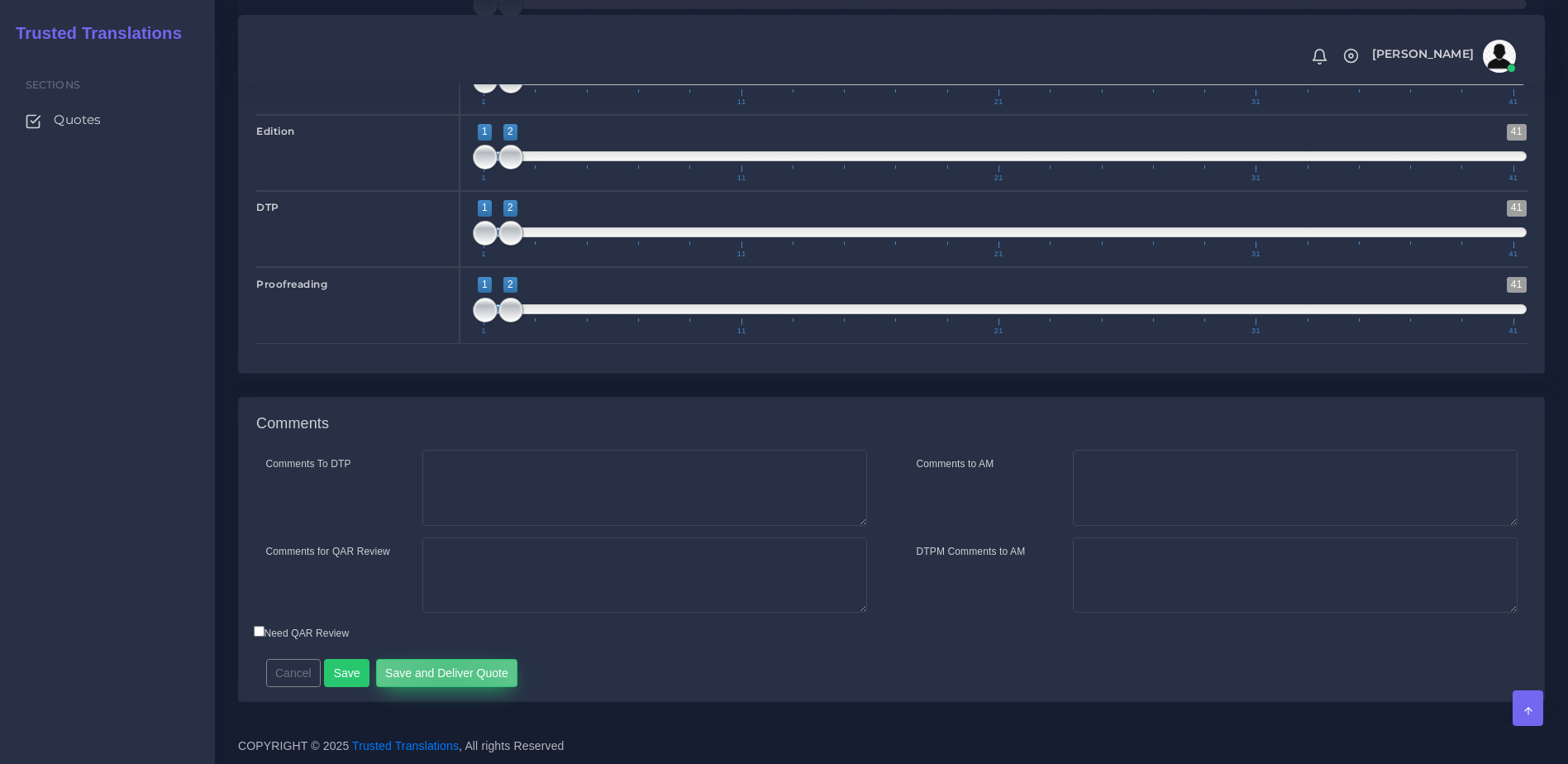
click at [443, 675] on button "Save and Deliver Quote" at bounding box center [447, 672] width 142 height 28
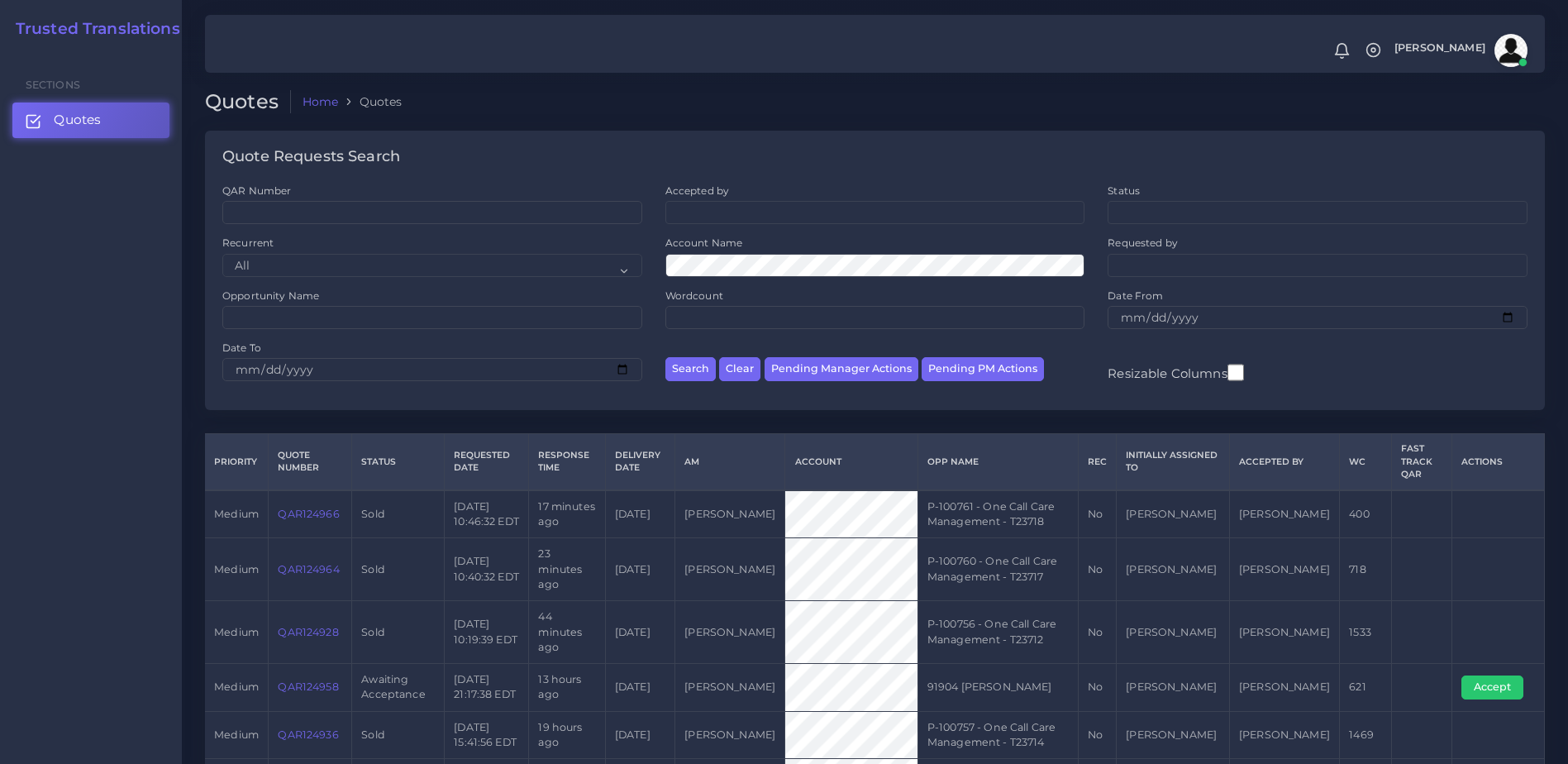
click at [323, 681] on link "QAR124958" at bounding box center [307, 687] width 60 height 13
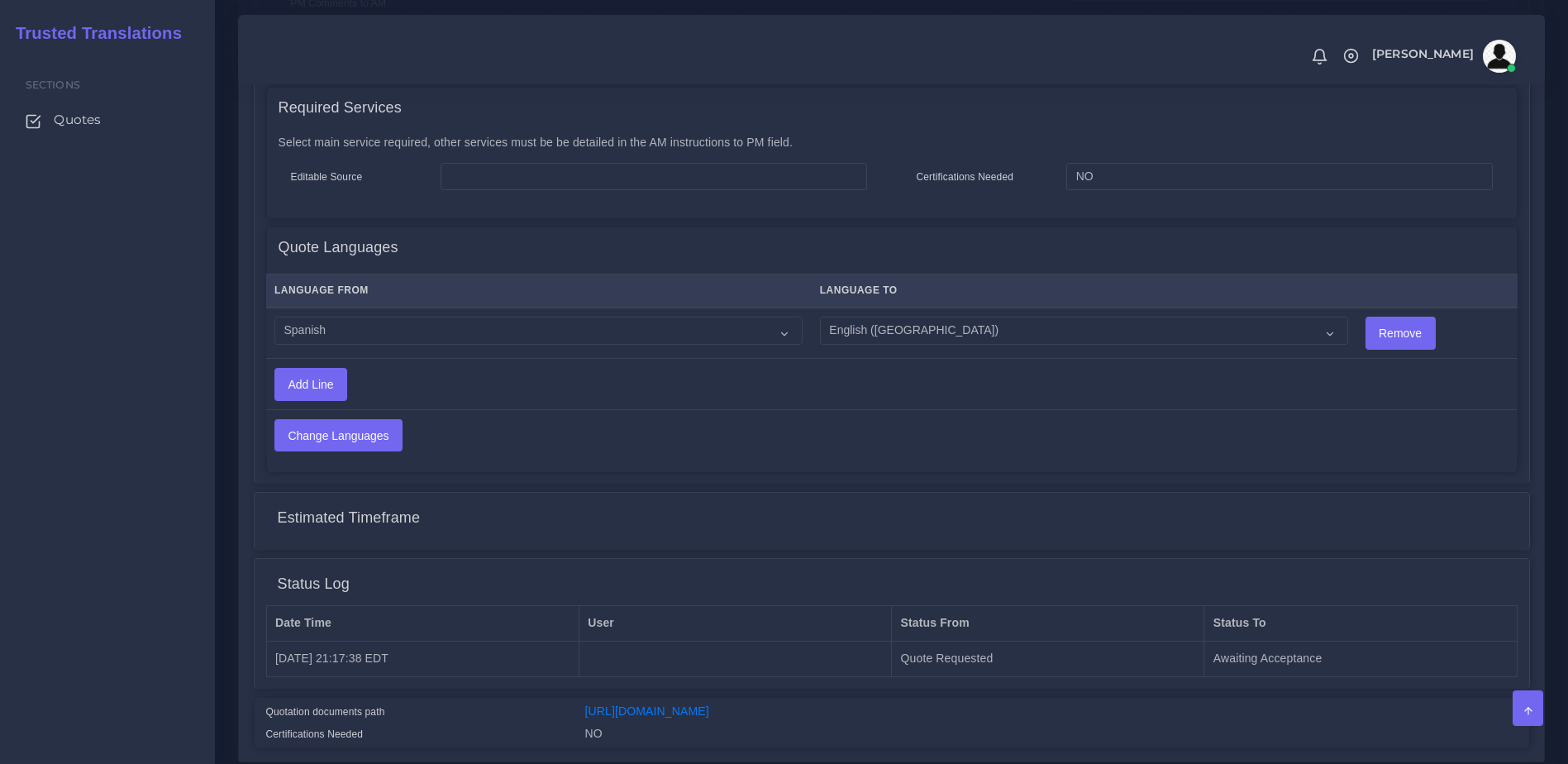
scroll to position [818, 0]
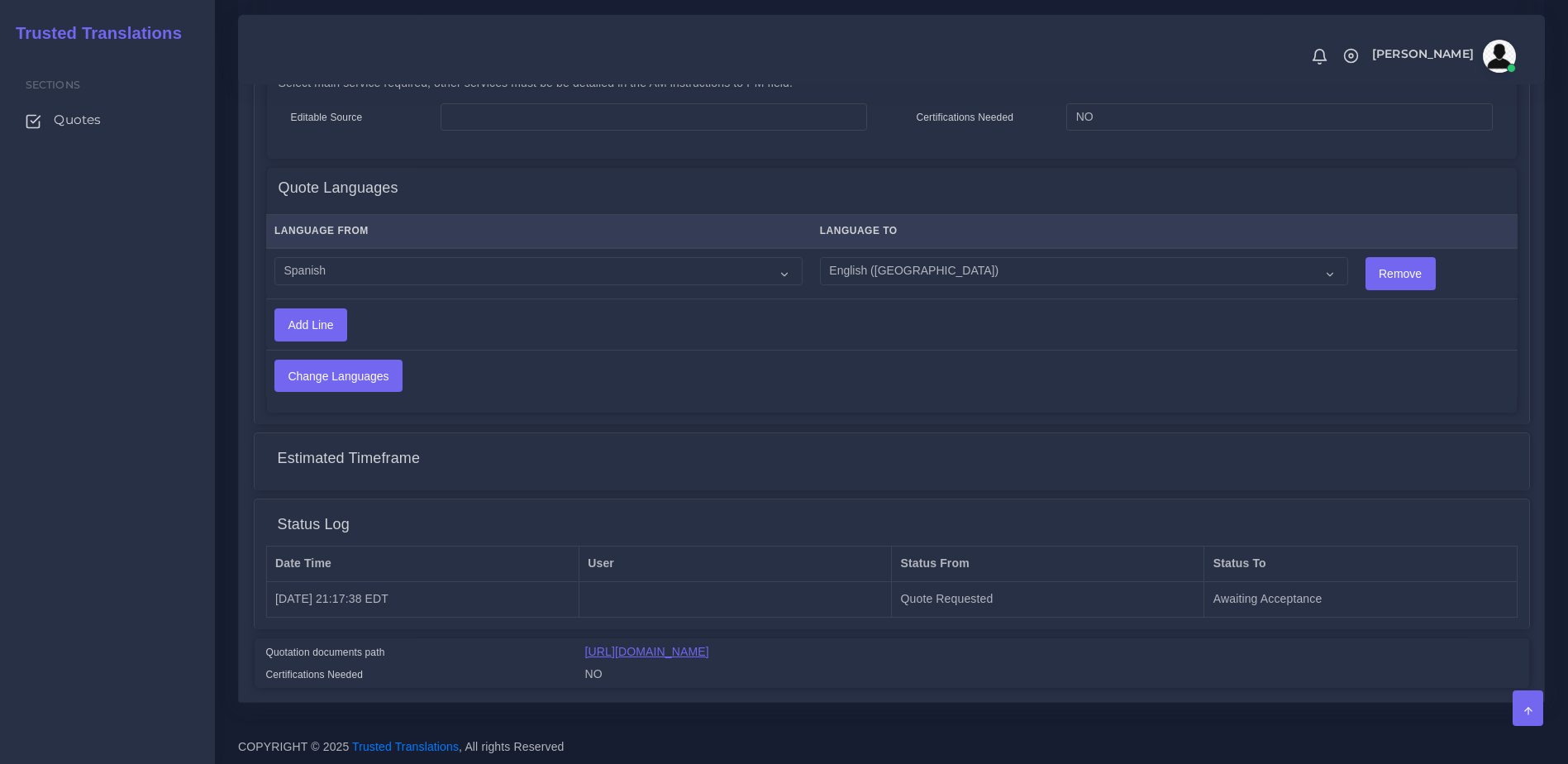
click at [709, 654] on link "[URL][DOMAIN_NAME]" at bounding box center [647, 651] width 124 height 13
click at [703, 645] on link "[URL][DOMAIN_NAME]" at bounding box center [647, 651] width 124 height 13
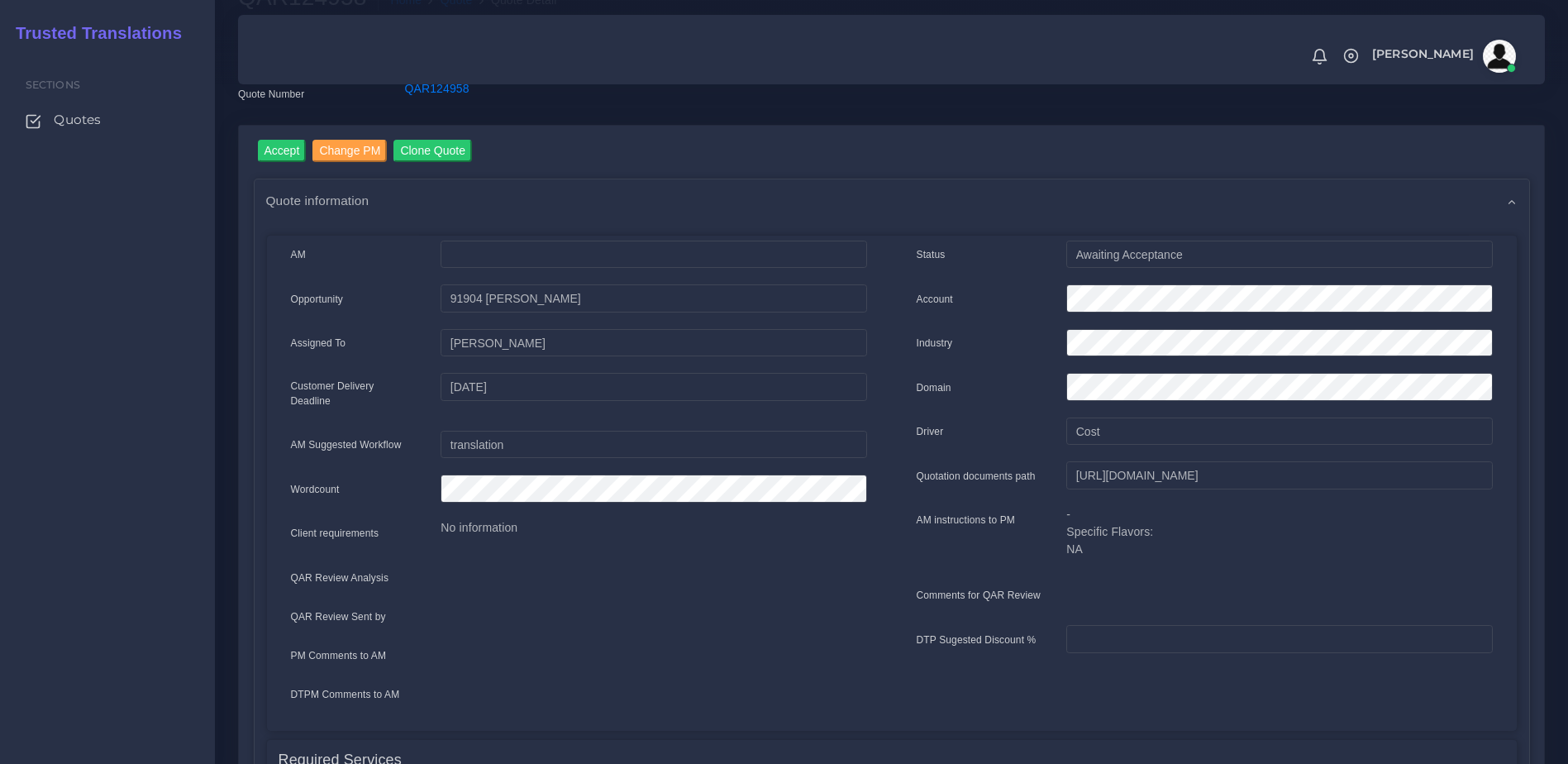
scroll to position [104, 0]
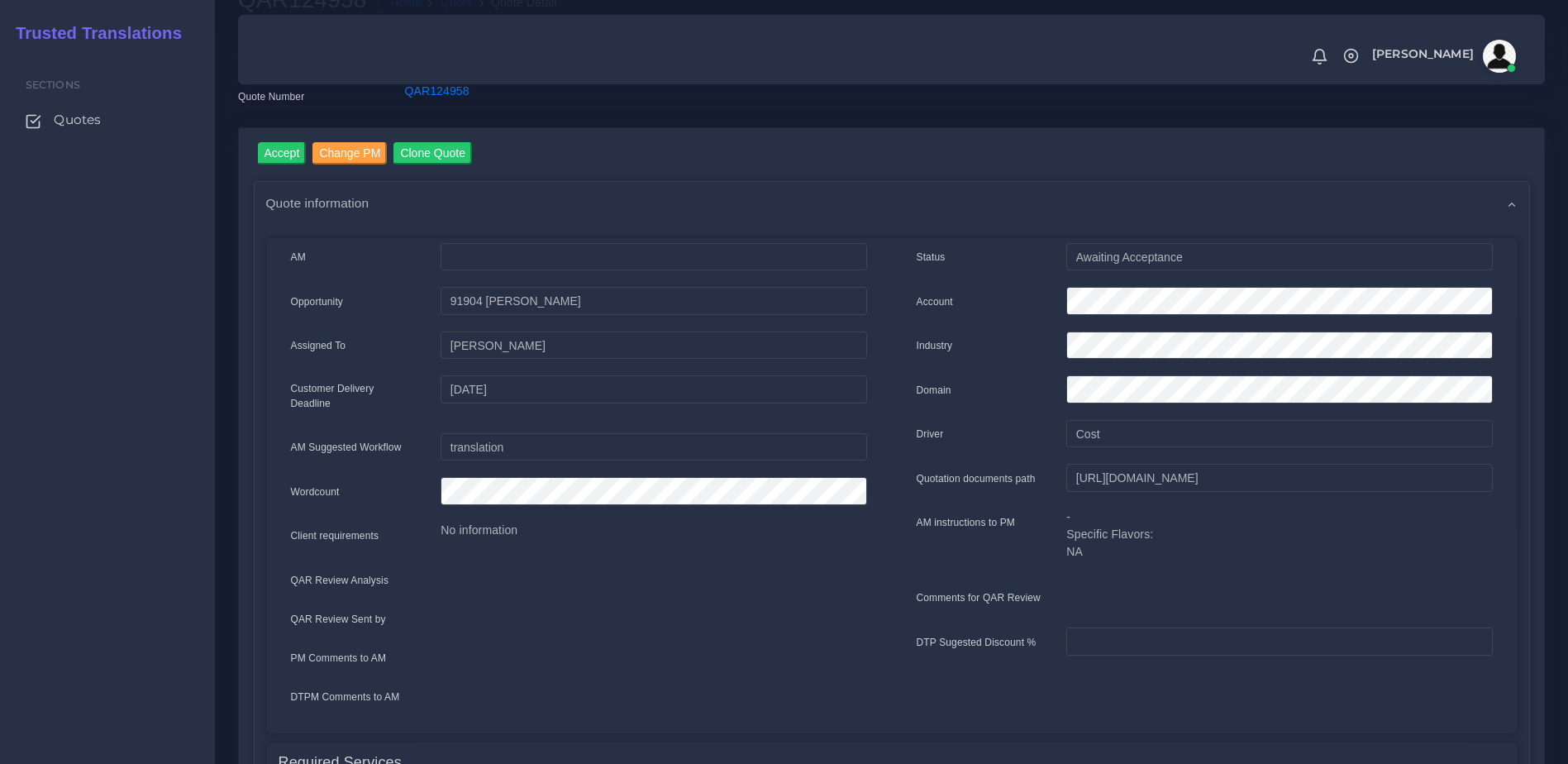
drag, startPoint x: 1568, startPoint y: 369, endPoint x: 1525, endPoint y: 683, distance: 316.9
click at [1525, 683] on div "QAR124958 Home Quote Quote Detail Opportunity Name 91904 Arslan shabbir Malik Q…" at bounding box center [891, 668] width 1353 height 1544
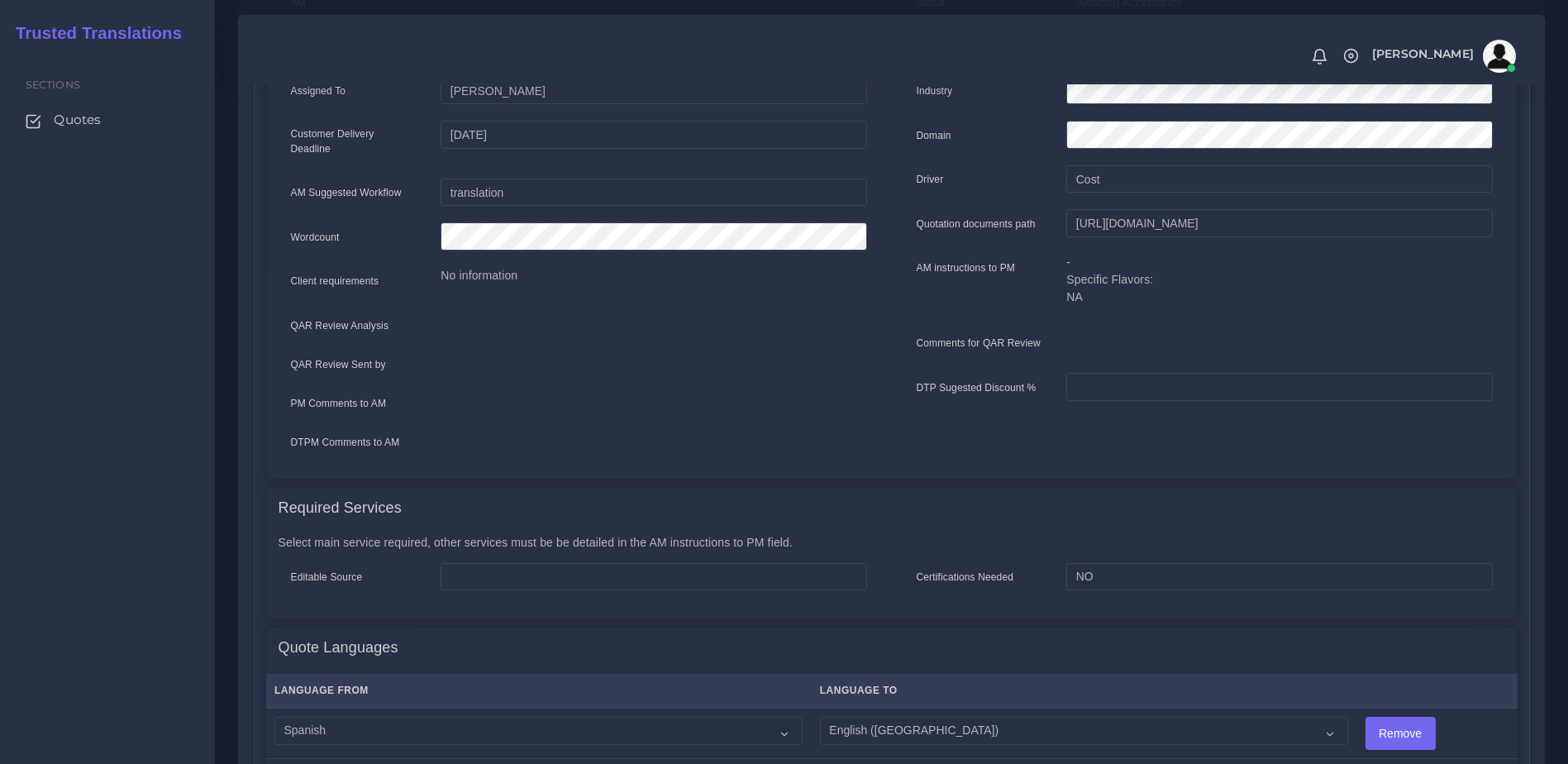
scroll to position [818, 0]
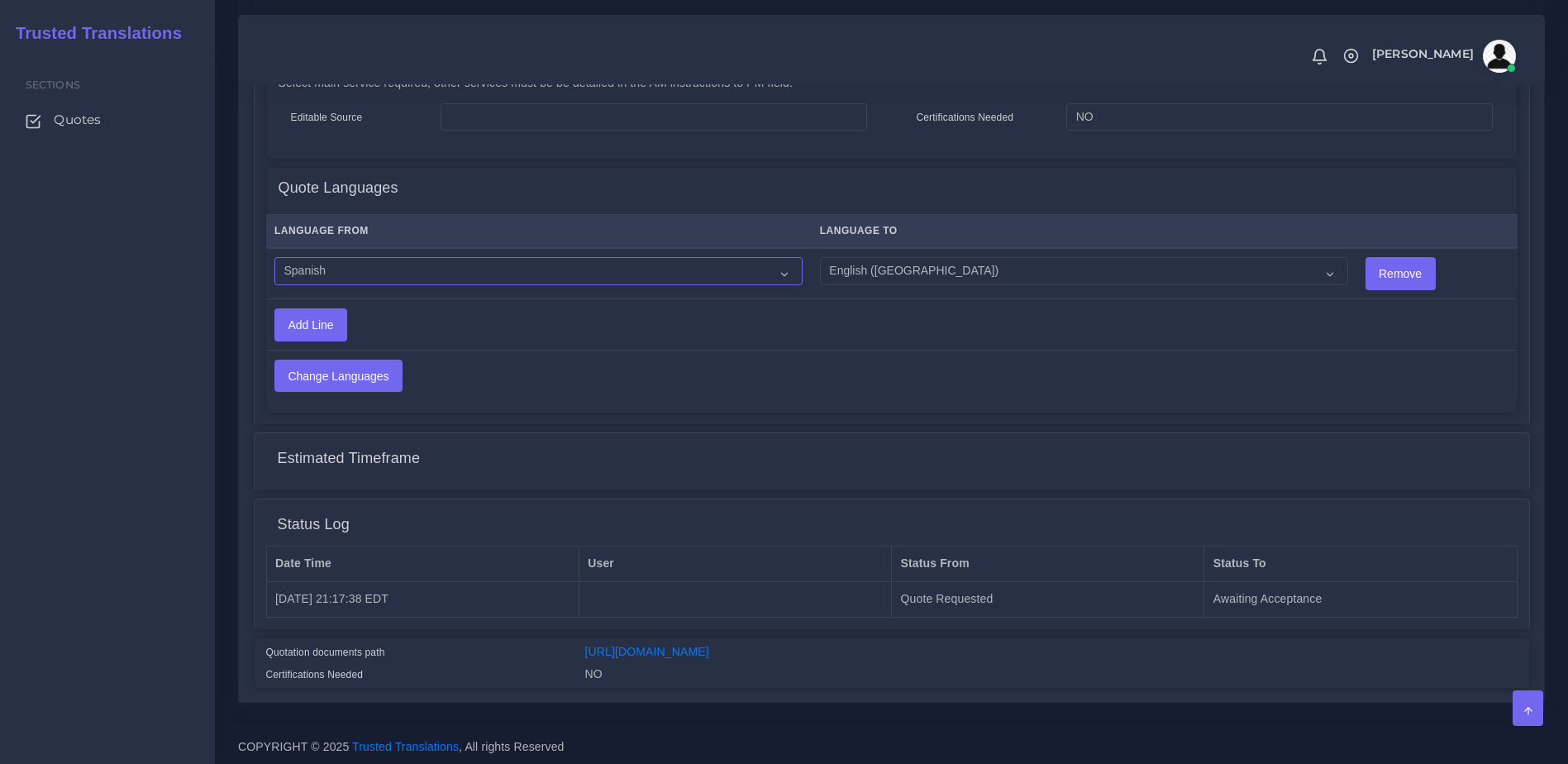
click at [346, 259] on select "Acoli Afar Afrikaans Akan Akateko Albanian American Sign Language (ASL) Amharic…" at bounding box center [539, 270] width 528 height 28
select select "15011"
click at [275, 257] on select "Acoli Afar Afrikaans Akan Akateko Albanian American Sign Language (ASL) Amharic…" at bounding box center [539, 270] width 528 height 28
click at [339, 372] on input "Change Languages" at bounding box center [339, 375] width 127 height 31
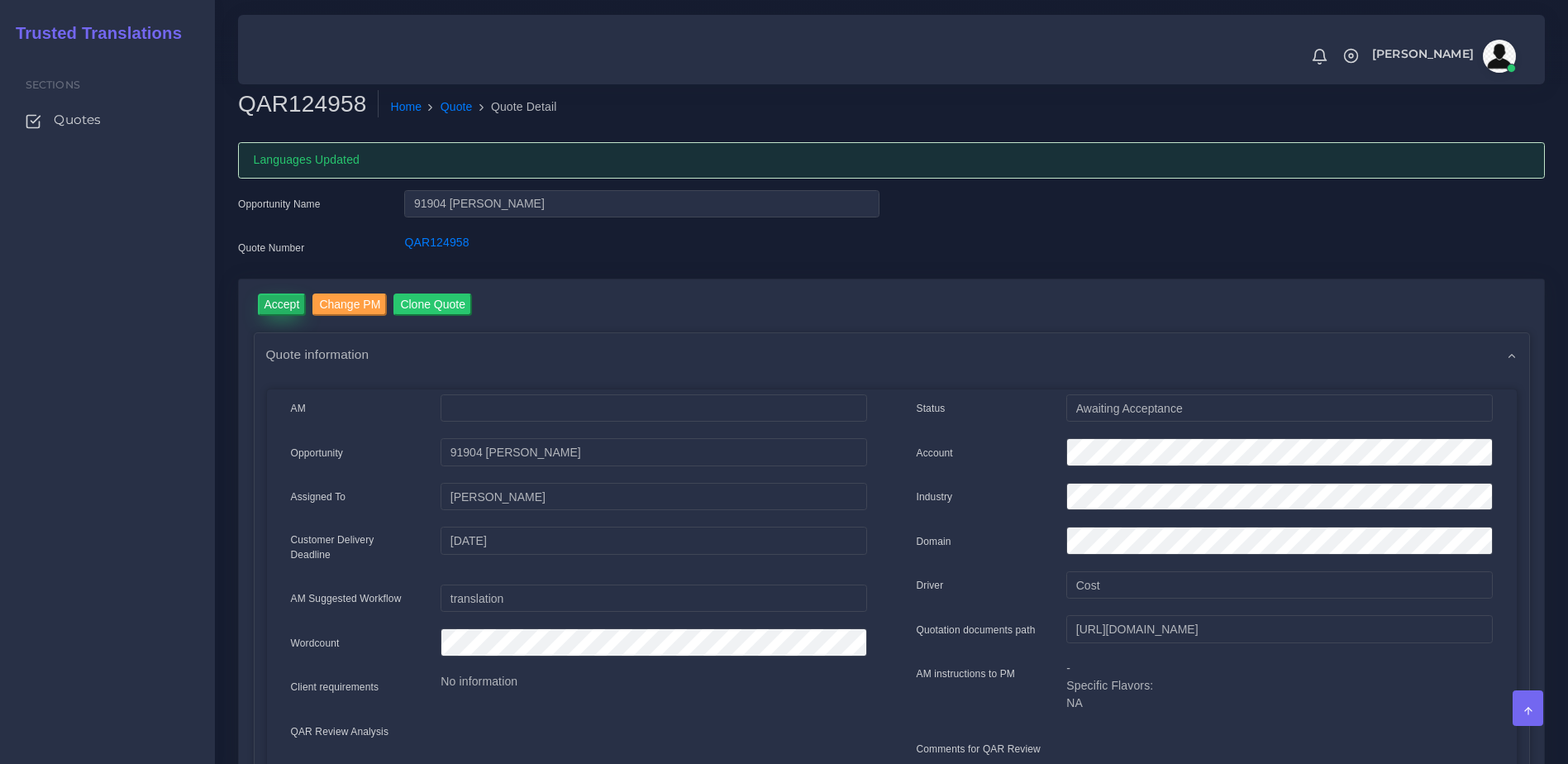
click at [293, 311] on input "Accept" at bounding box center [282, 304] width 48 height 22
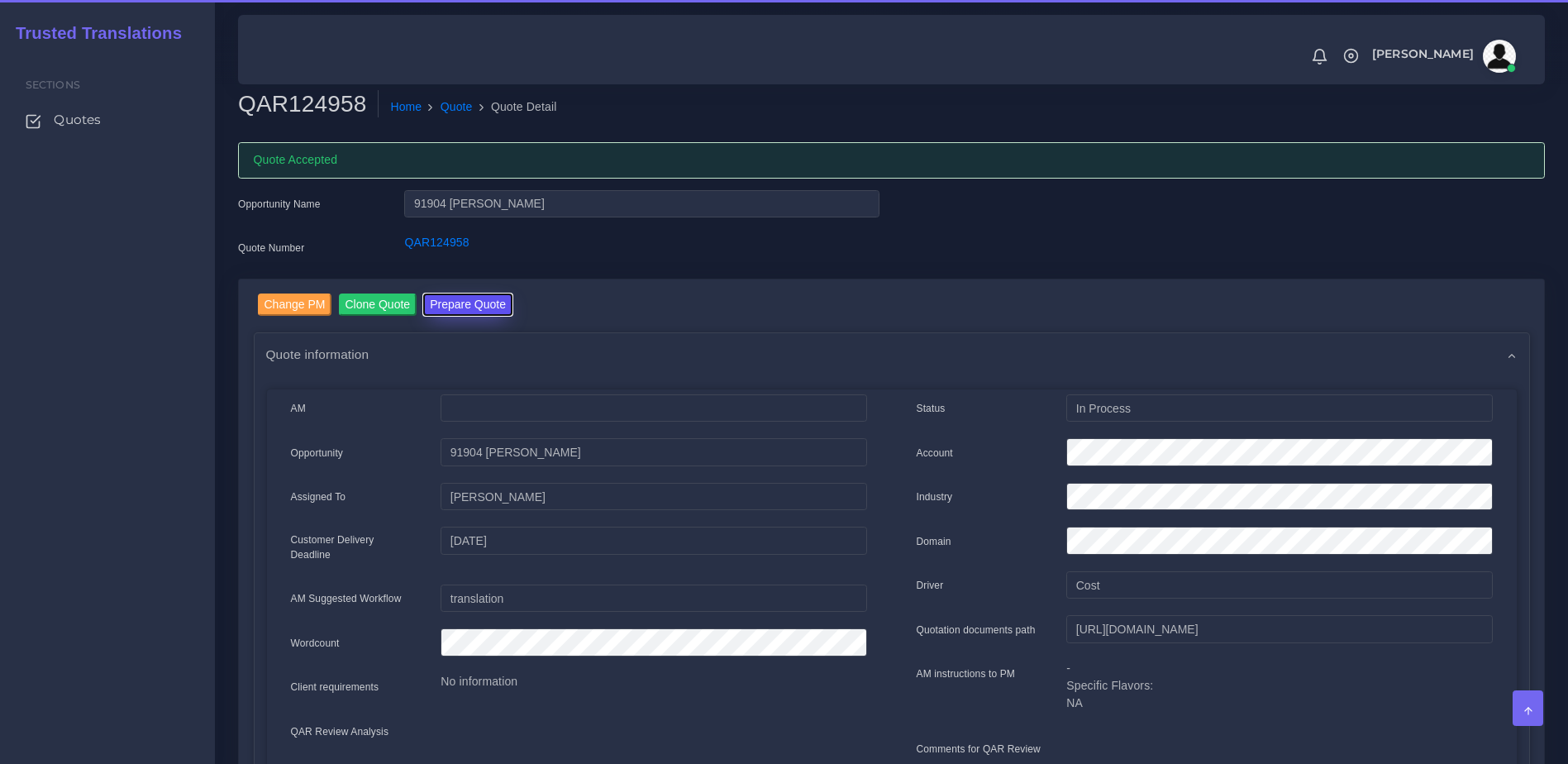
click at [466, 303] on button "Prepare Quote" at bounding box center [467, 304] width 89 height 22
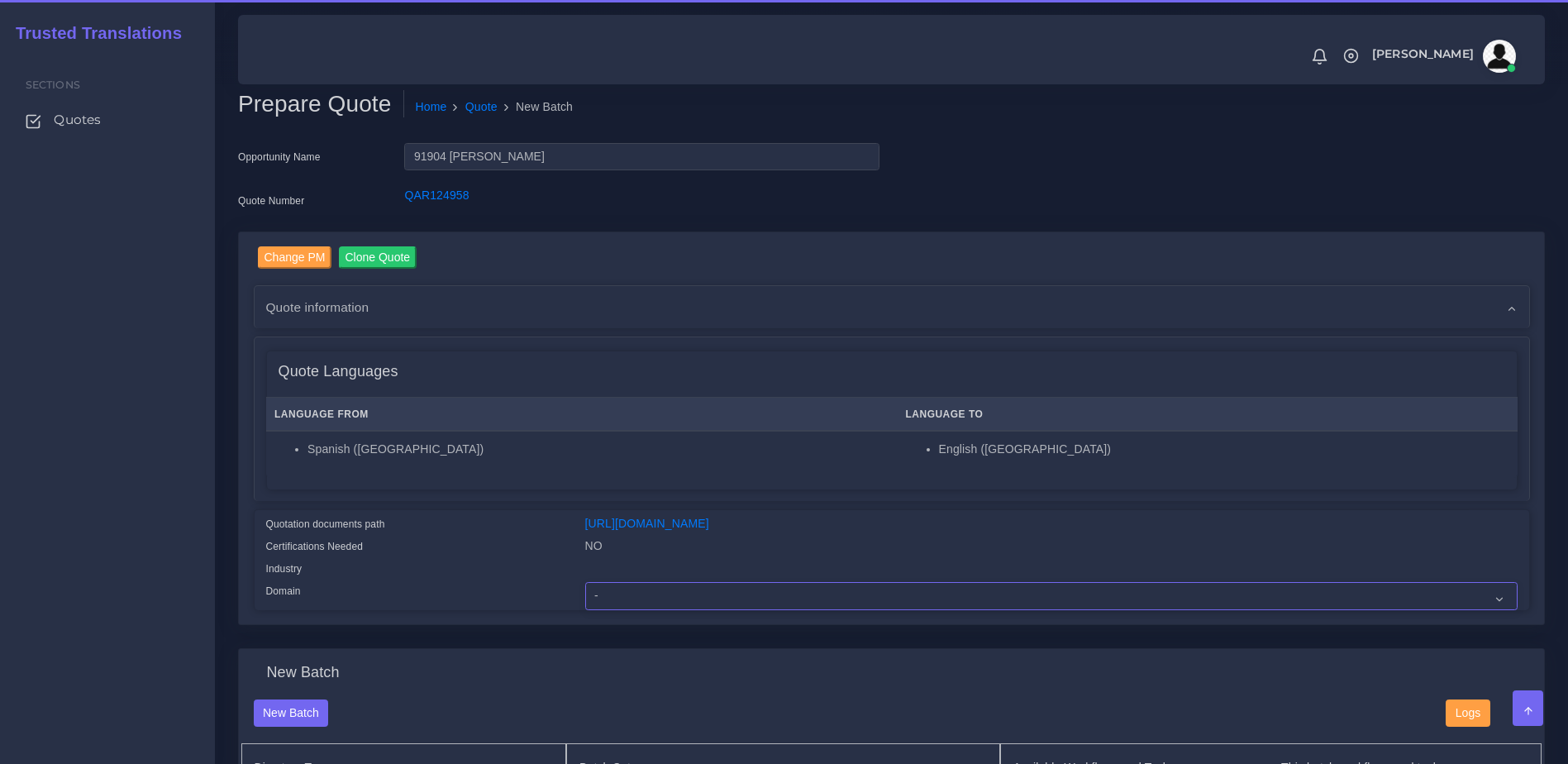
click at [657, 609] on select "- Advertising and Media Agriculture, Forestry and Fishing Architecture, Buildin…" at bounding box center [1052, 595] width 932 height 28
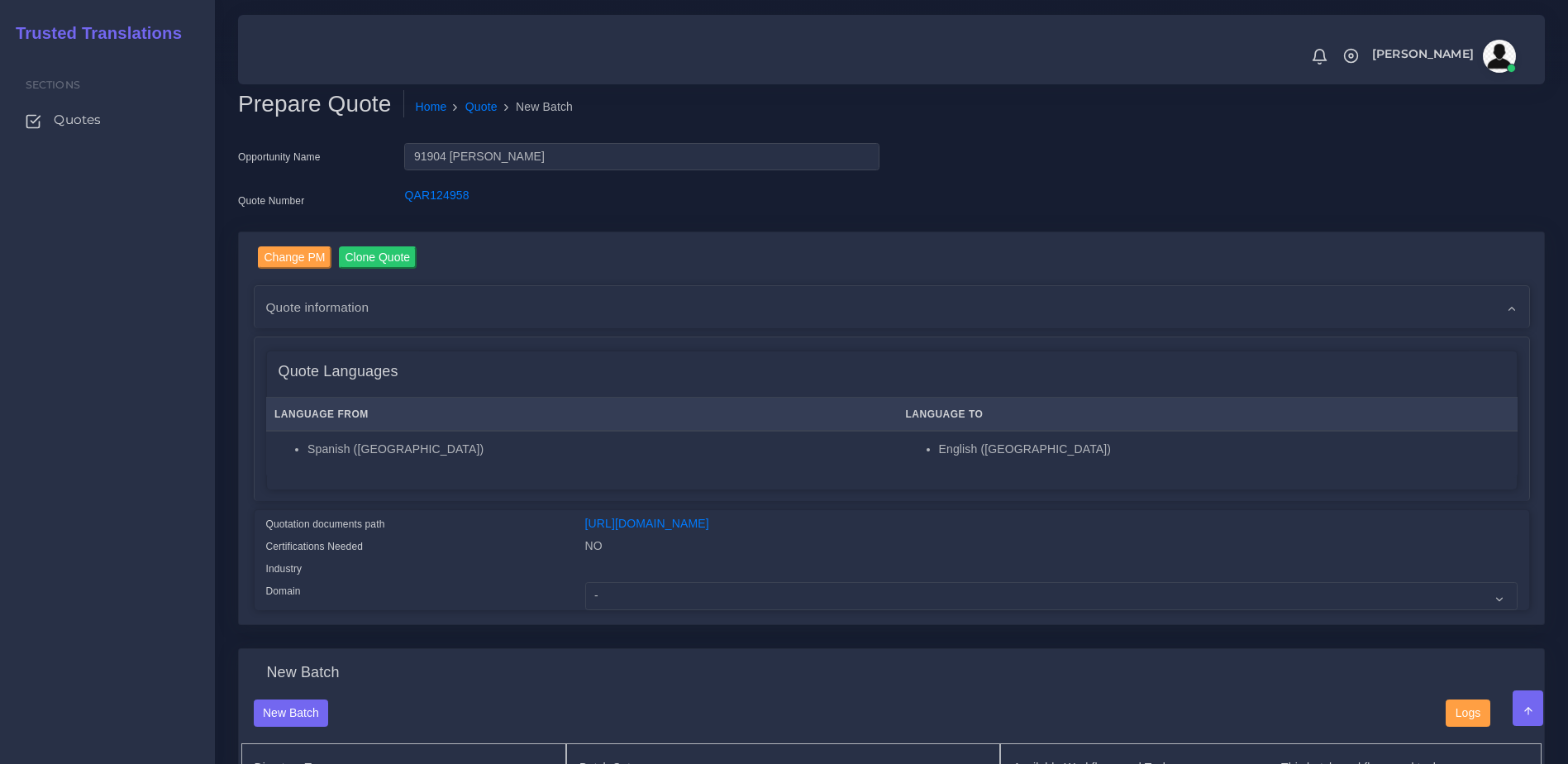
click at [484, 482] on div "Language From Language To Spanish ([GEOGRAPHIC_DATA]) English ([GEOGRAPHIC_DATA…" at bounding box center [892, 440] width 1250 height 98
click at [590, 606] on select "- Advertising and Media Agriculture, Forestry and Fishing Architecture, Buildin…" at bounding box center [1052, 595] width 932 height 28
select select "Personal Documentation"
click at [586, 594] on select "- Advertising and Media Agriculture, Forestry and Fishing Architecture, Buildin…" at bounding box center [1052, 595] width 932 height 28
click at [671, 524] on link "[URL][DOMAIN_NAME]" at bounding box center [647, 523] width 124 height 13
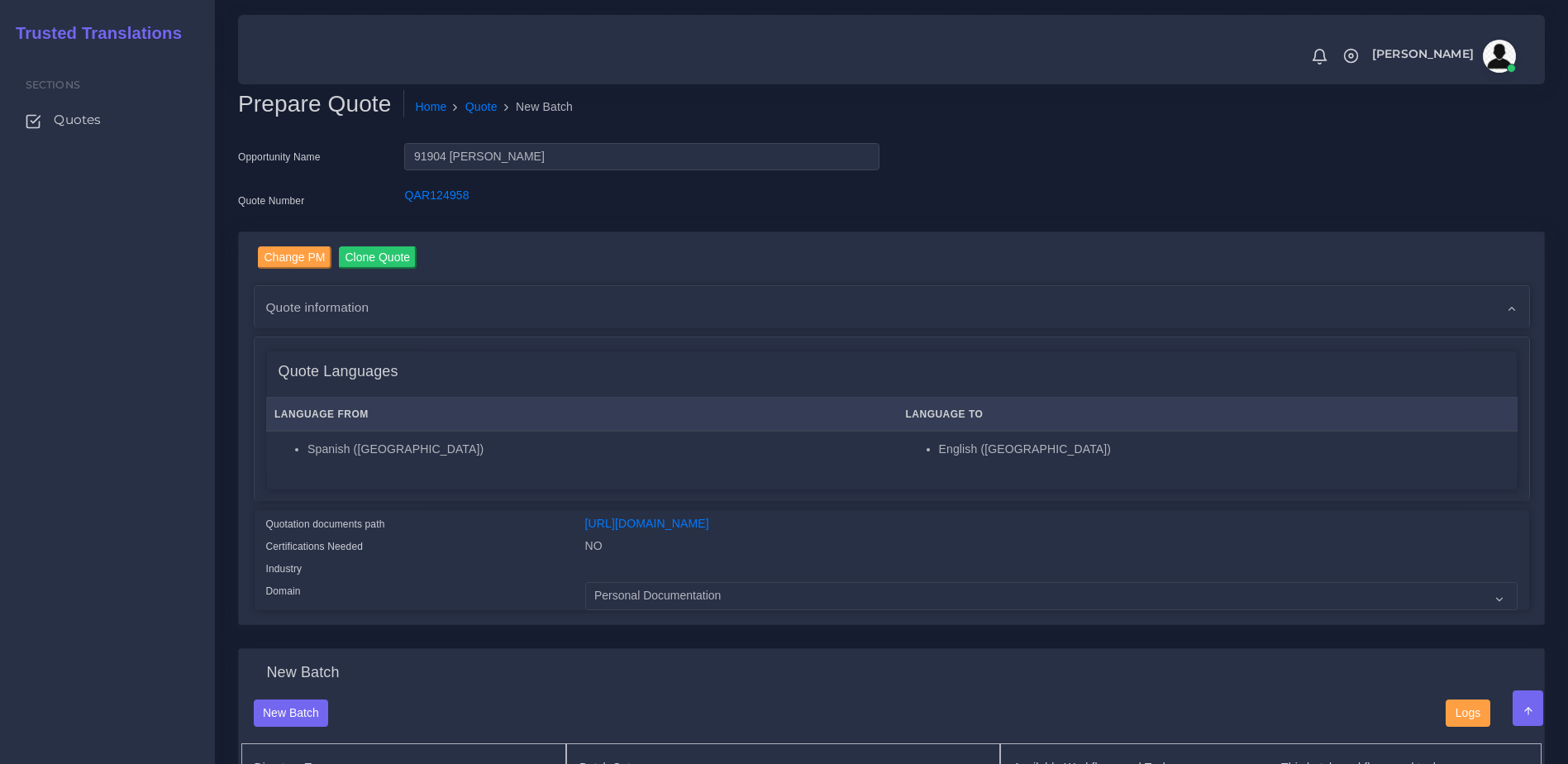
scroll to position [196, 0]
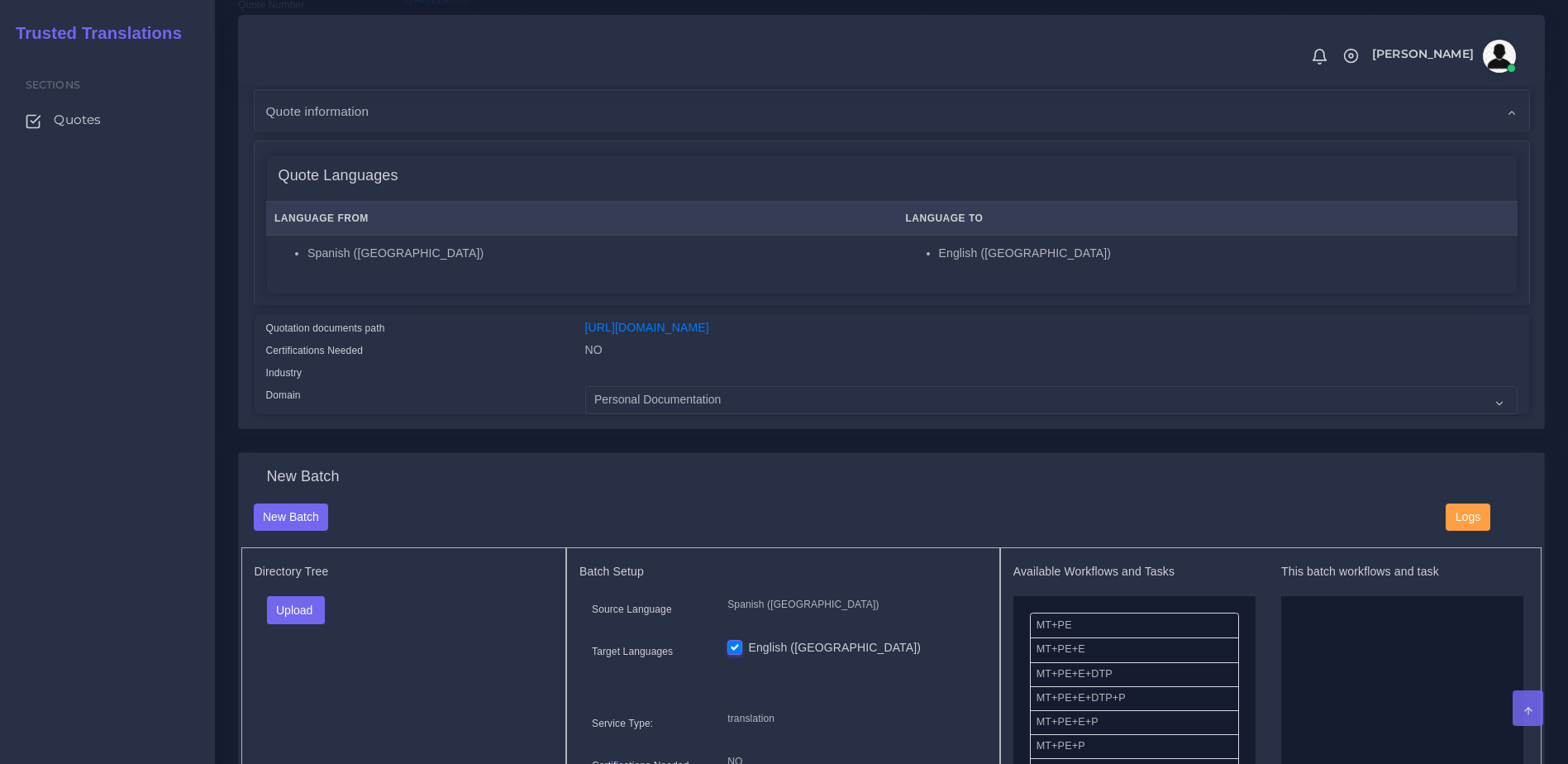
drag, startPoint x: 1580, startPoint y: 303, endPoint x: 1577, endPoint y: 480, distance: 177.0
click at [305, 624] on button "Upload" at bounding box center [295, 610] width 58 height 28
click at [318, 683] on label "Files" at bounding box center [324, 672] width 114 height 21
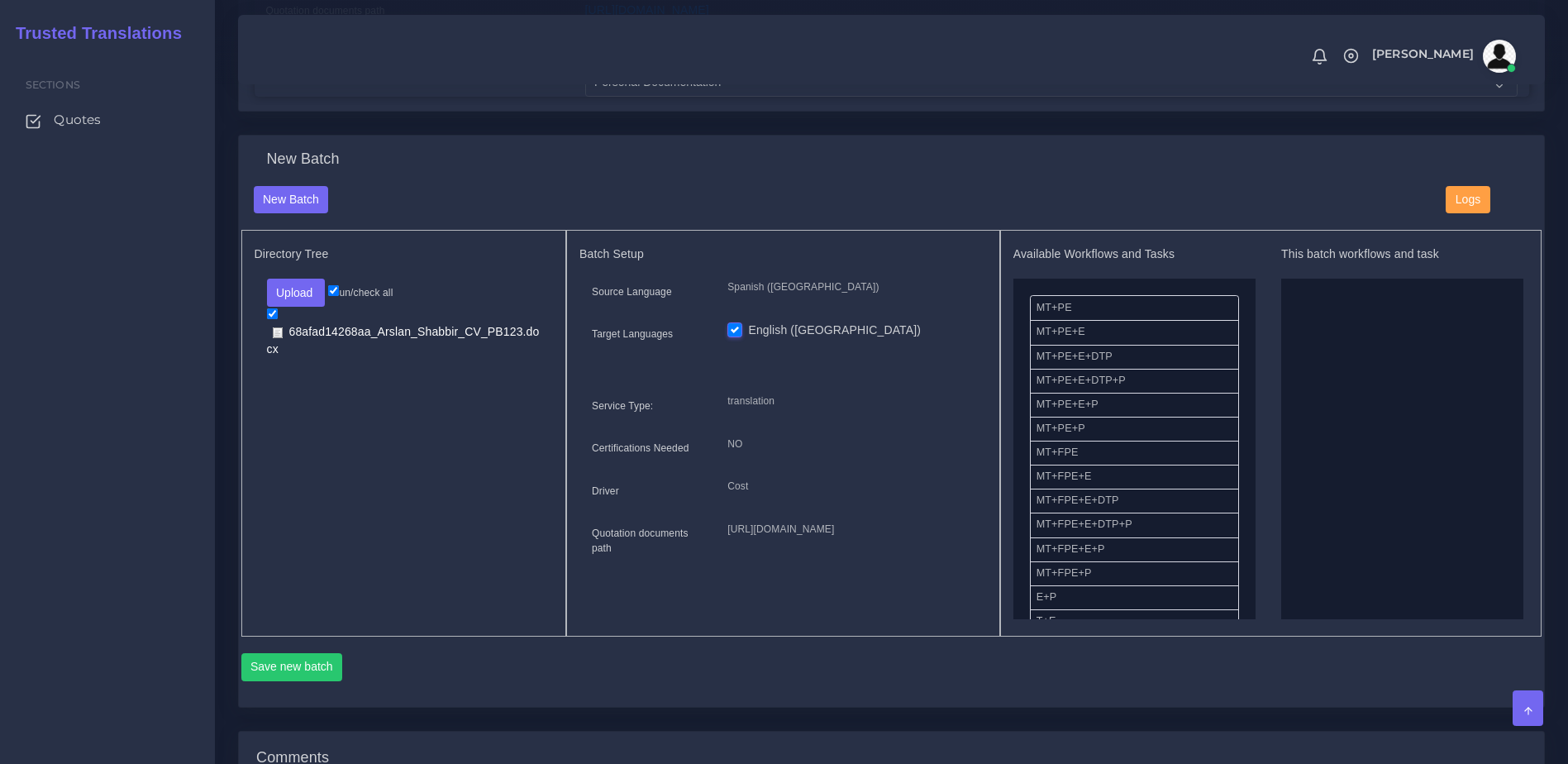
scroll to position [569, 0]
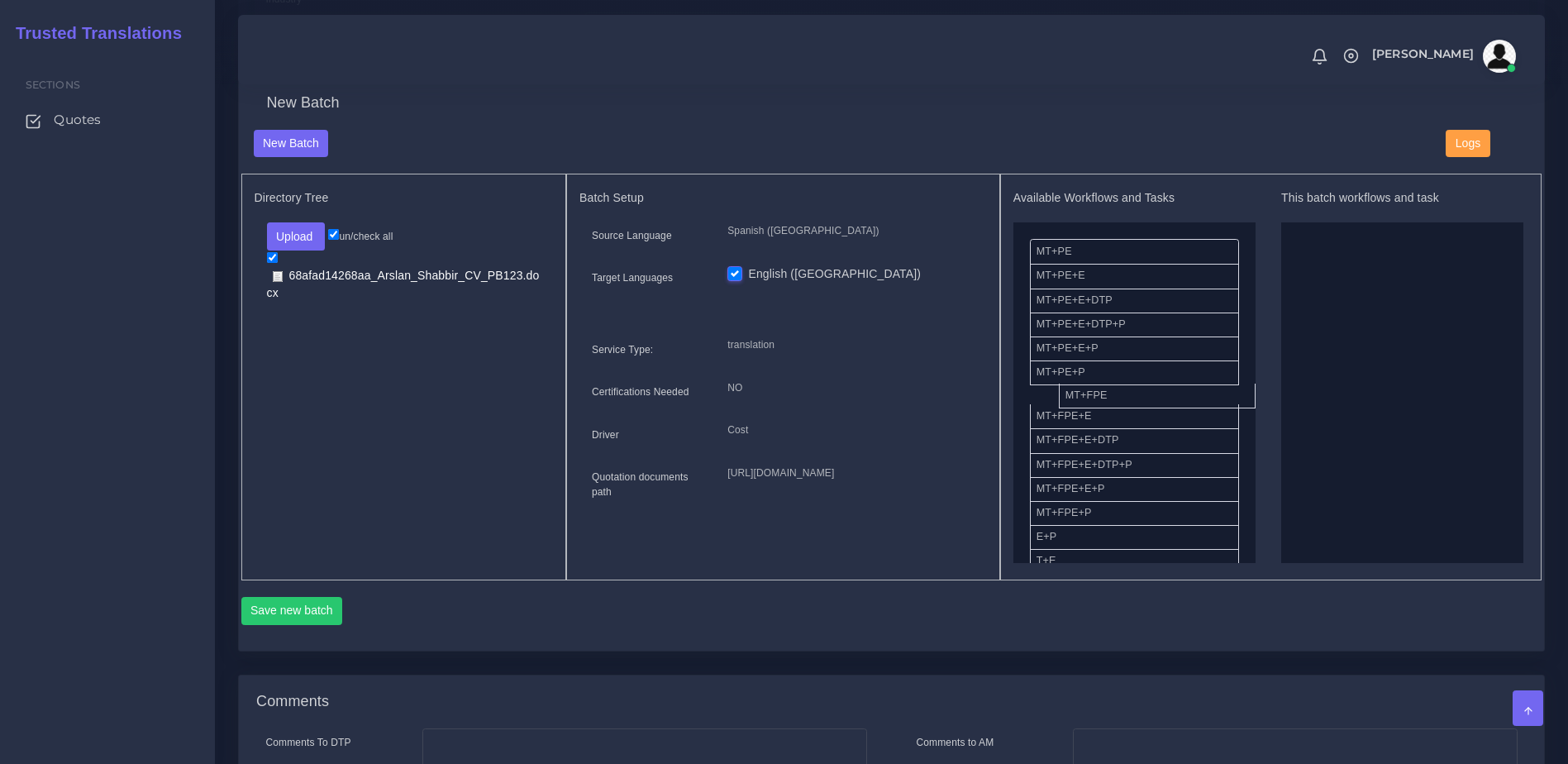
drag, startPoint x: 1067, startPoint y: 420, endPoint x: 1258, endPoint y: 401, distance: 191.9
click at [307, 625] on button "Save new batch" at bounding box center [292, 610] width 101 height 28
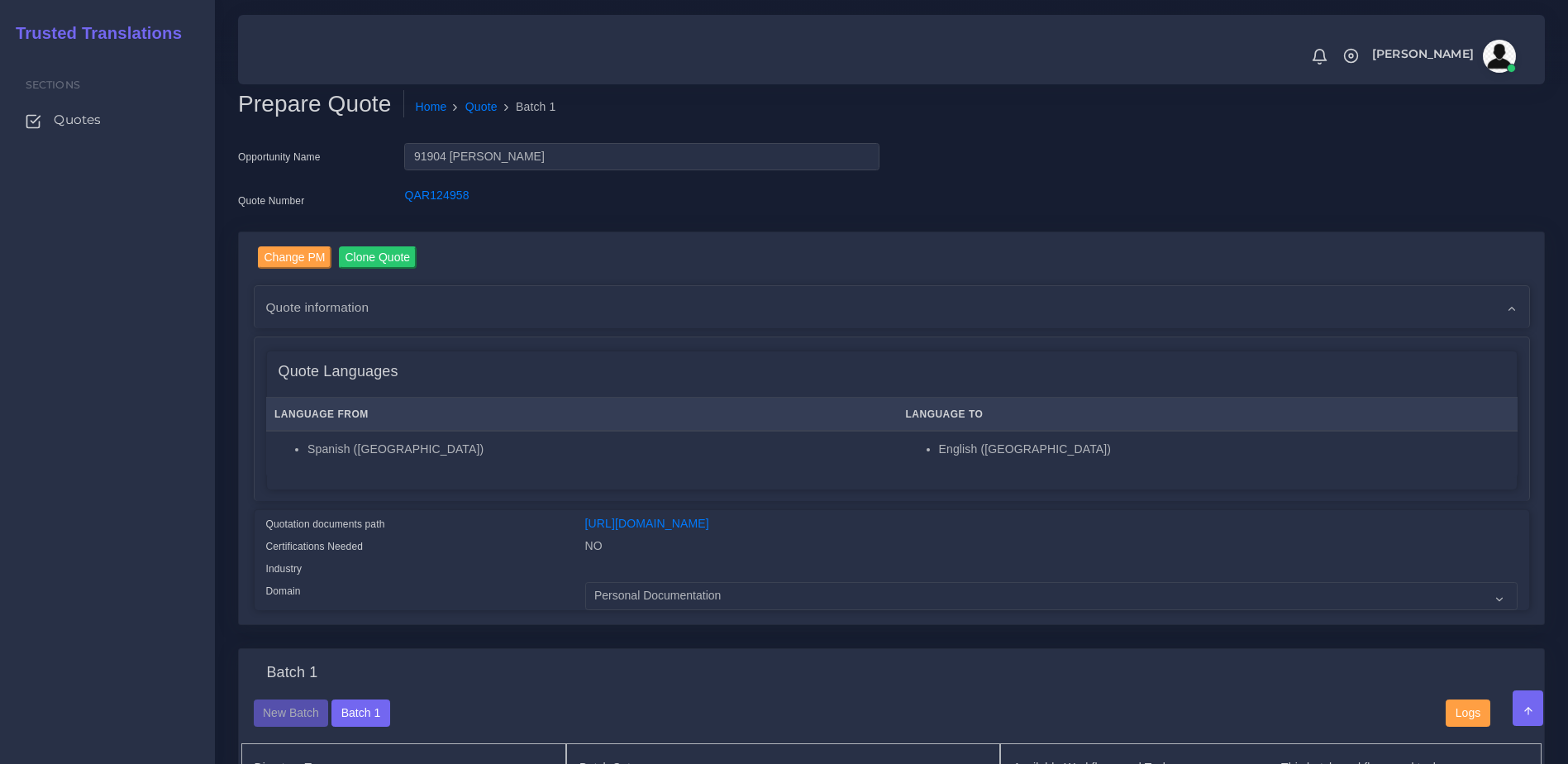
drag, startPoint x: 63, startPoint y: 514, endPoint x: 359, endPoint y: 403, distance: 316.1
click at [63, 514] on div "Sections Quotes" at bounding box center [107, 408] width 215 height 713
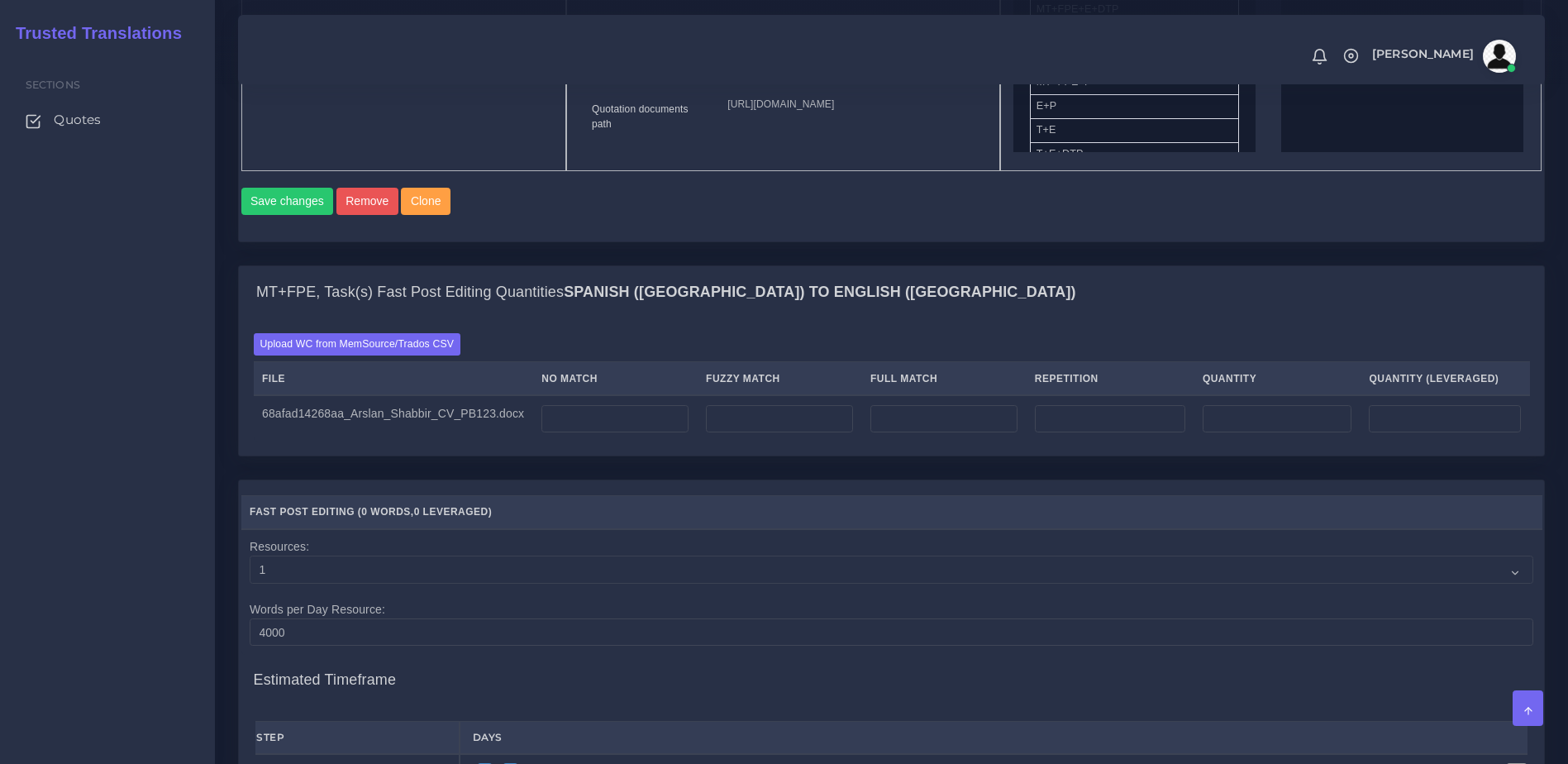
scroll to position [1095, 0]
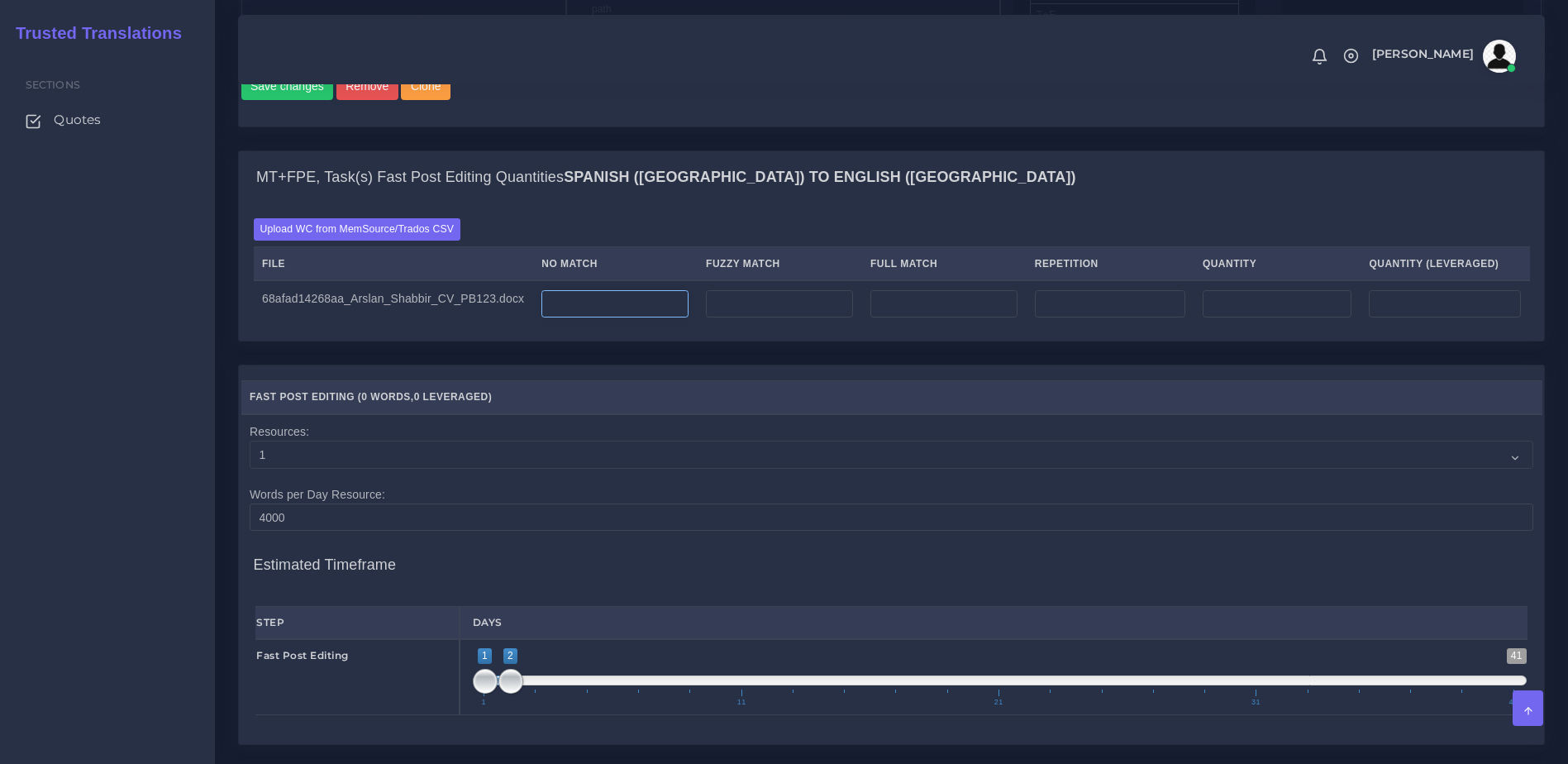
click at [616, 318] on input "number" at bounding box center [615, 303] width 147 height 28
type input "650"
click at [619, 364] on div "MT+FPE, Task(s) Fast Post Editing Quantities Spanish (US) TO English (US) Uploa…" at bounding box center [891, 258] width 1332 height 214
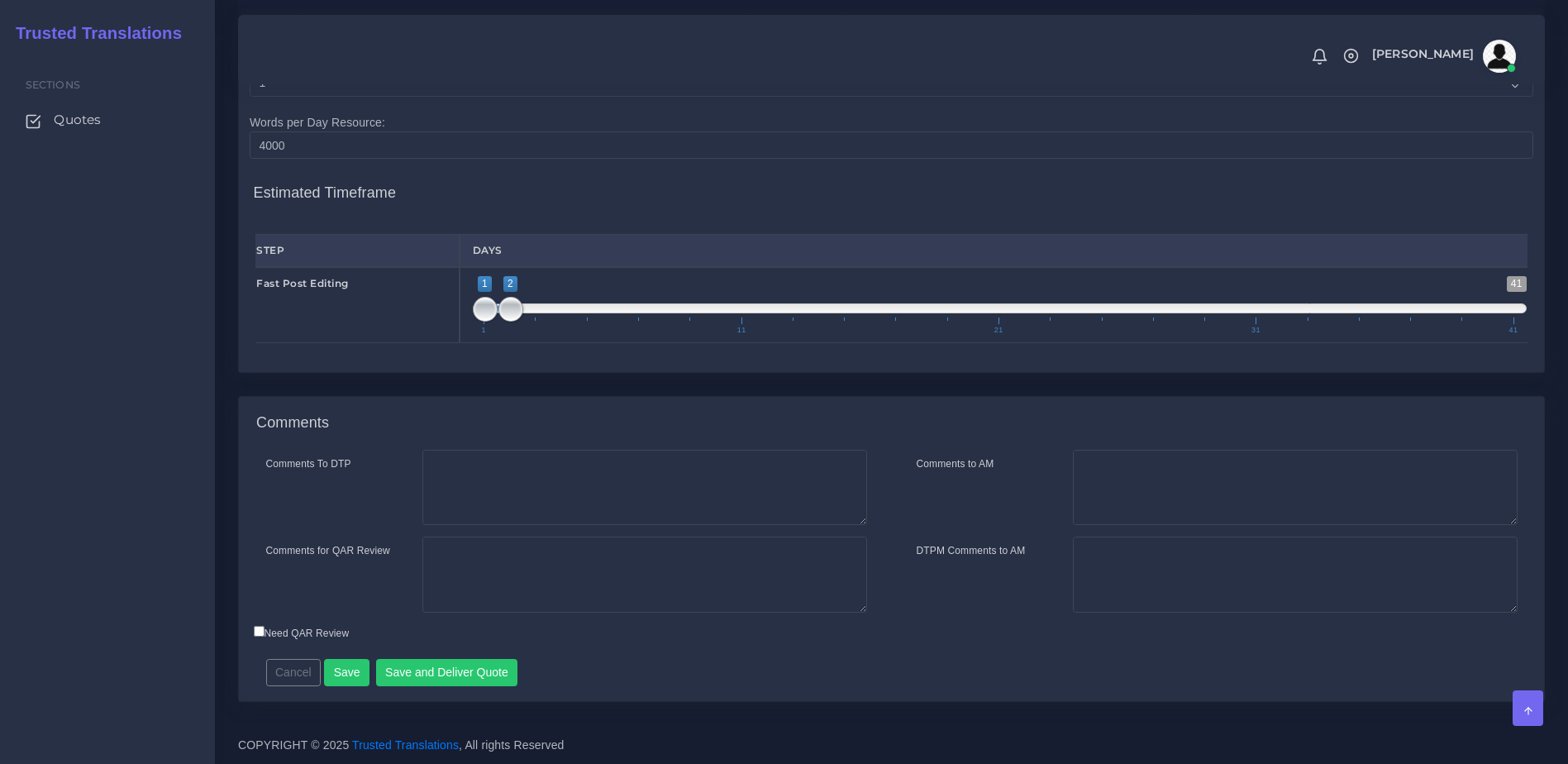
scroll to position [1532, 0]
click at [505, 312] on span at bounding box center [511, 309] width 25 height 25
type input "2;2"
drag, startPoint x: 482, startPoint y: 312, endPoint x: 522, endPoint y: 323, distance: 41.5
click at [498, 317] on span at bounding box center [486, 309] width 25 height 25
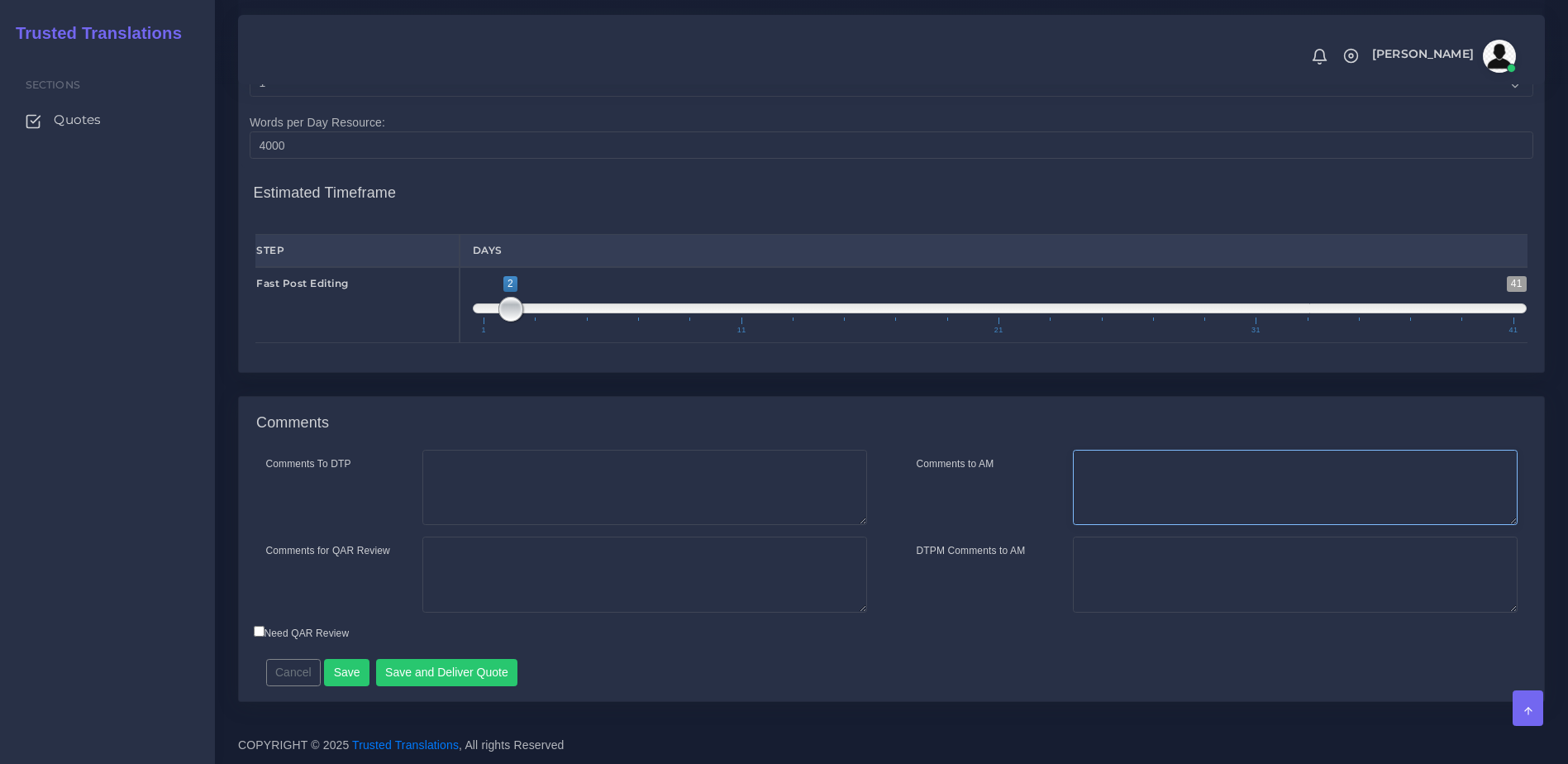
click at [1114, 479] on textarea "Comments to AM" at bounding box center [1295, 487] width 445 height 76
type textarea "Hi [PERSON_NAME]. This quote covers the Fast PE of the file. If anything needs …"
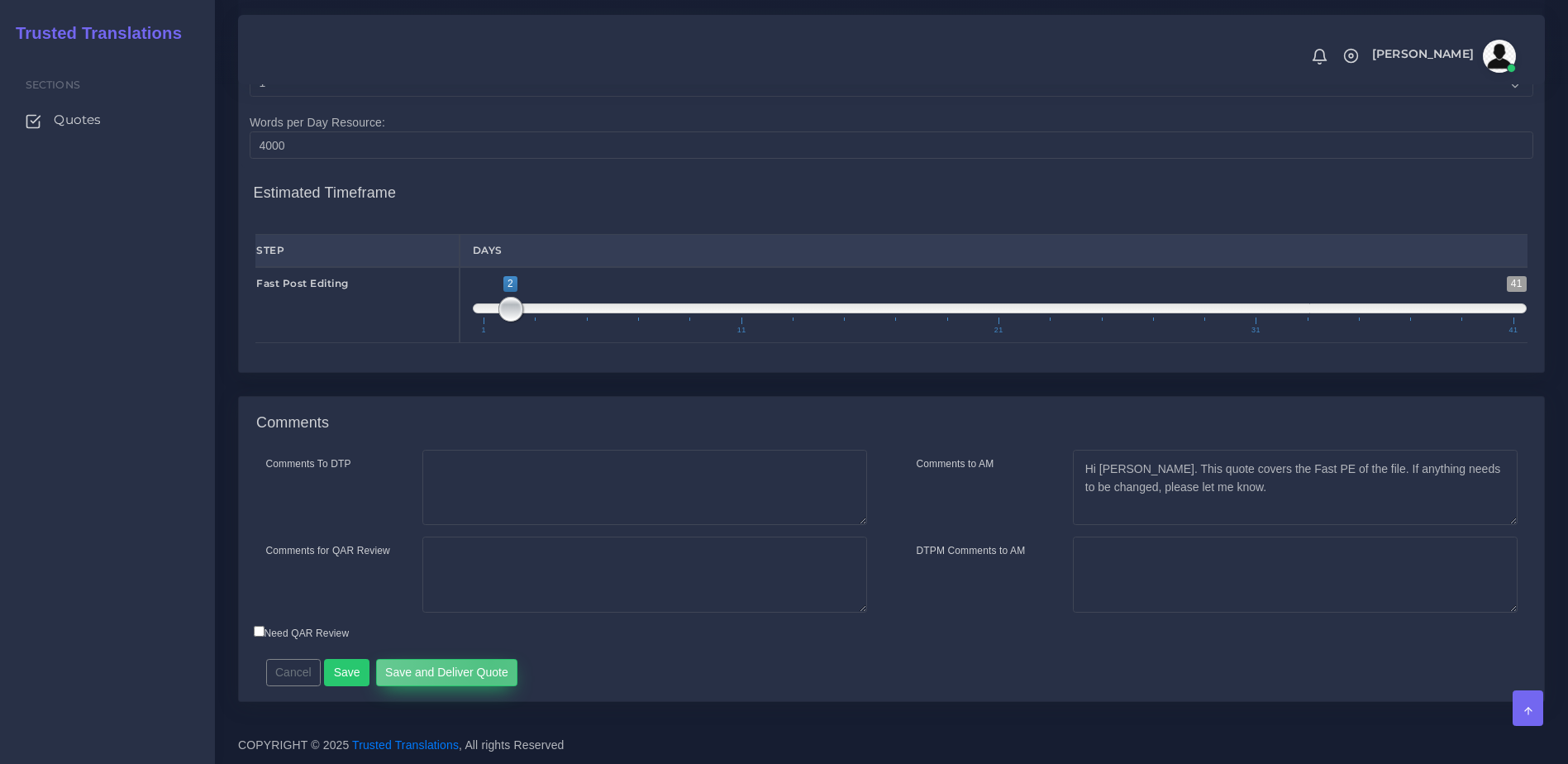
click at [485, 661] on button "Save and Deliver Quote" at bounding box center [447, 672] width 142 height 28
